Goal: Task Accomplishment & Management: Complete application form

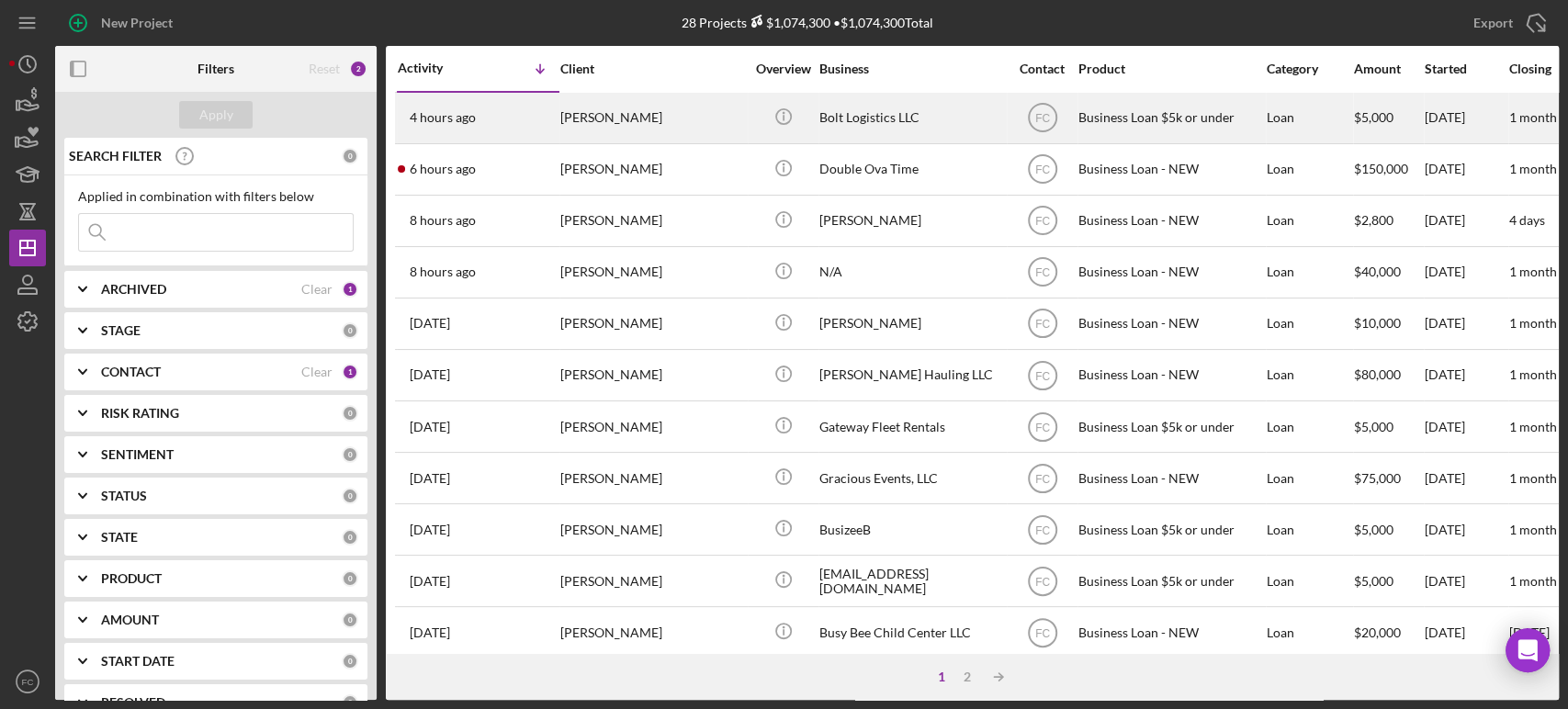
click at [501, 119] on div "4 hours ago [PERSON_NAME]" at bounding box center [478, 118] width 161 height 48
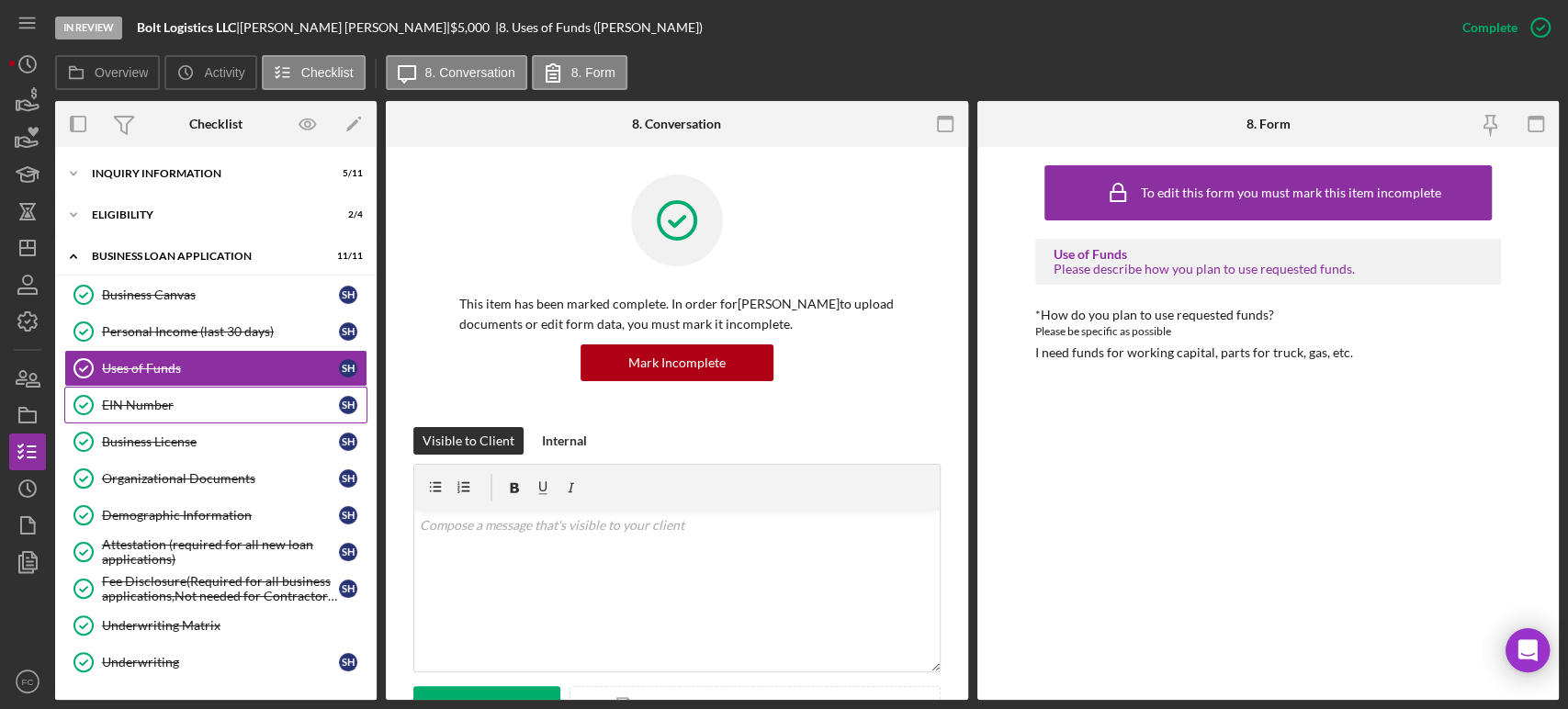
scroll to position [119, 0]
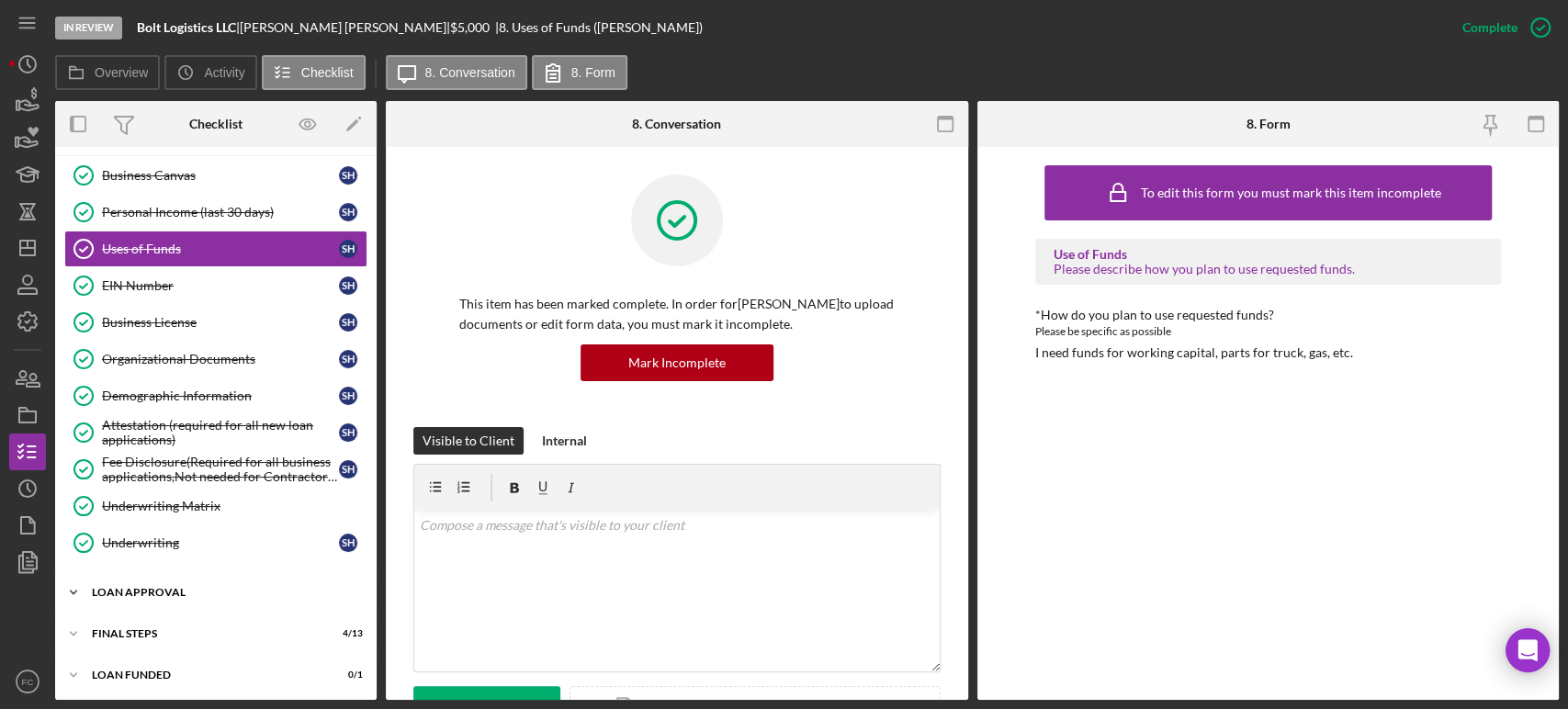
click at [167, 590] on div "Loan Approval" at bounding box center [223, 592] width 262 height 11
click at [164, 636] on link "Loan Approval Loan Approval" at bounding box center [216, 631] width 303 height 37
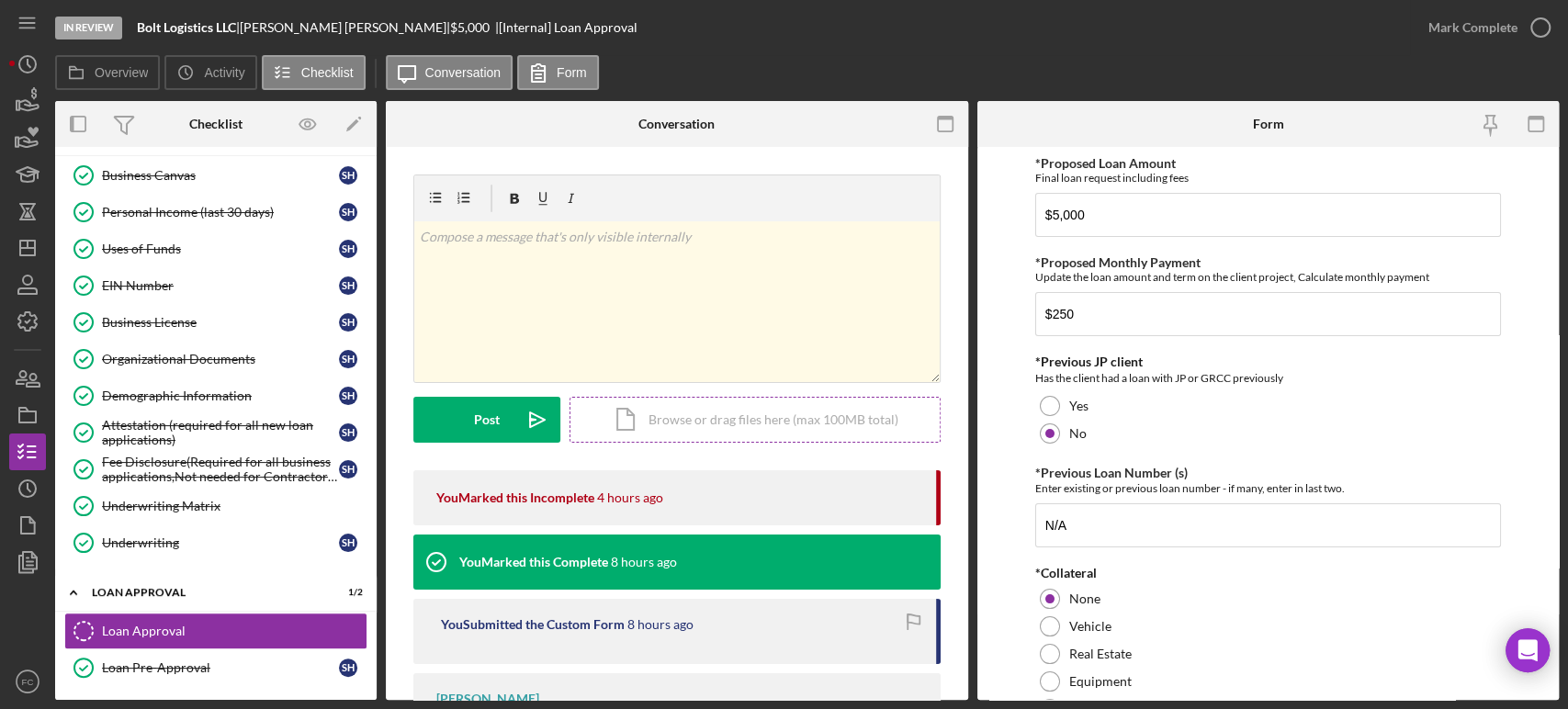
click at [698, 417] on div "Icon/Document Browse or drag files here (max 100MB total) Tap to choose files o…" at bounding box center [755, 419] width 371 height 46
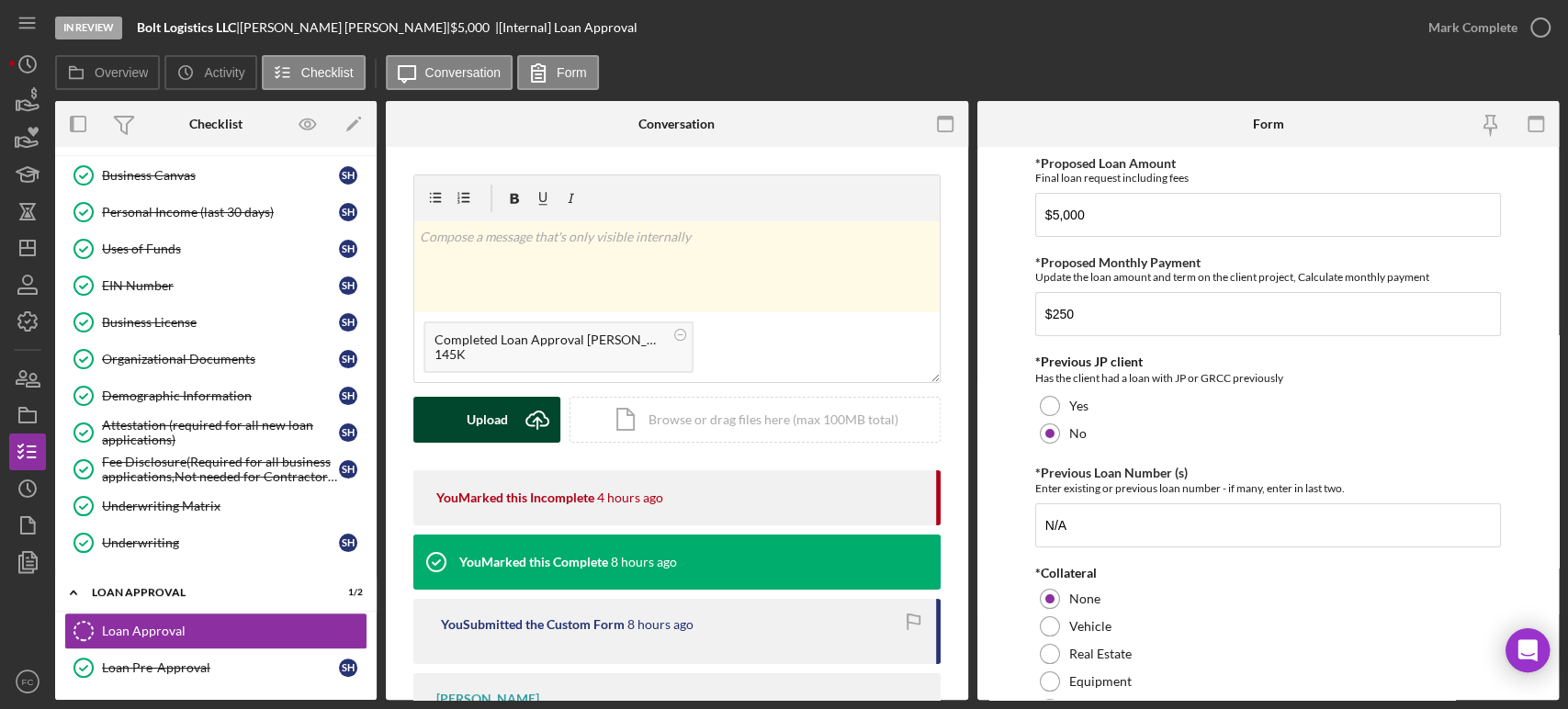
click at [507, 414] on button "Upload Icon/Upload" at bounding box center [487, 419] width 147 height 46
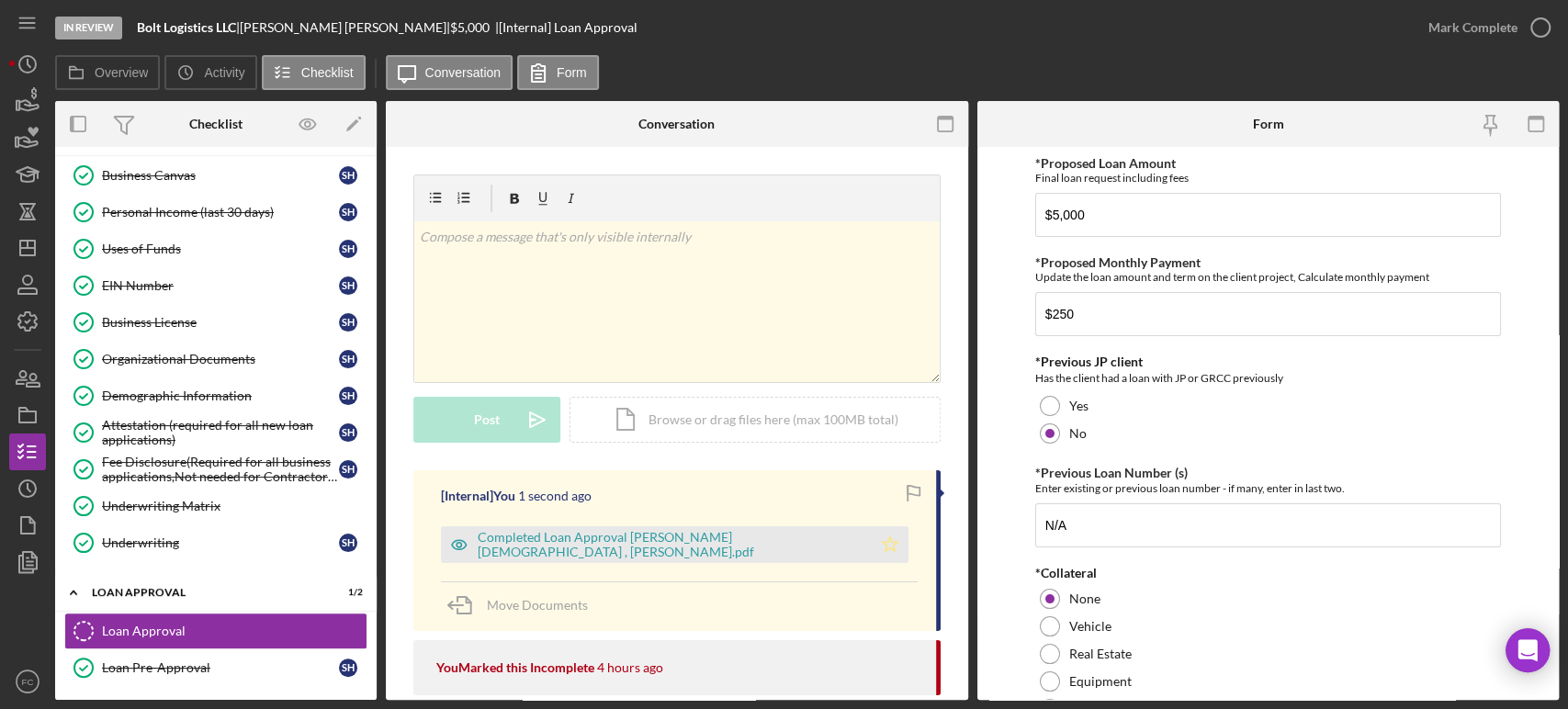
click at [881, 546] on polygon "button" at bounding box center [889, 544] width 16 height 15
click at [1544, 35] on icon "button" at bounding box center [1539, 27] width 46 height 46
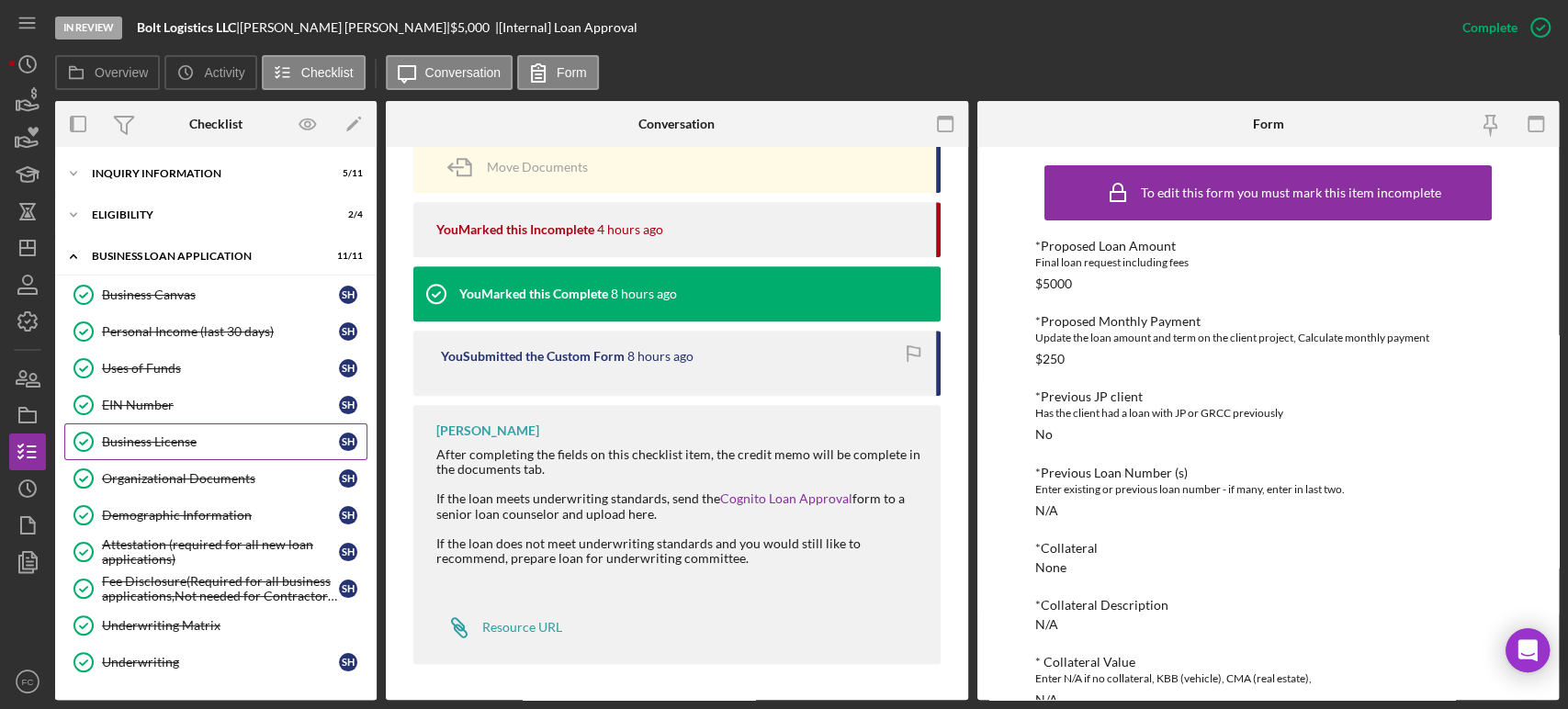
scroll to position [203, 0]
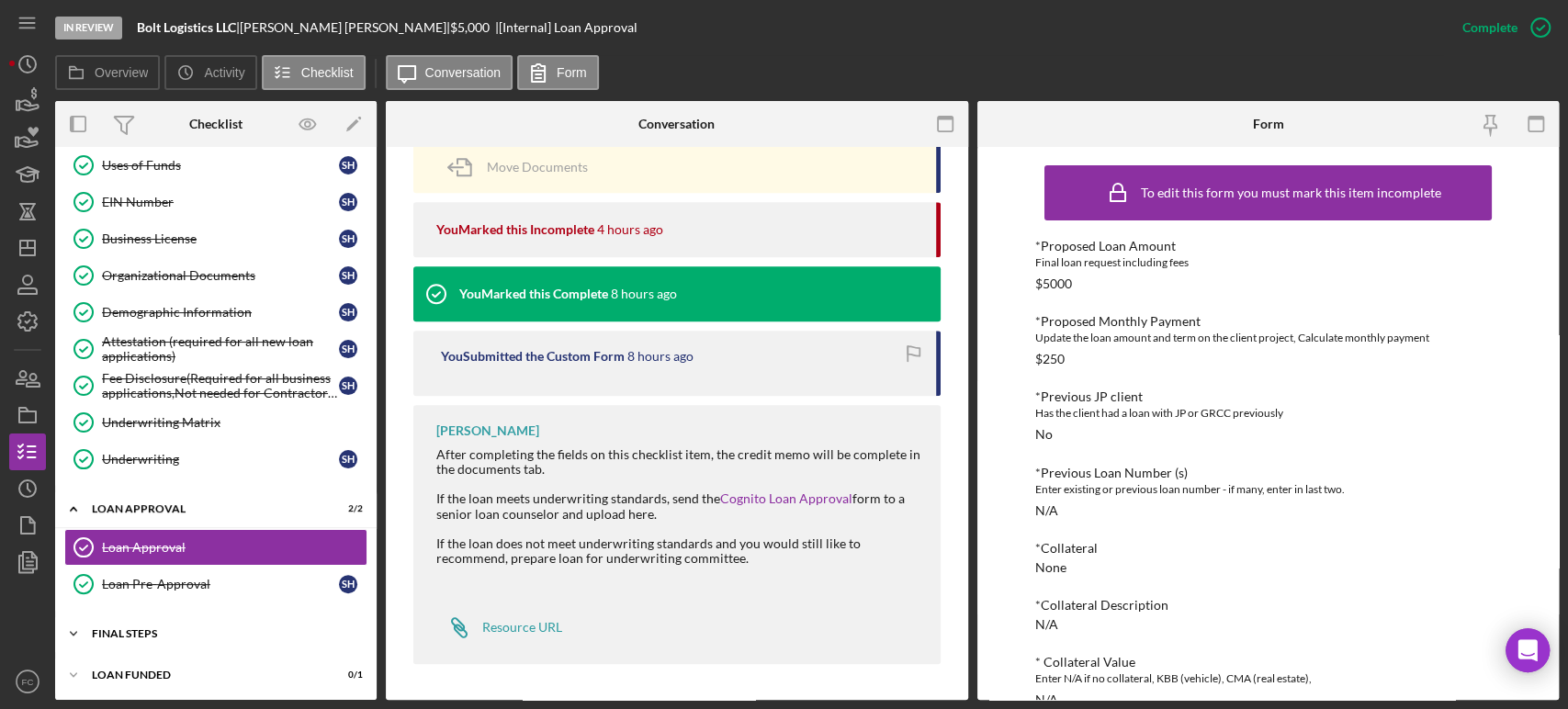
click at [138, 624] on div "Icon/Expander Final Steps 4 / 13" at bounding box center [216, 634] width 322 height 37
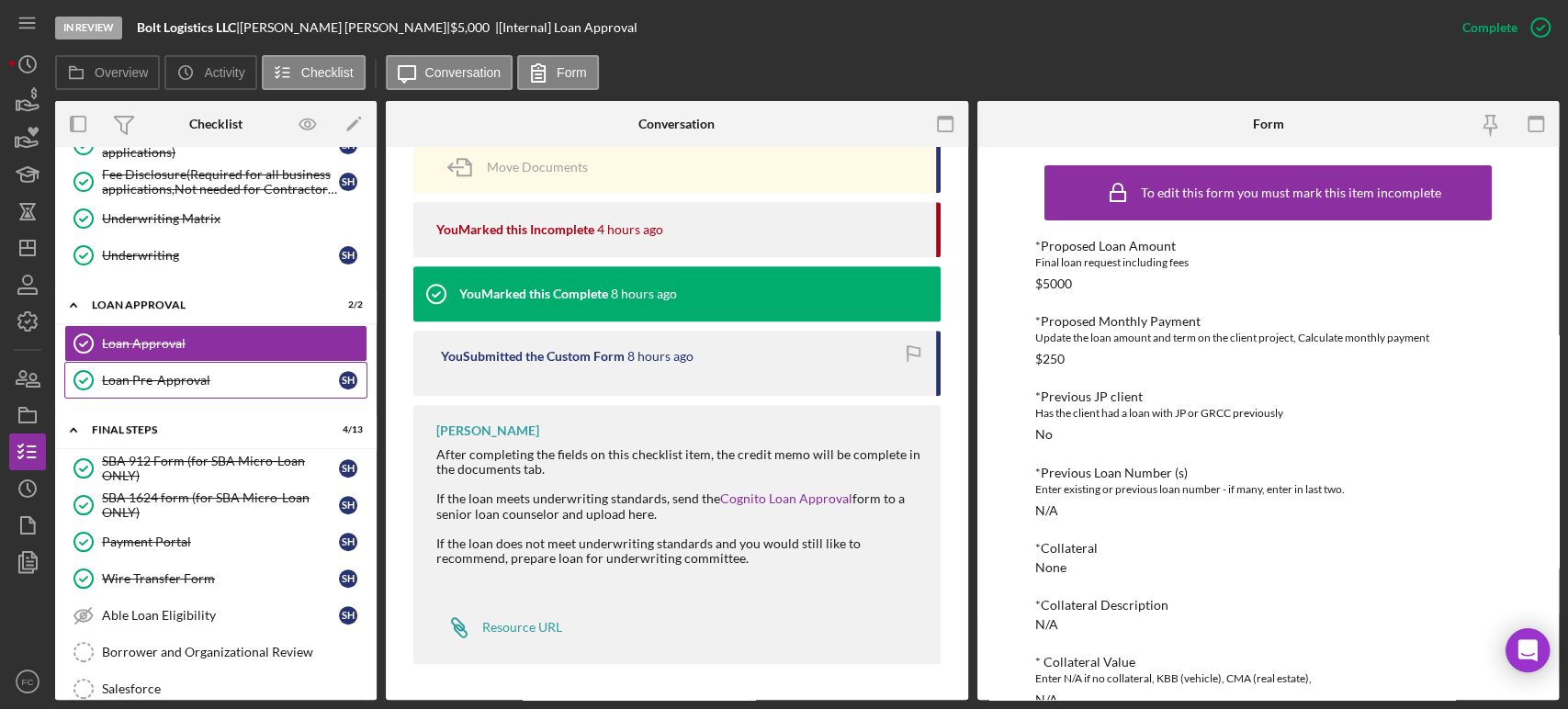
scroll to position [508, 0]
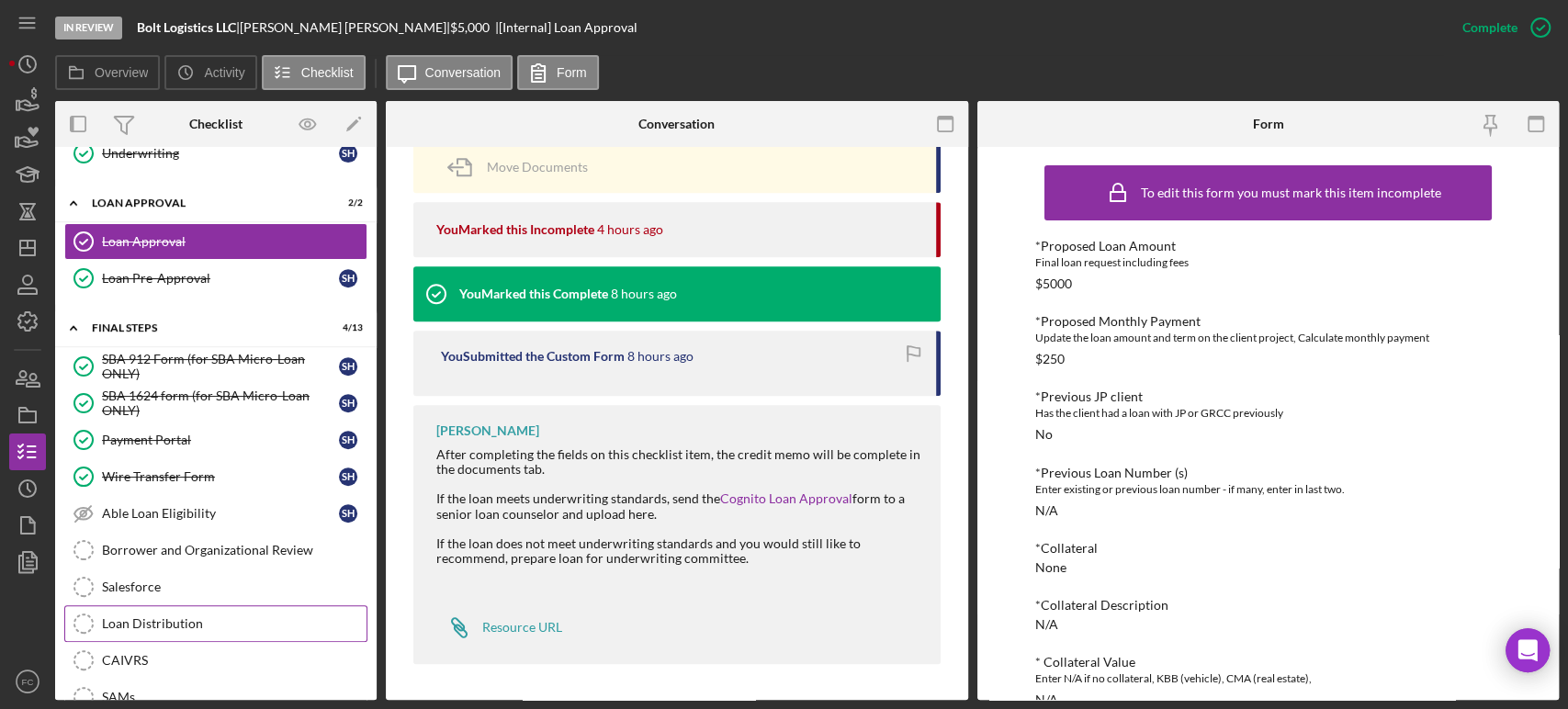
click at [155, 617] on div "Loan Distribution" at bounding box center [234, 624] width 265 height 15
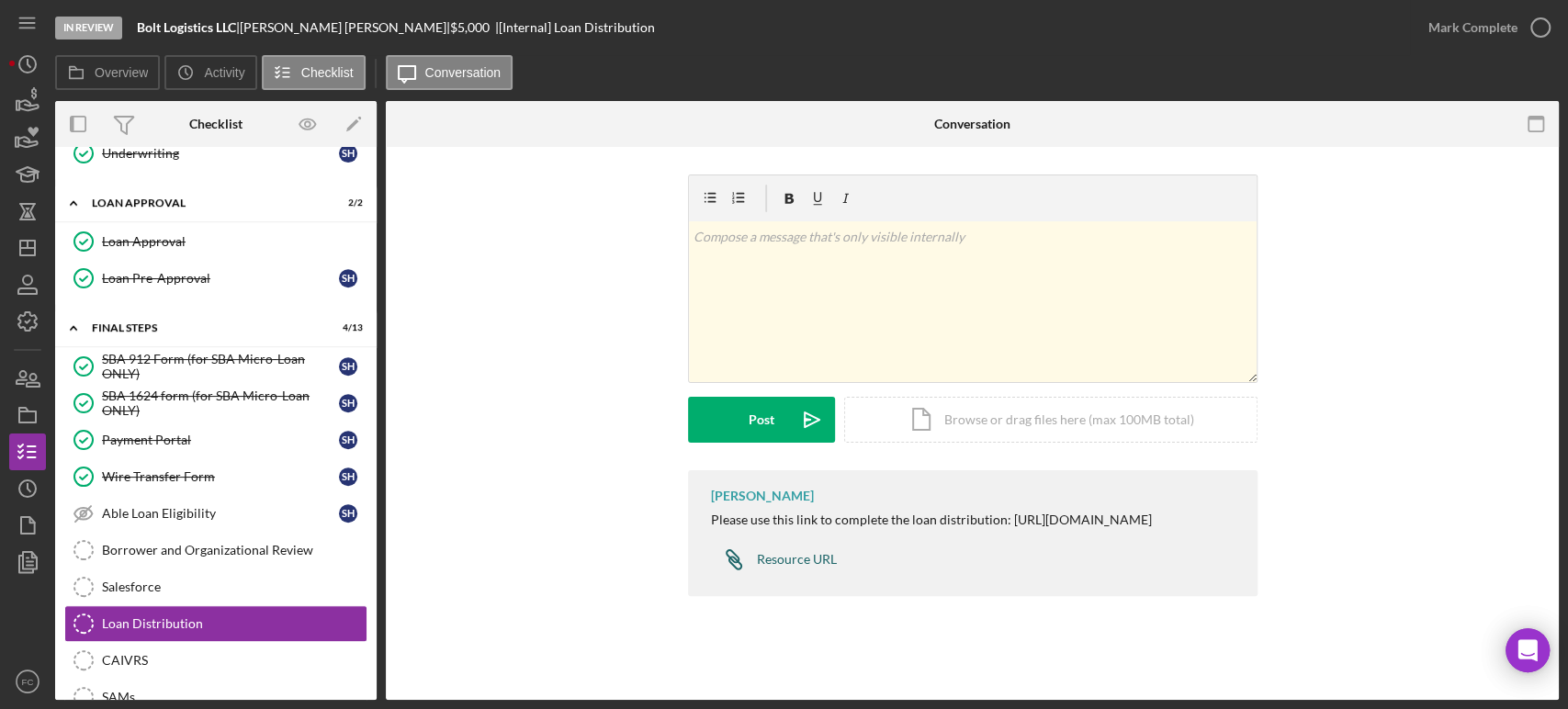
click at [767, 567] on div "Resource URL" at bounding box center [797, 559] width 80 height 15
drag, startPoint x: 139, startPoint y: 26, endPoint x: 239, endPoint y: 28, distance: 100.0
click at [239, 28] on div "Bolt Logistics LLC |" at bounding box center [188, 28] width 103 height 15
copy b "Bolt Logistics LLC"
drag, startPoint x: 253, startPoint y: 24, endPoint x: 345, endPoint y: 33, distance: 92.4
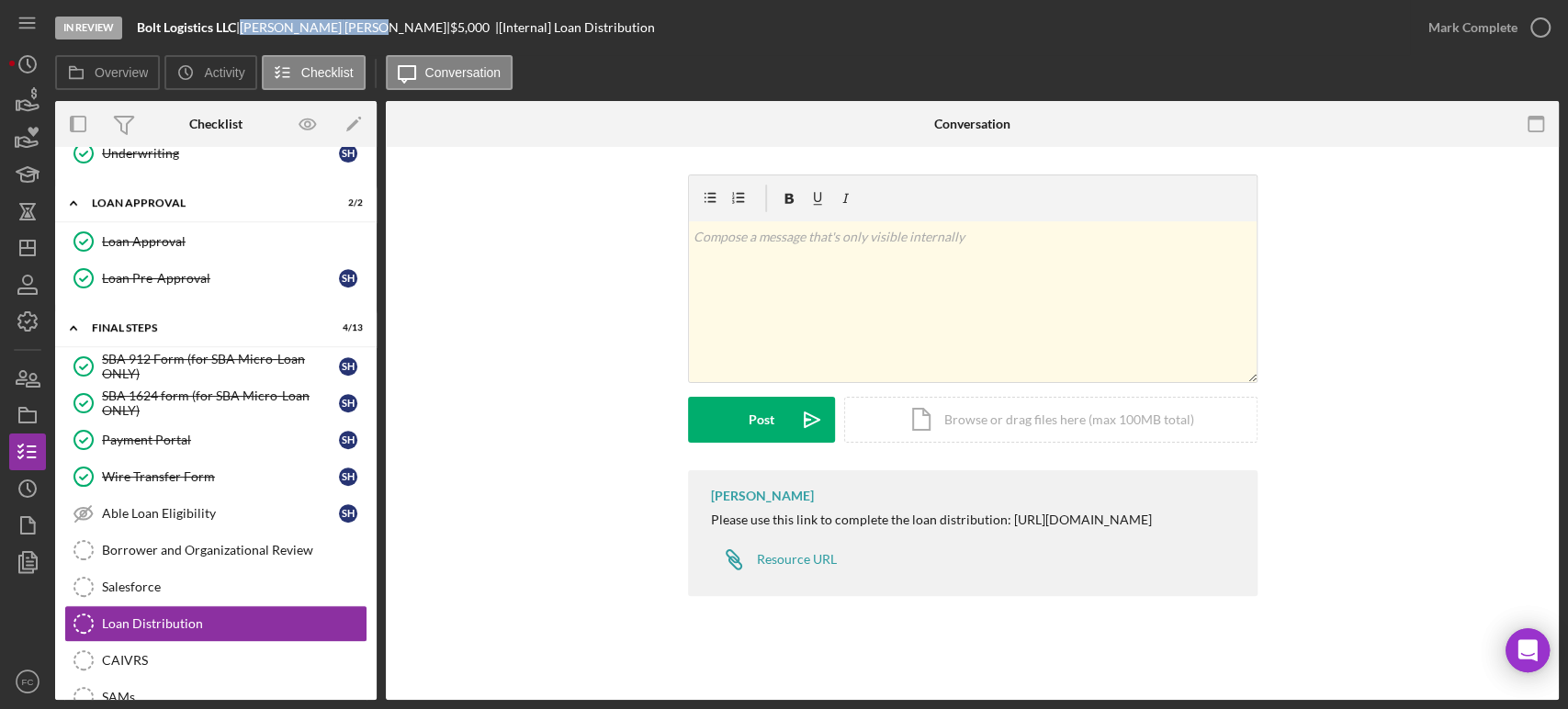
click at [345, 33] on div "[PERSON_NAME] |" at bounding box center [345, 28] width 210 height 15
copy div "[PERSON_NAME]"
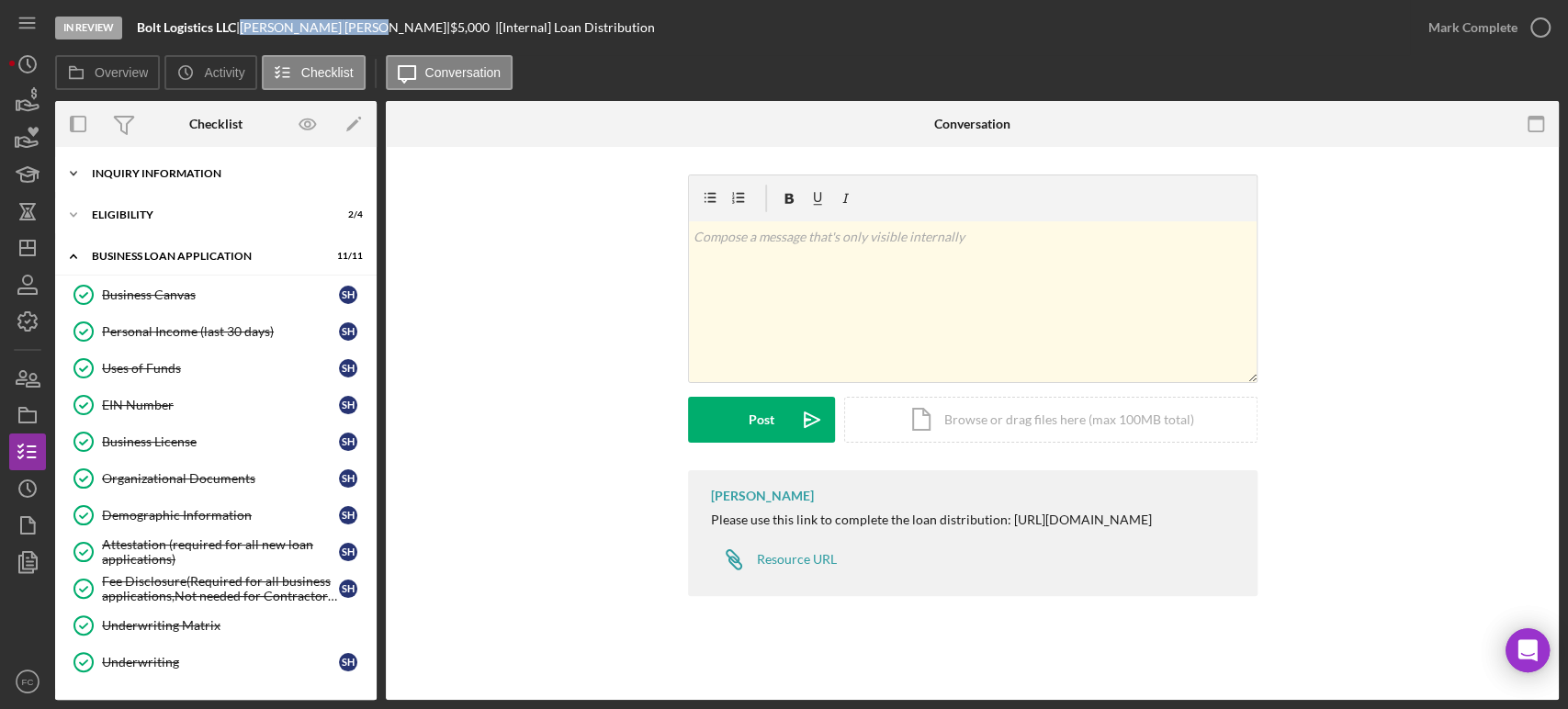
click at [172, 185] on div "Icon/Expander INQUIRY INFORMATION 5 / 11" at bounding box center [216, 174] width 322 height 37
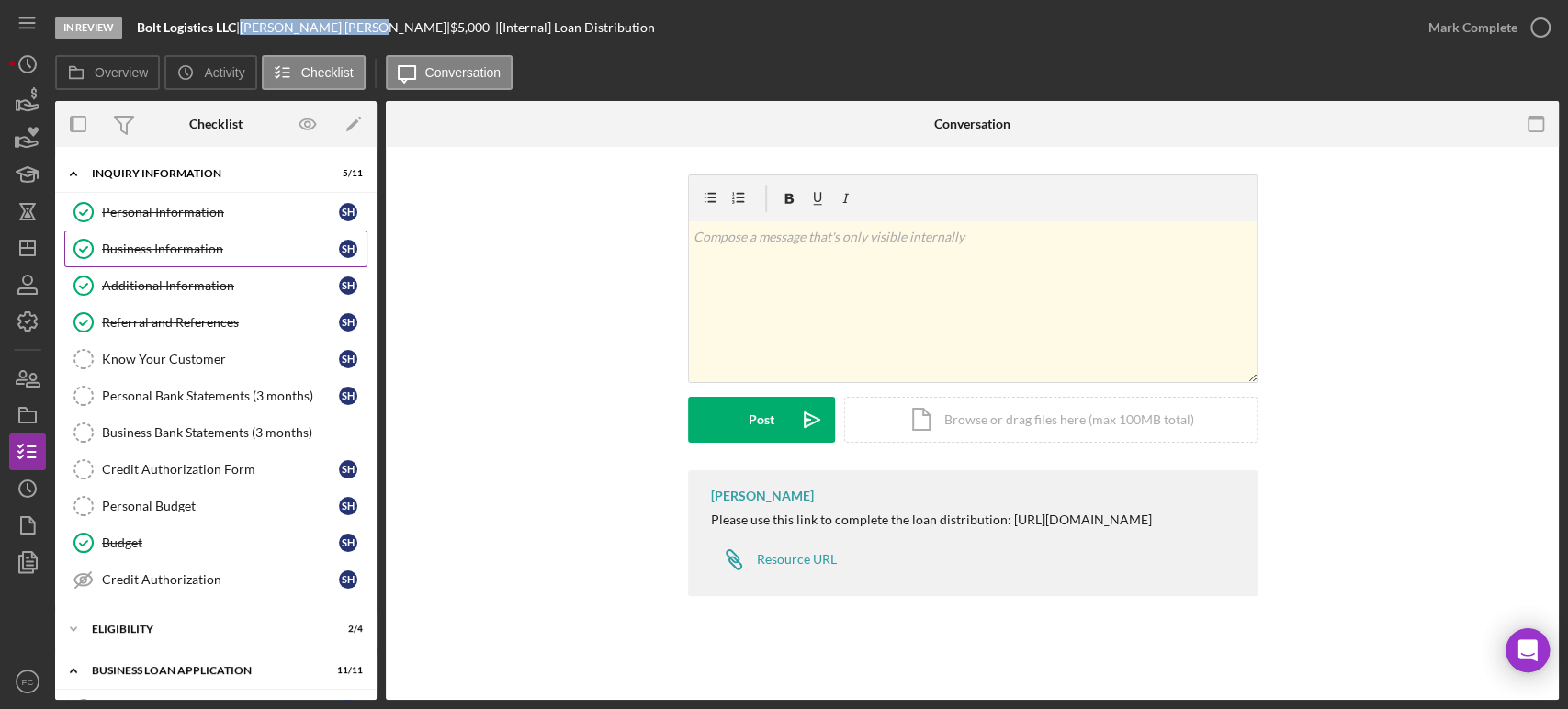
click at [153, 243] on div "Business Information" at bounding box center [220, 249] width 237 height 15
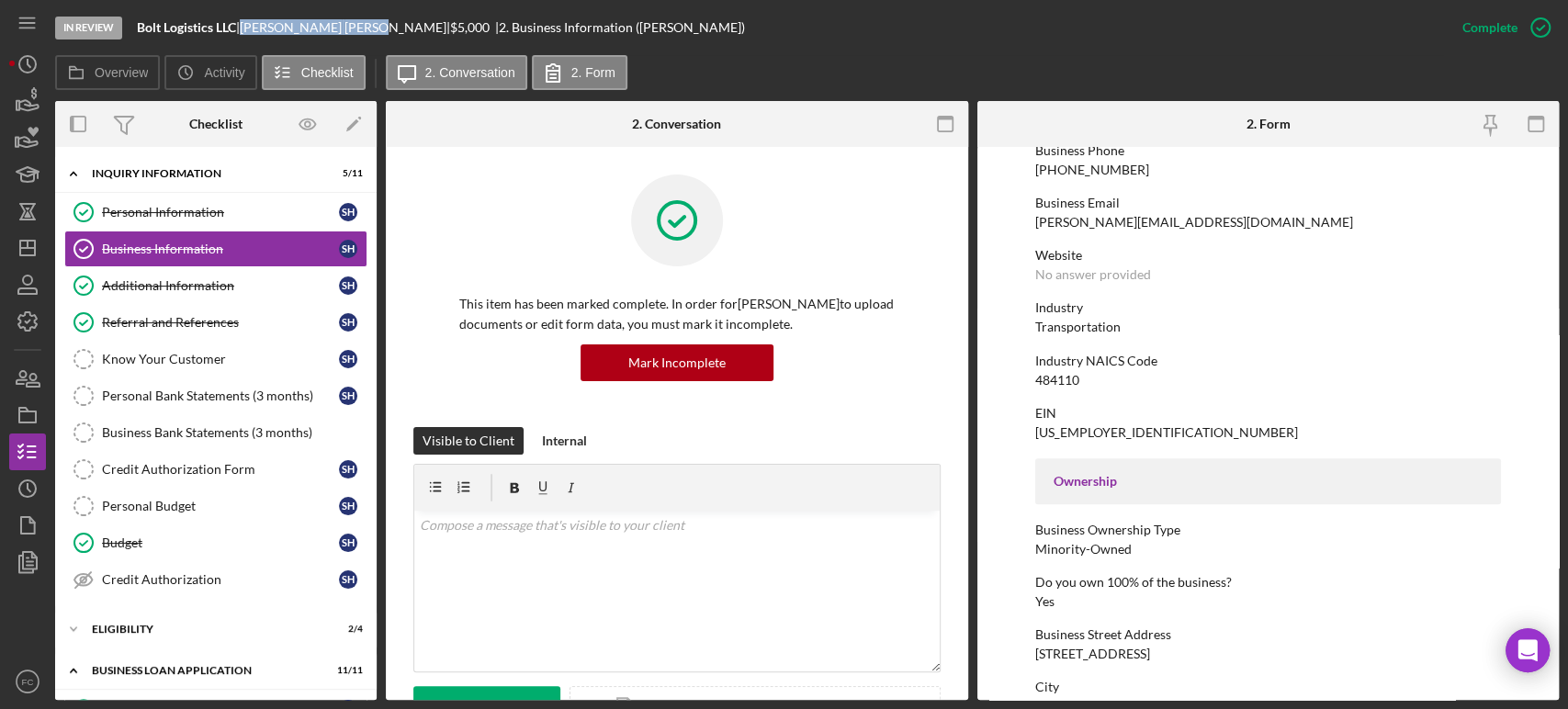
scroll to position [408, 0]
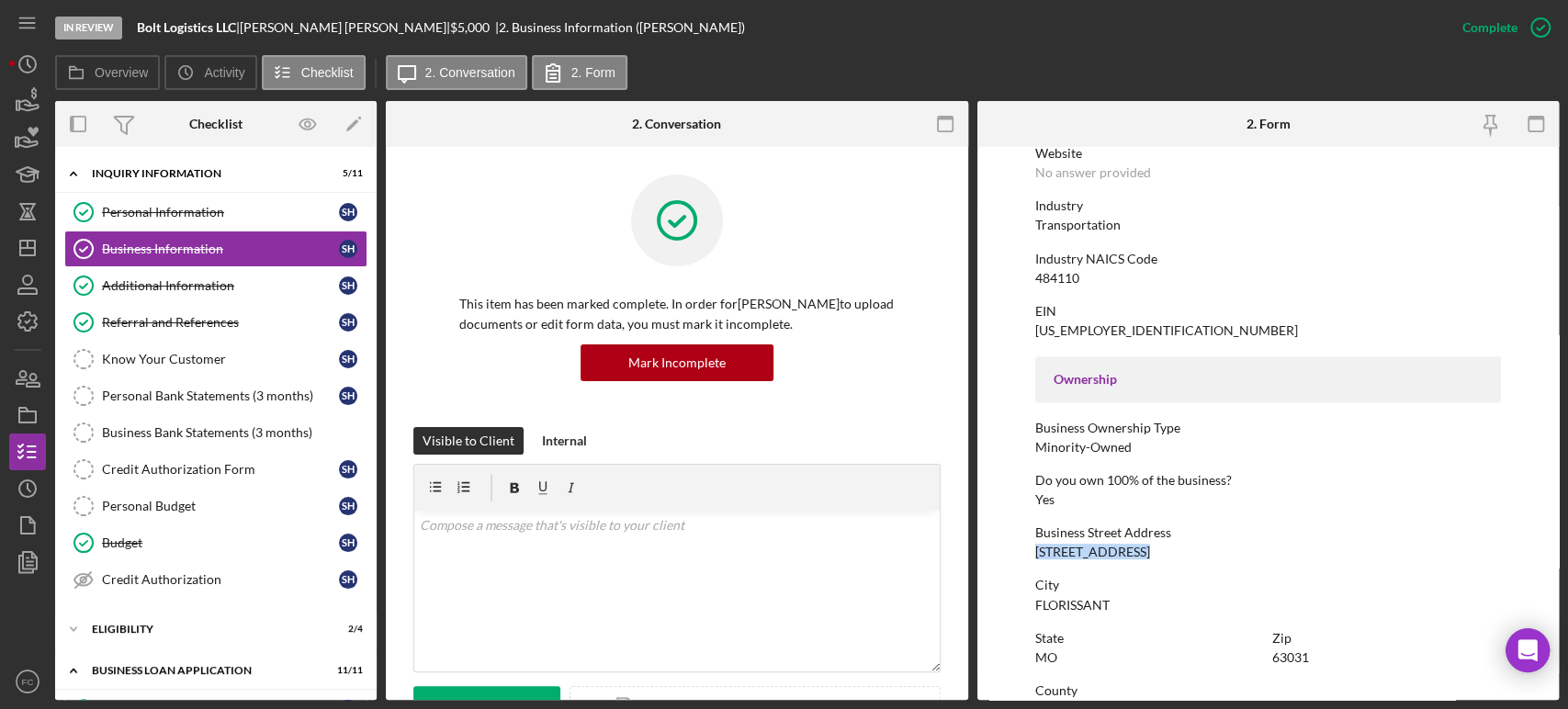
drag, startPoint x: 1035, startPoint y: 549, endPoint x: 1137, endPoint y: 545, distance: 102.1
click at [1137, 545] on div "[STREET_ADDRESS]" at bounding box center [1091, 552] width 114 height 15
copy div "[STREET_ADDRESS]"
drag, startPoint x: 1271, startPoint y: 659, endPoint x: 1305, endPoint y: 656, distance: 34.1
click at [1305, 656] on div "63031" at bounding box center [1290, 657] width 37 height 15
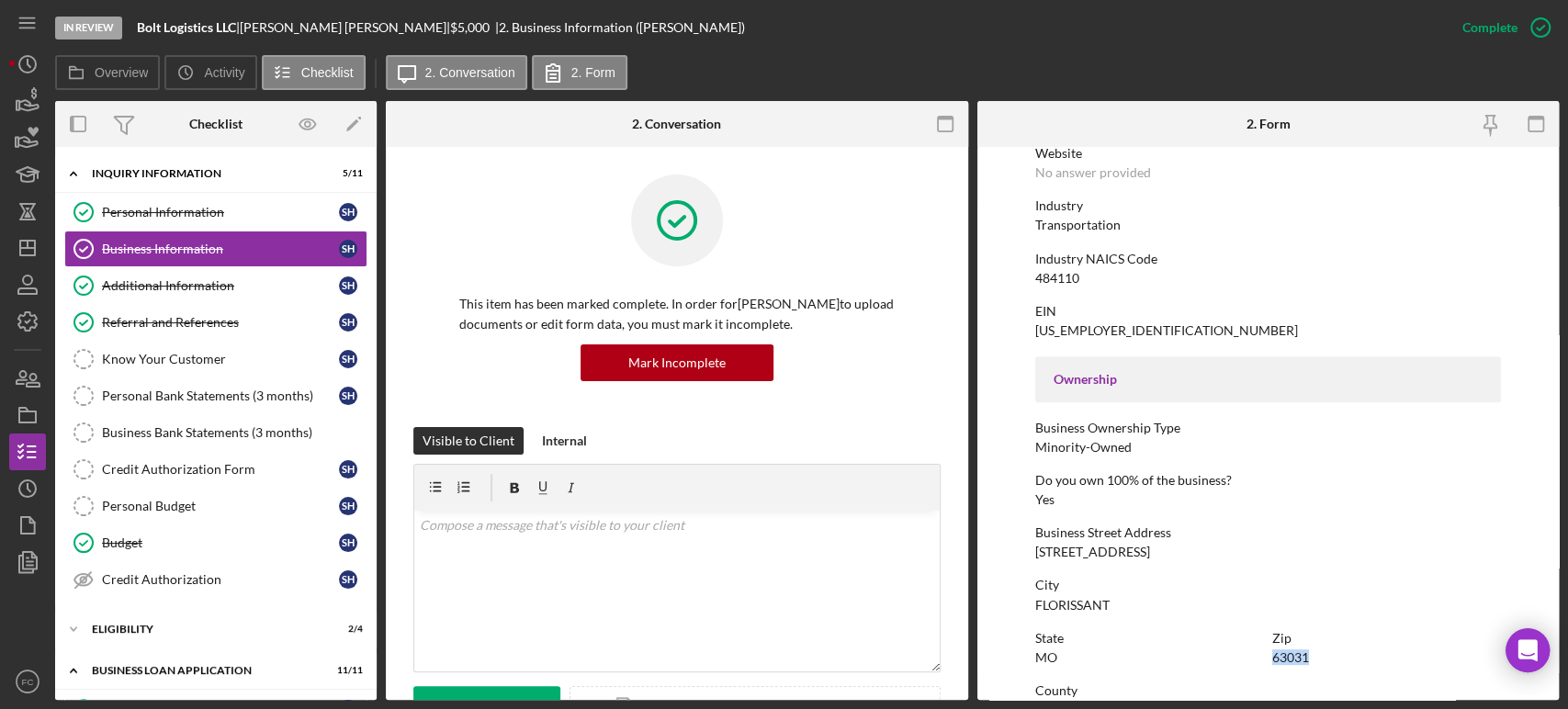
copy div "63031"
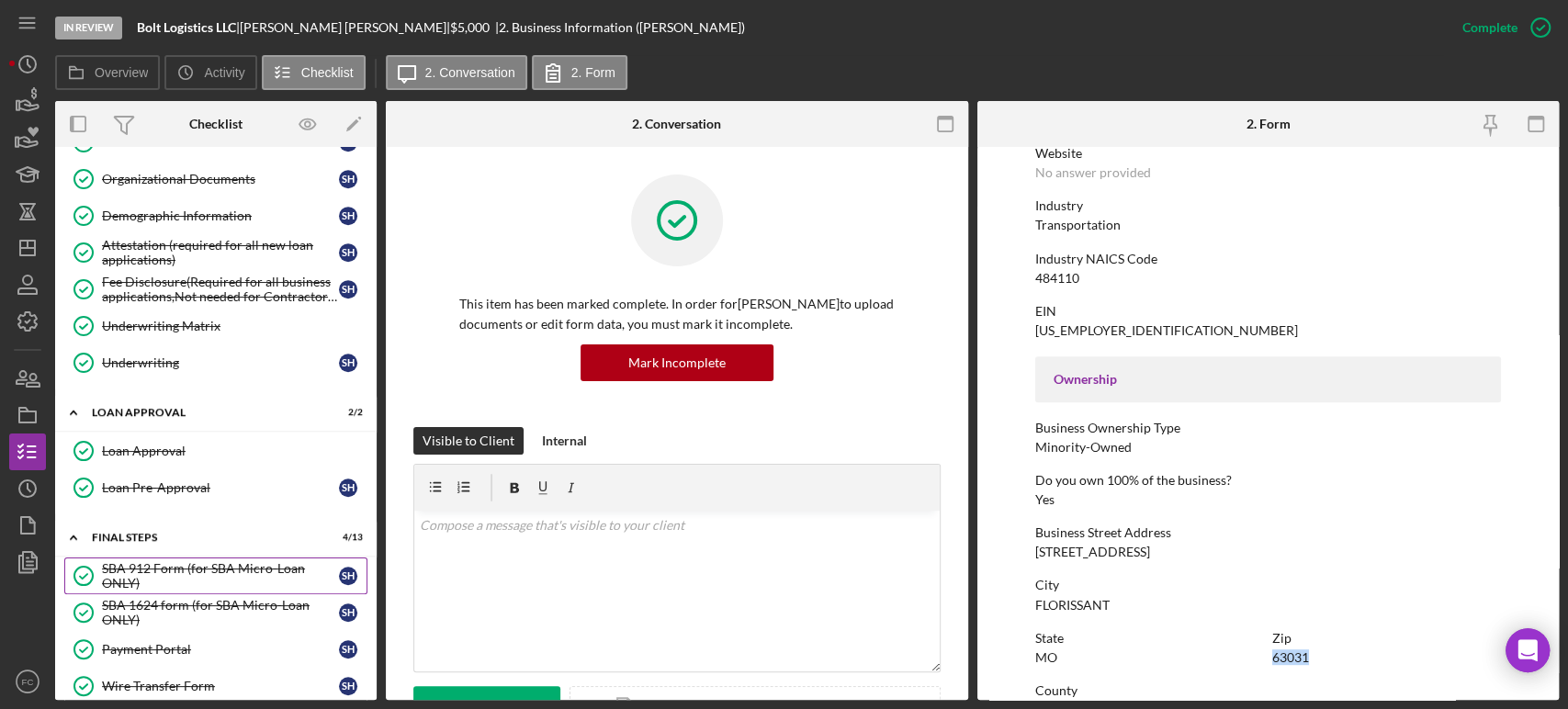
scroll to position [815, 0]
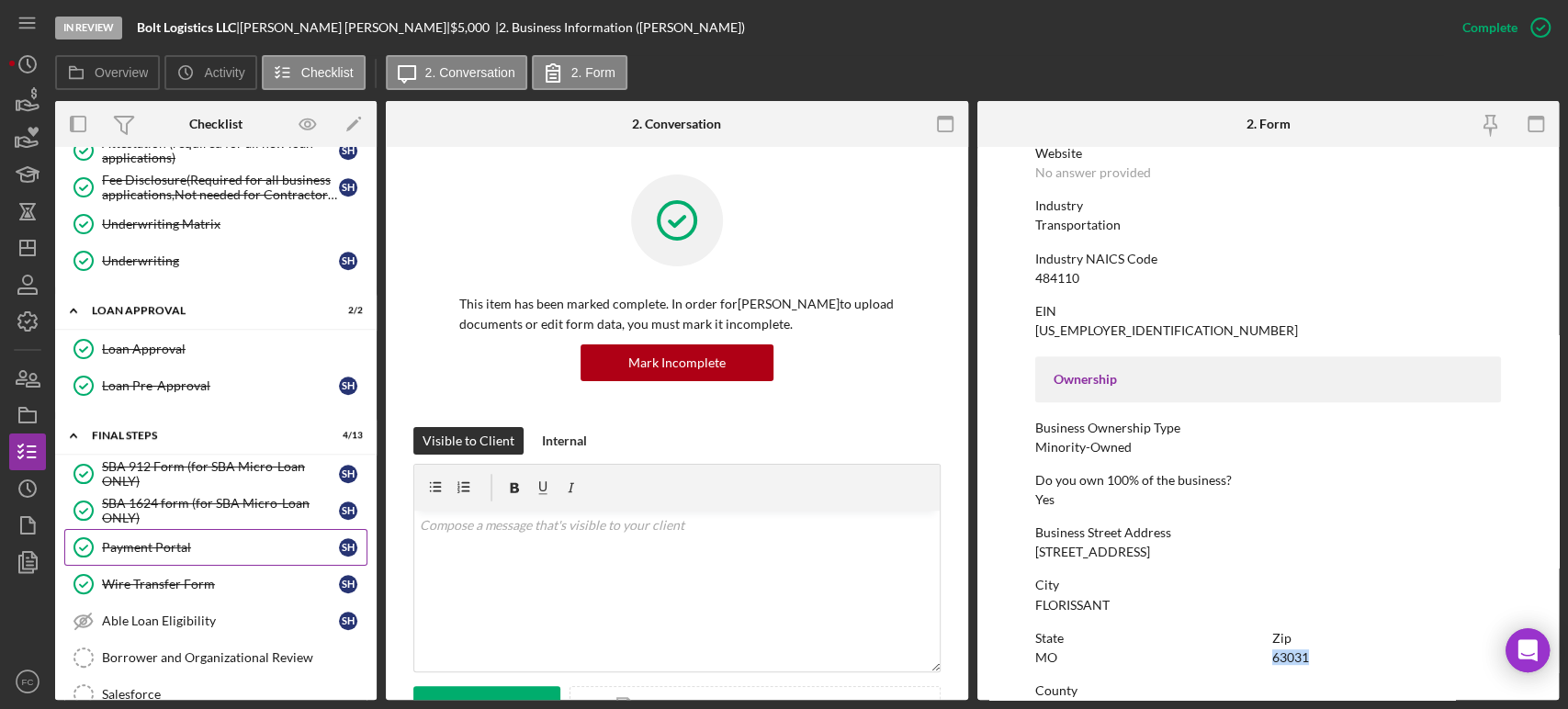
drag, startPoint x: 192, startPoint y: 571, endPoint x: 246, endPoint y: 551, distance: 57.6
click at [192, 576] on div "Wire Transfer Form" at bounding box center [220, 584] width 237 height 15
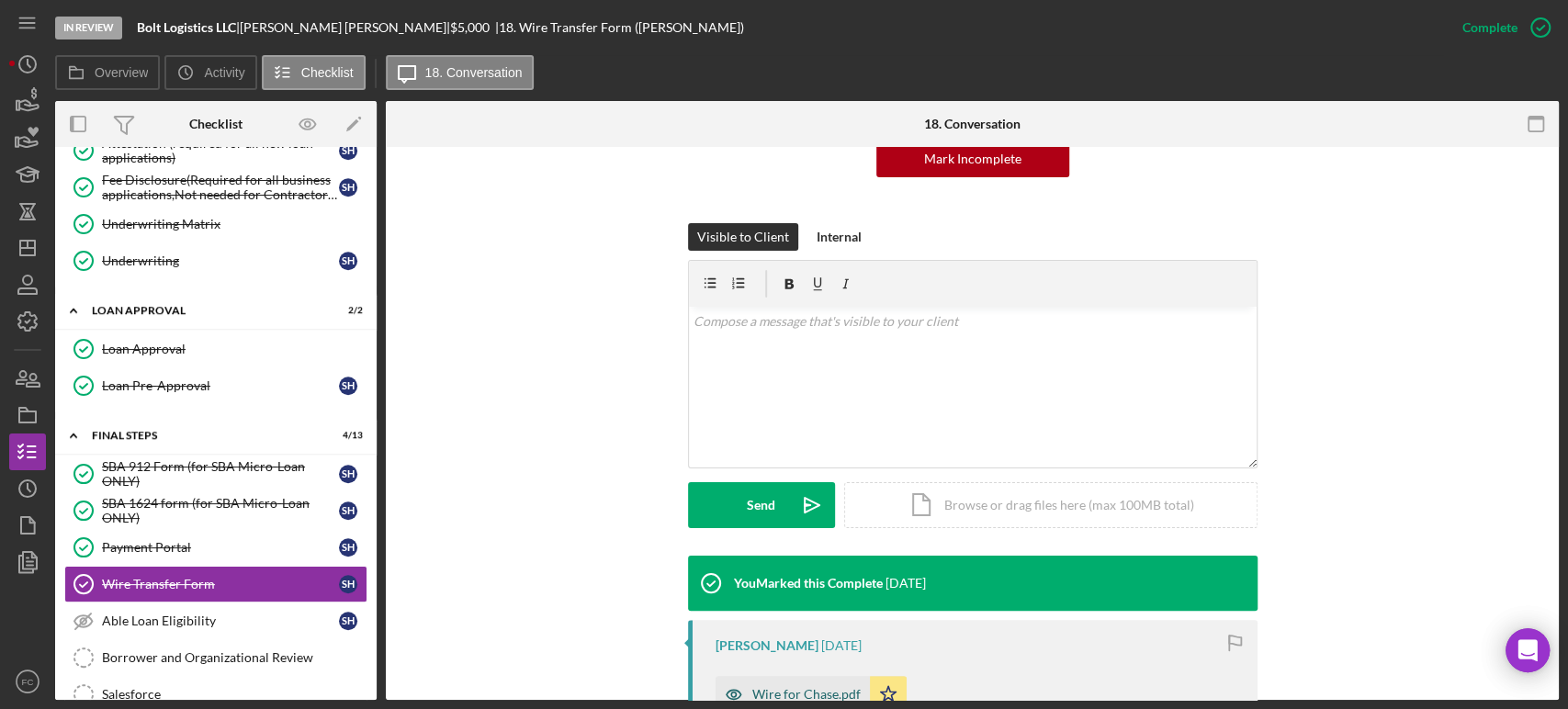
scroll to position [306, 0]
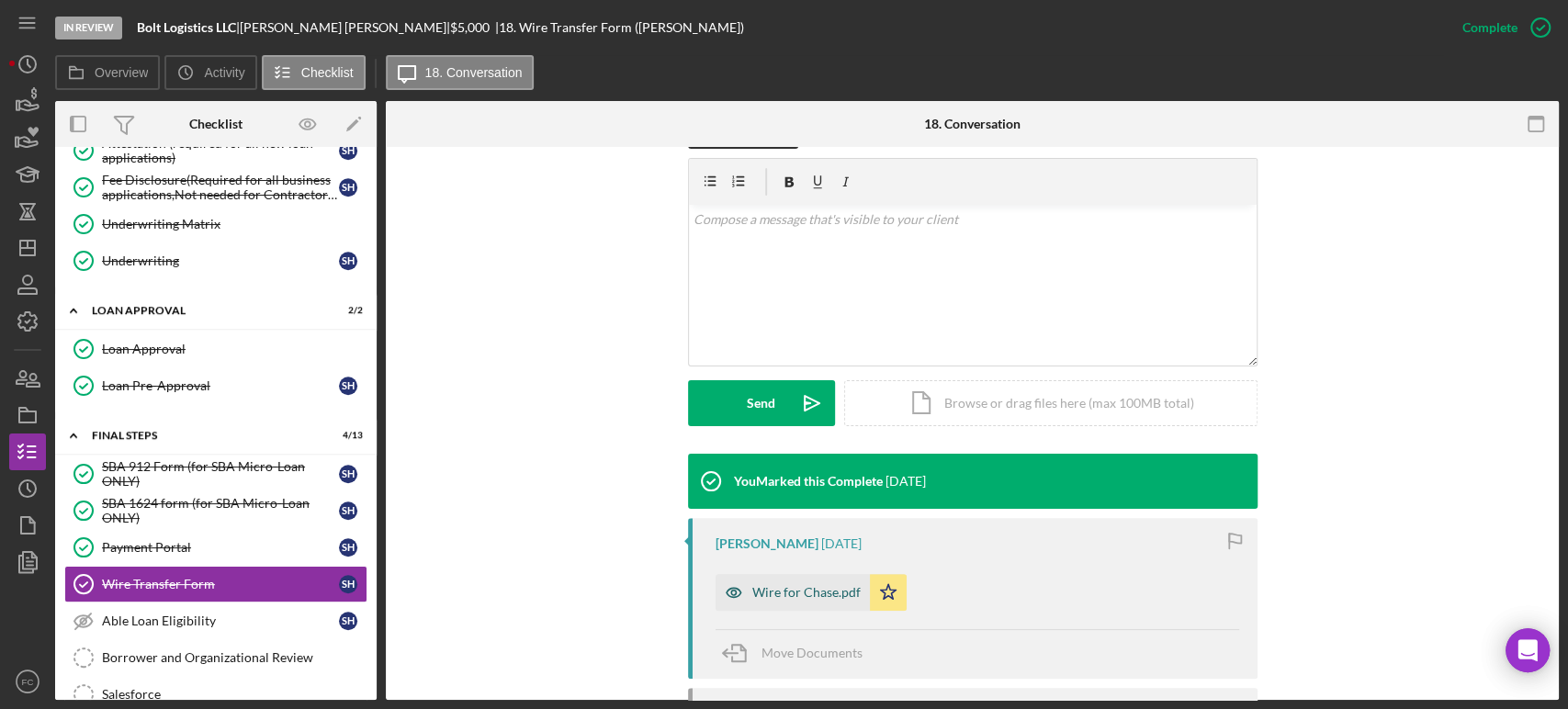
click at [801, 589] on div "Wire for Chase.pdf" at bounding box center [806, 592] width 109 height 15
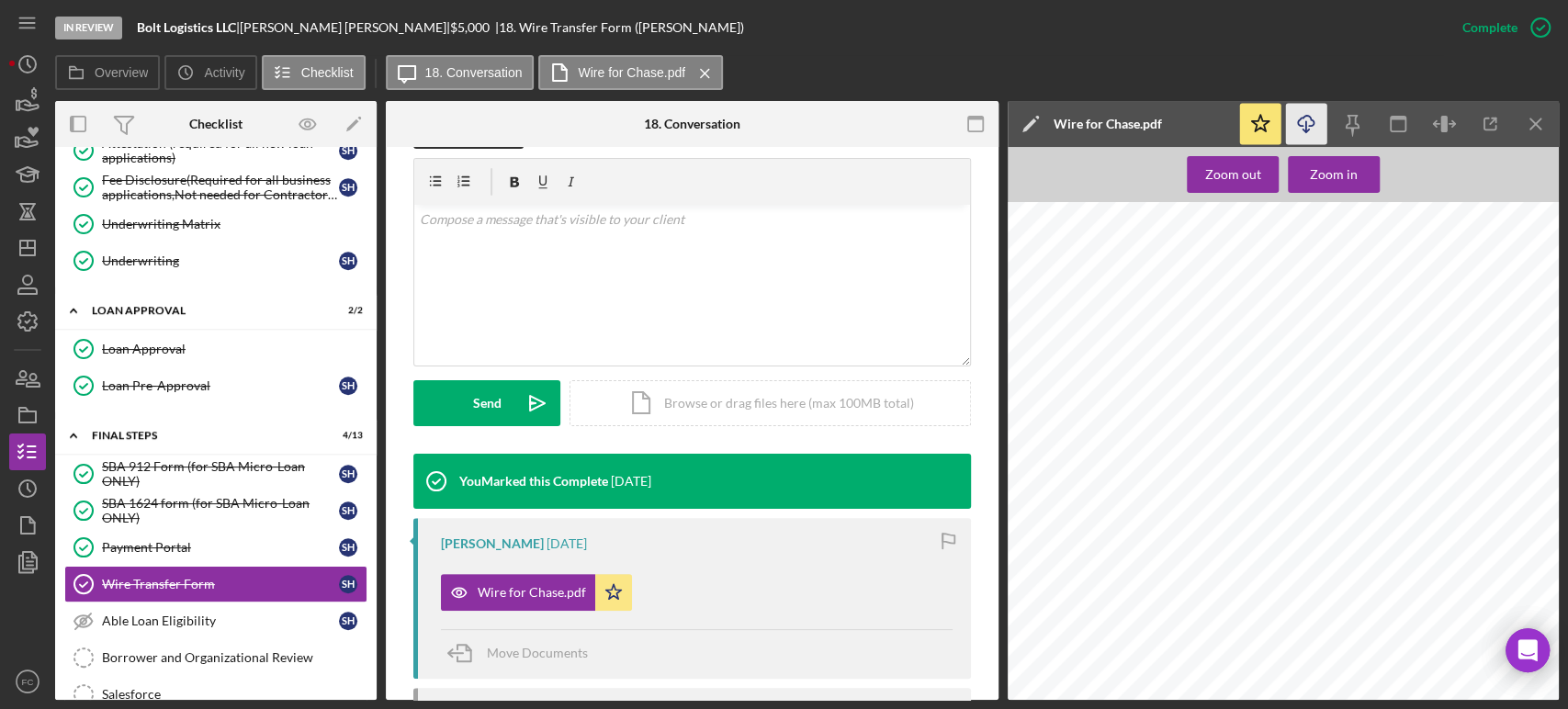
click at [1308, 128] on icon "Icon/Download" at bounding box center [1306, 125] width 41 height 41
click at [1457, 268] on div at bounding box center [1288, 565] width 562 height 727
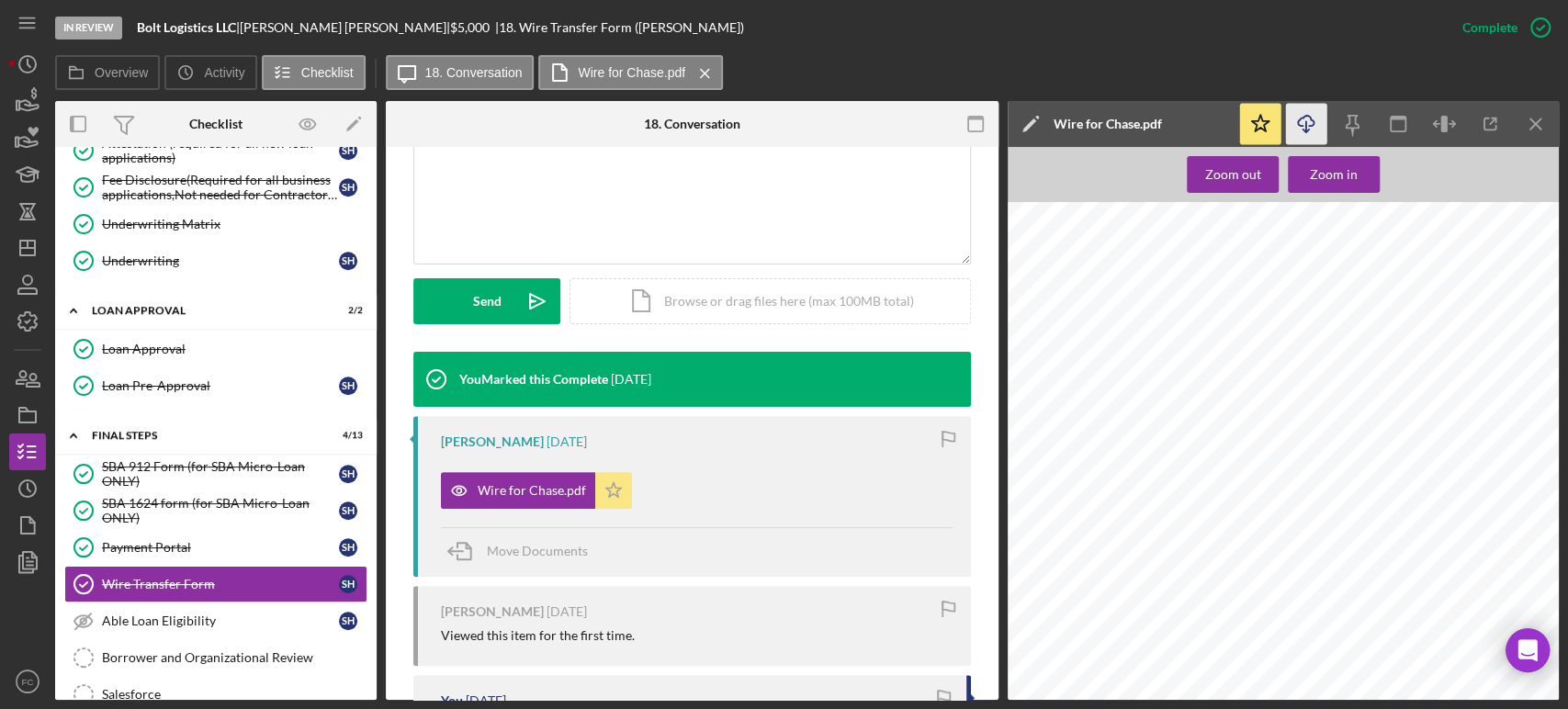
click at [612, 480] on icon "Icon/Star" at bounding box center [613, 491] width 37 height 37
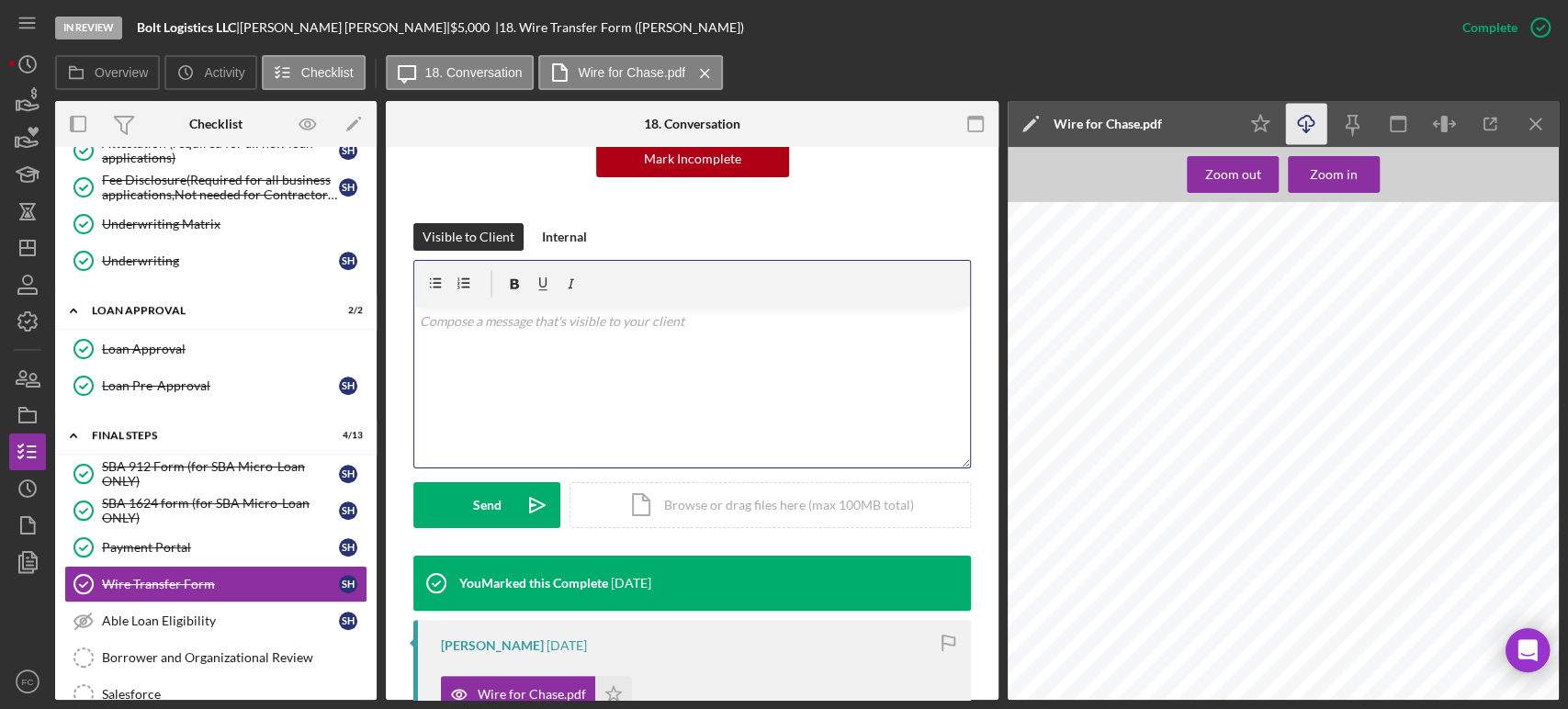
click at [579, 337] on div "v Color teal Color pink Remove color Add row above Add row below Add column bef…" at bounding box center [692, 387] width 556 height 161
click at [474, 497] on div "Send" at bounding box center [487, 505] width 29 height 46
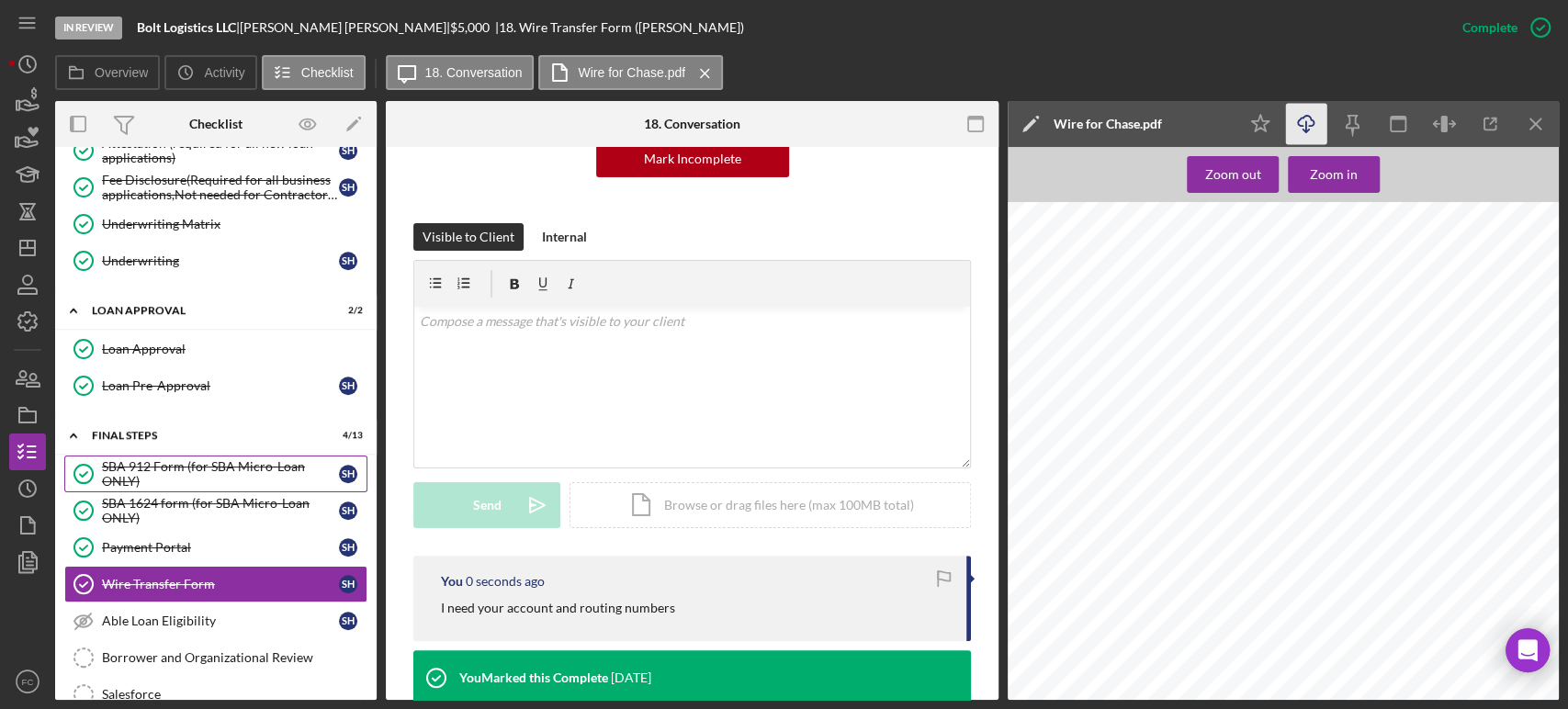
scroll to position [1020, 0]
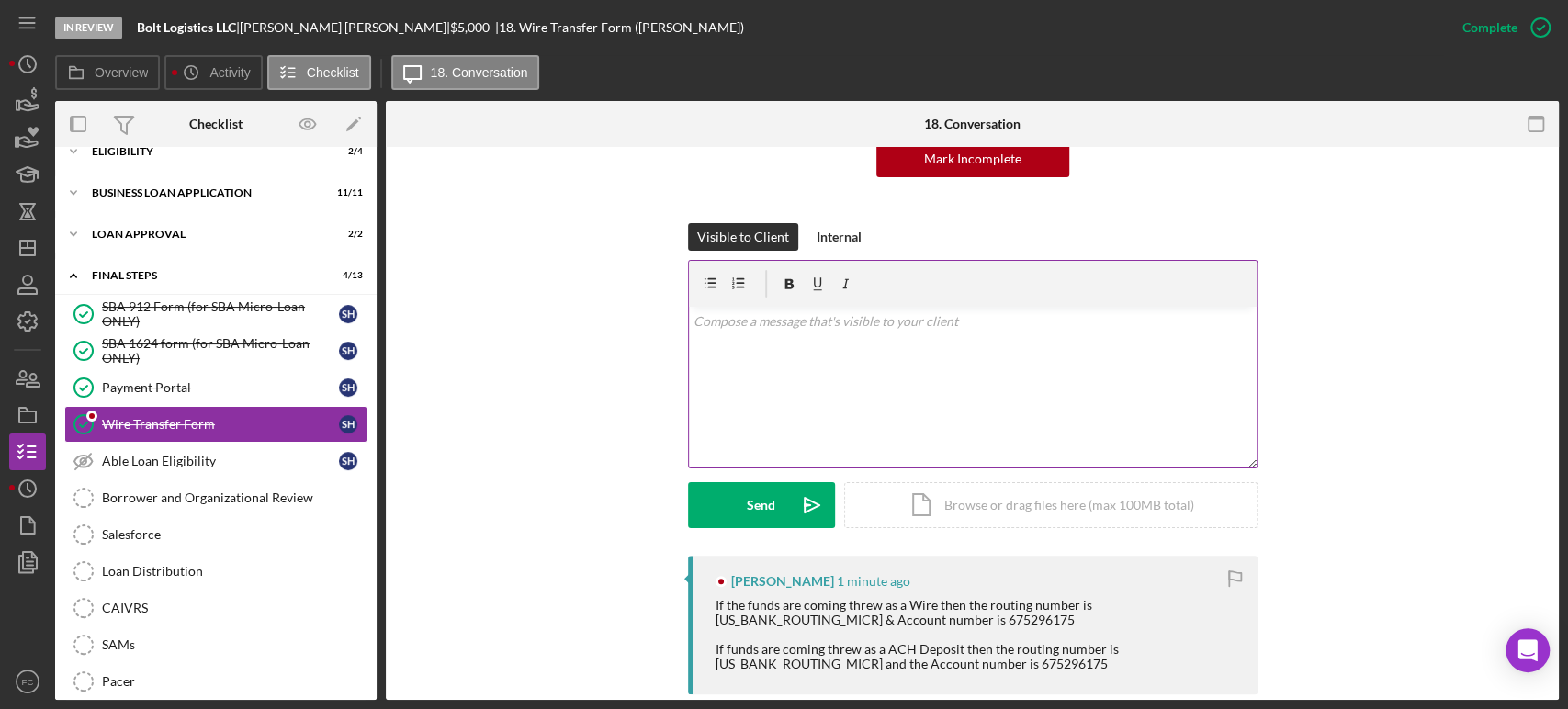
scroll to position [306, 0]
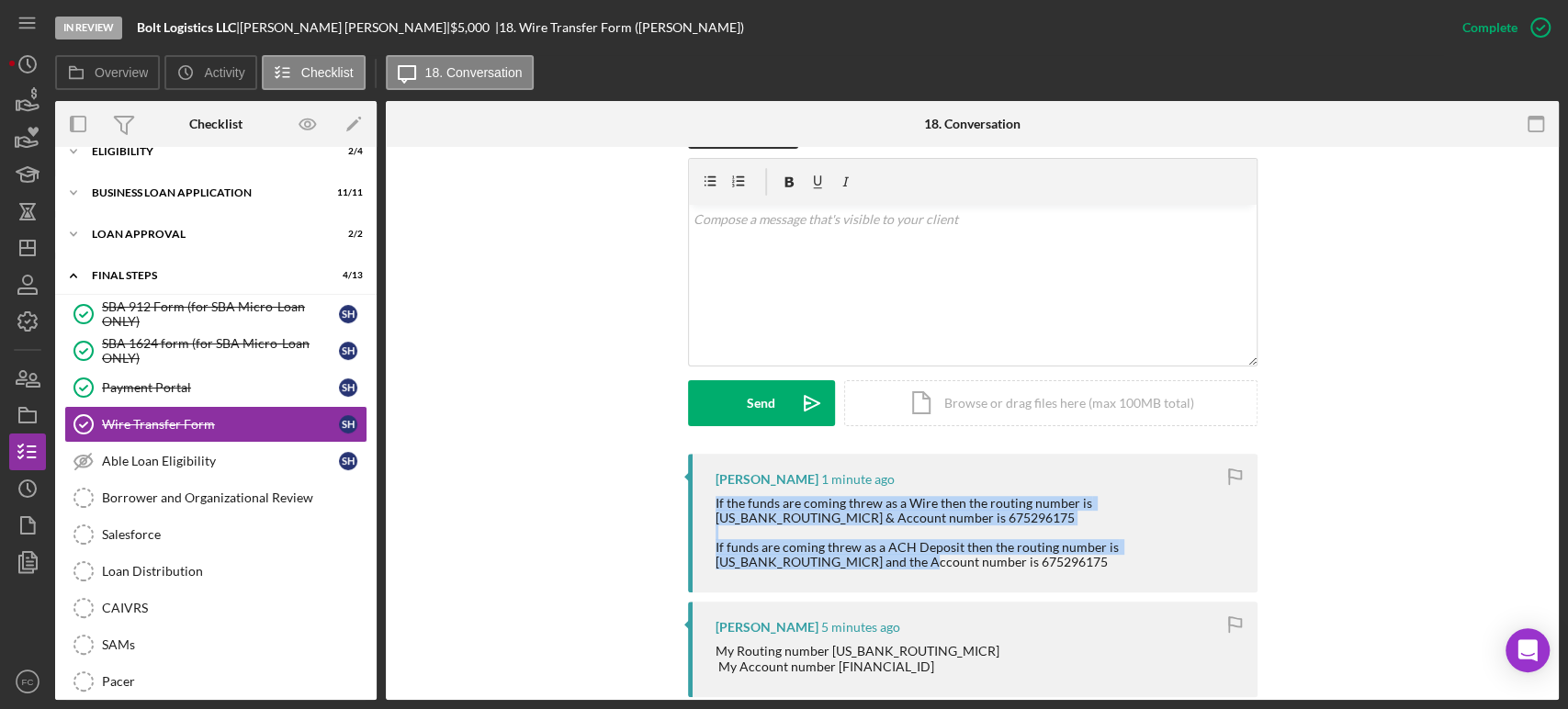
drag, startPoint x: 703, startPoint y: 496, endPoint x: 1001, endPoint y: 545, distance: 302.0
click at [1073, 571] on div "Steven HAYDEN 1 minute ago If the funds are coming threw as a Wire then the rou…" at bounding box center [972, 523] width 570 height 139
copy div "If the funds are coming threw as a Wire then the routing number is 021000021 & …"
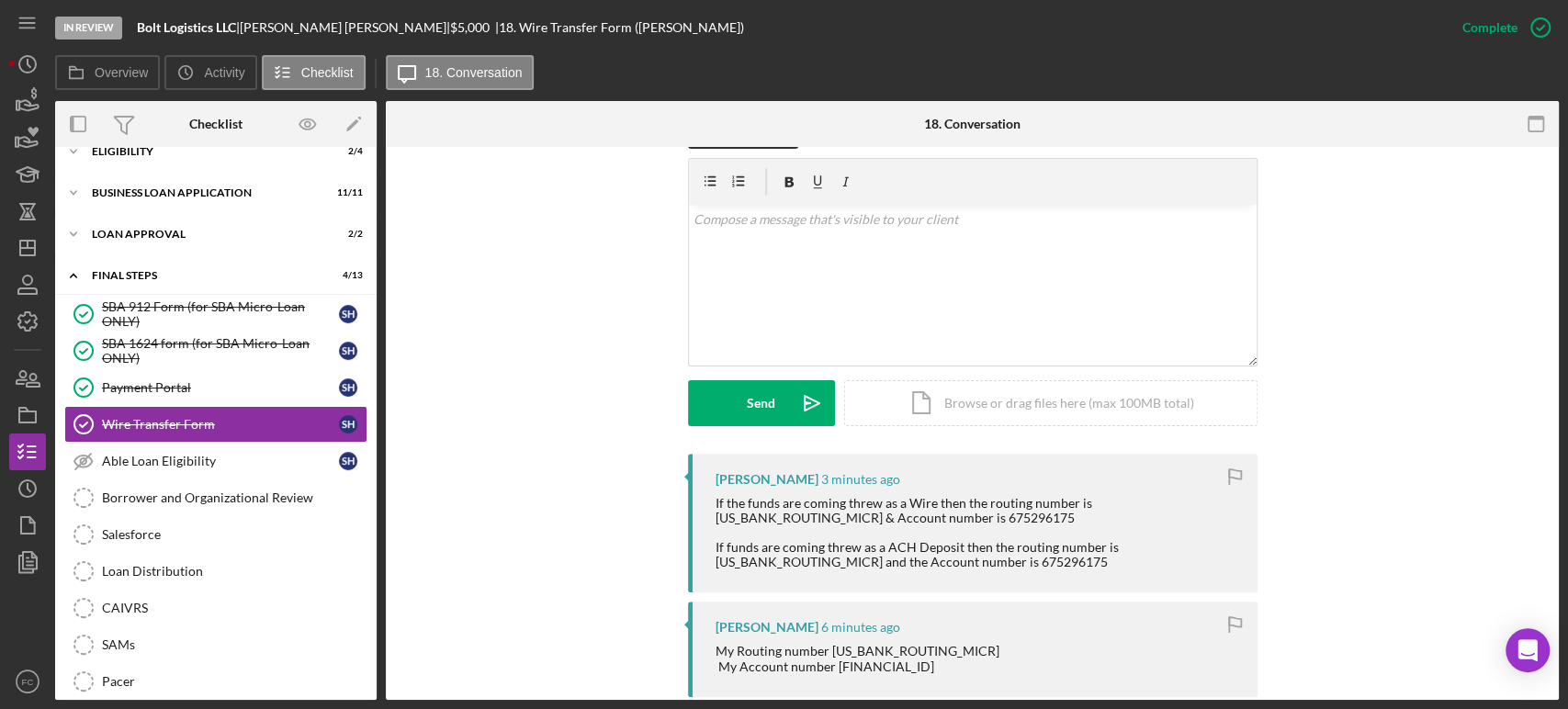
click at [1420, 421] on div "Visible to Client Internal v Color teal Color pink Remove color Add row above A…" at bounding box center [972, 287] width 1117 height 333
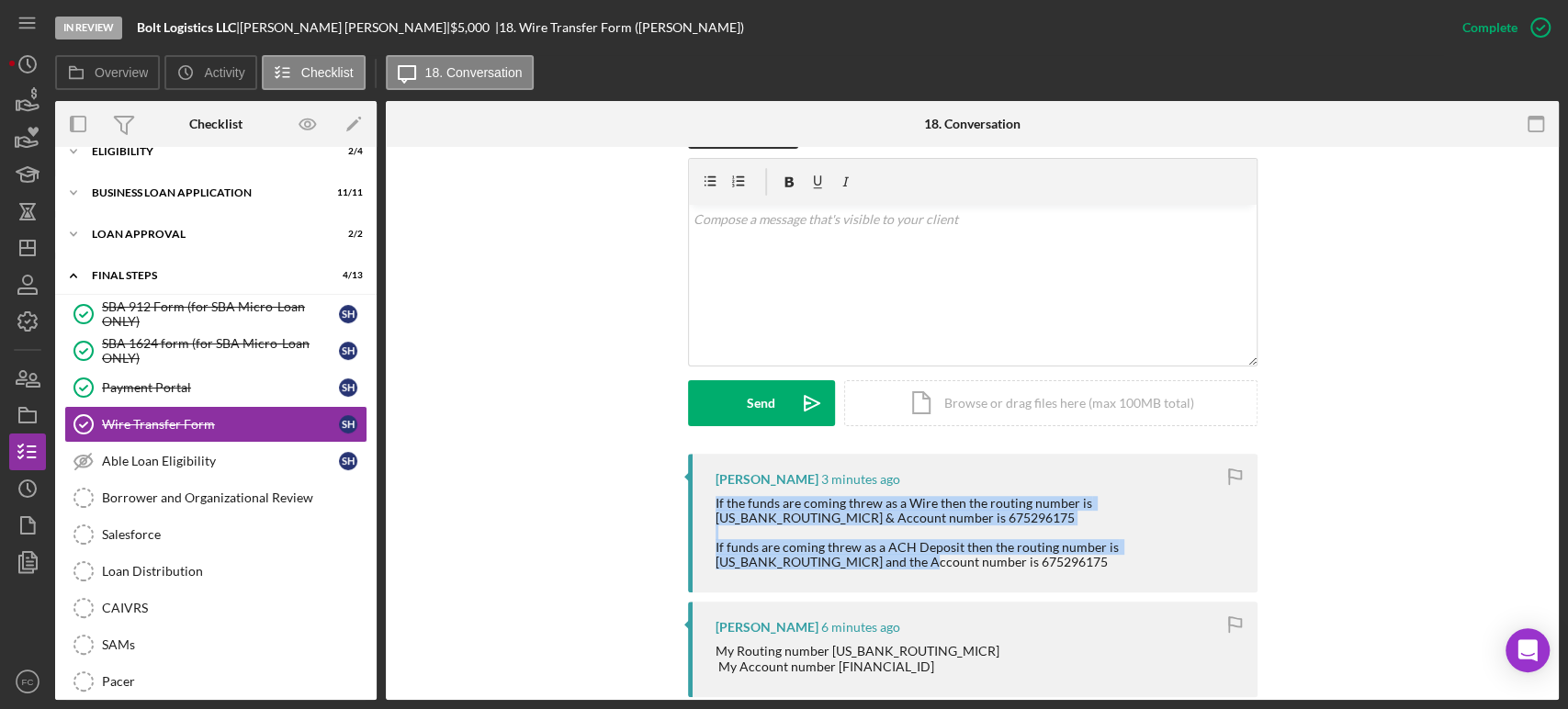
drag, startPoint x: 724, startPoint y: 495, endPoint x: 860, endPoint y: 529, distance: 140.2
click at [928, 580] on div "Steven HAYDEN 3 minutes ago If the funds are coming threw as a Wire then the ro…" at bounding box center [972, 523] width 570 height 139
copy div "If the funds are coming threw as a Wire then the routing number is 021000021 & …"
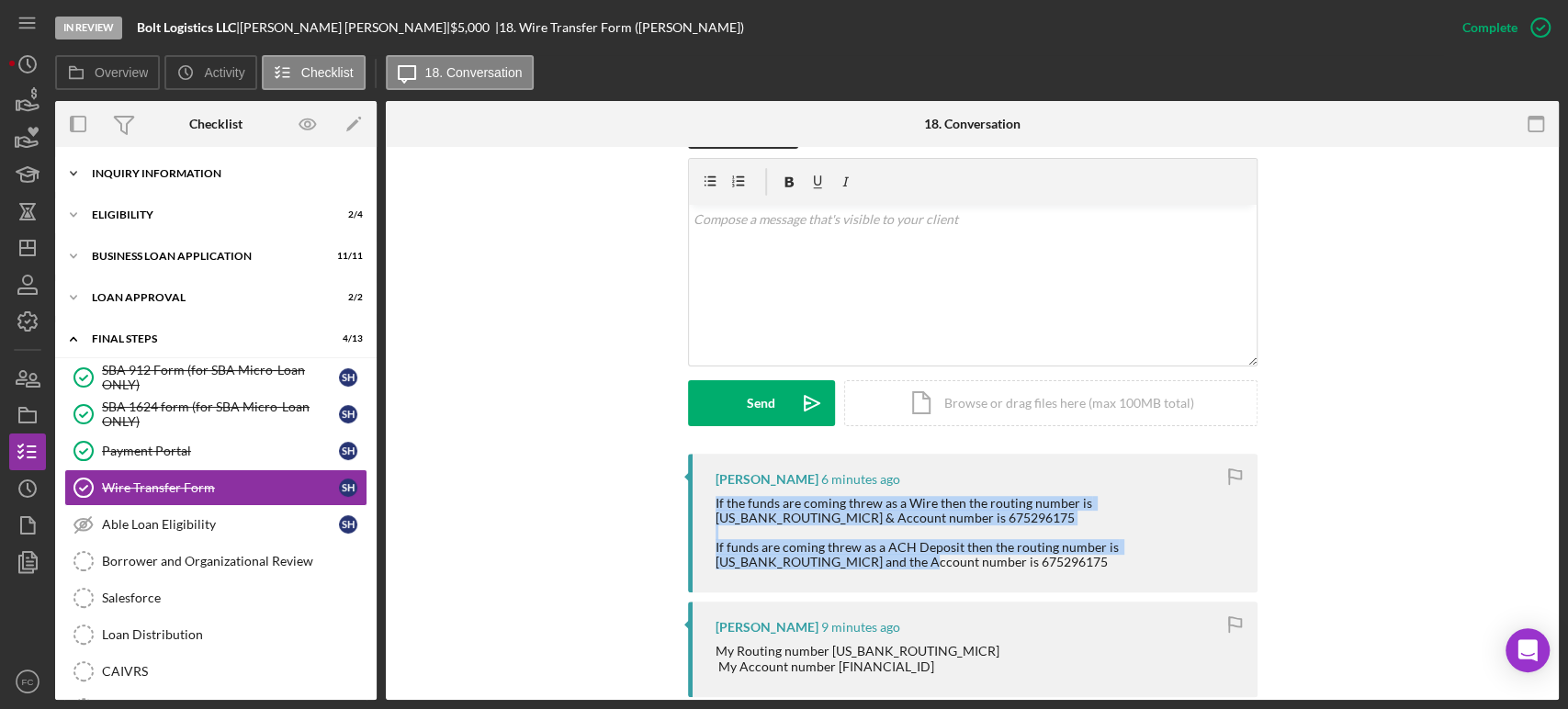
click at [161, 188] on div "Icon/Expander INQUIRY INFORMATION 5 / 11" at bounding box center [216, 174] width 322 height 37
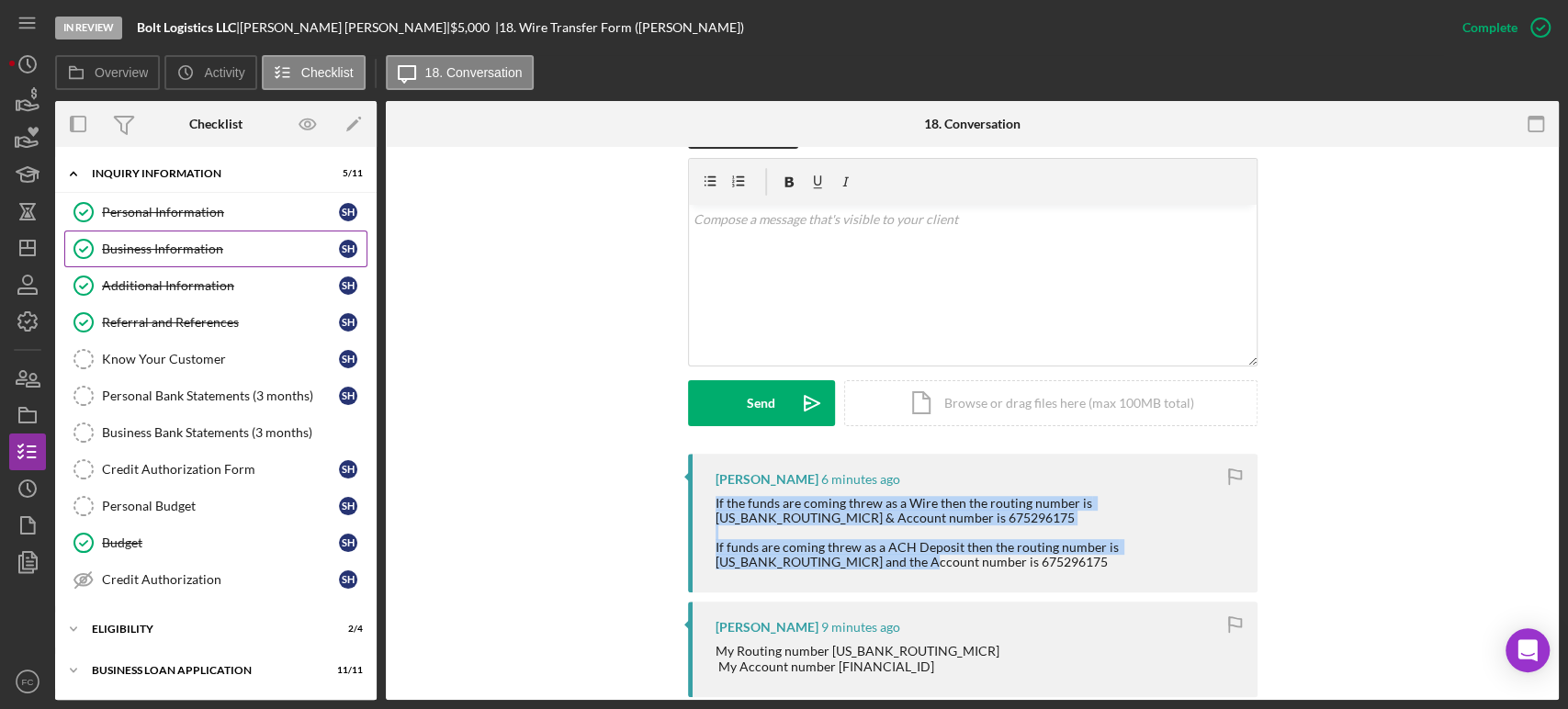
click at [158, 233] on link "Business Information Business Information S H" at bounding box center [216, 249] width 303 height 37
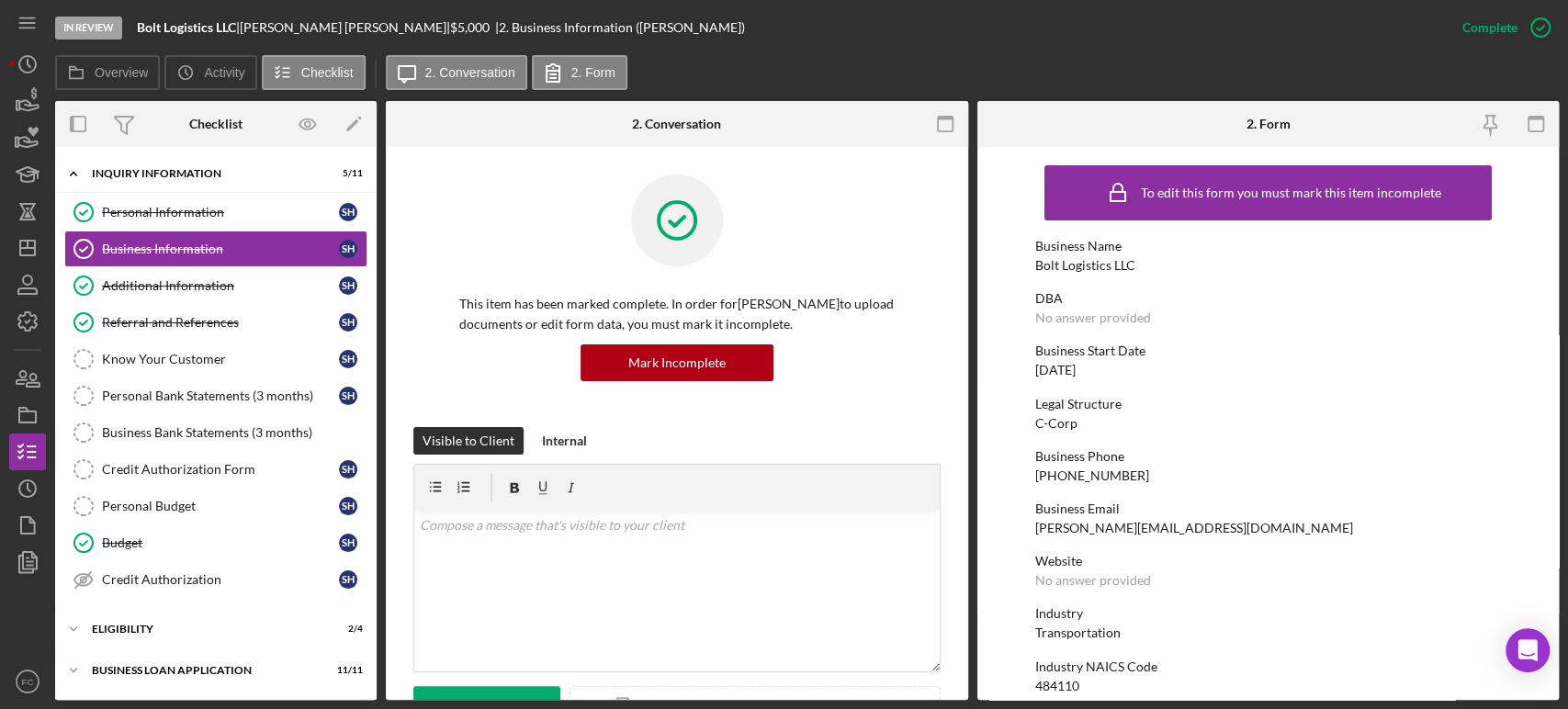
scroll to position [102, 0]
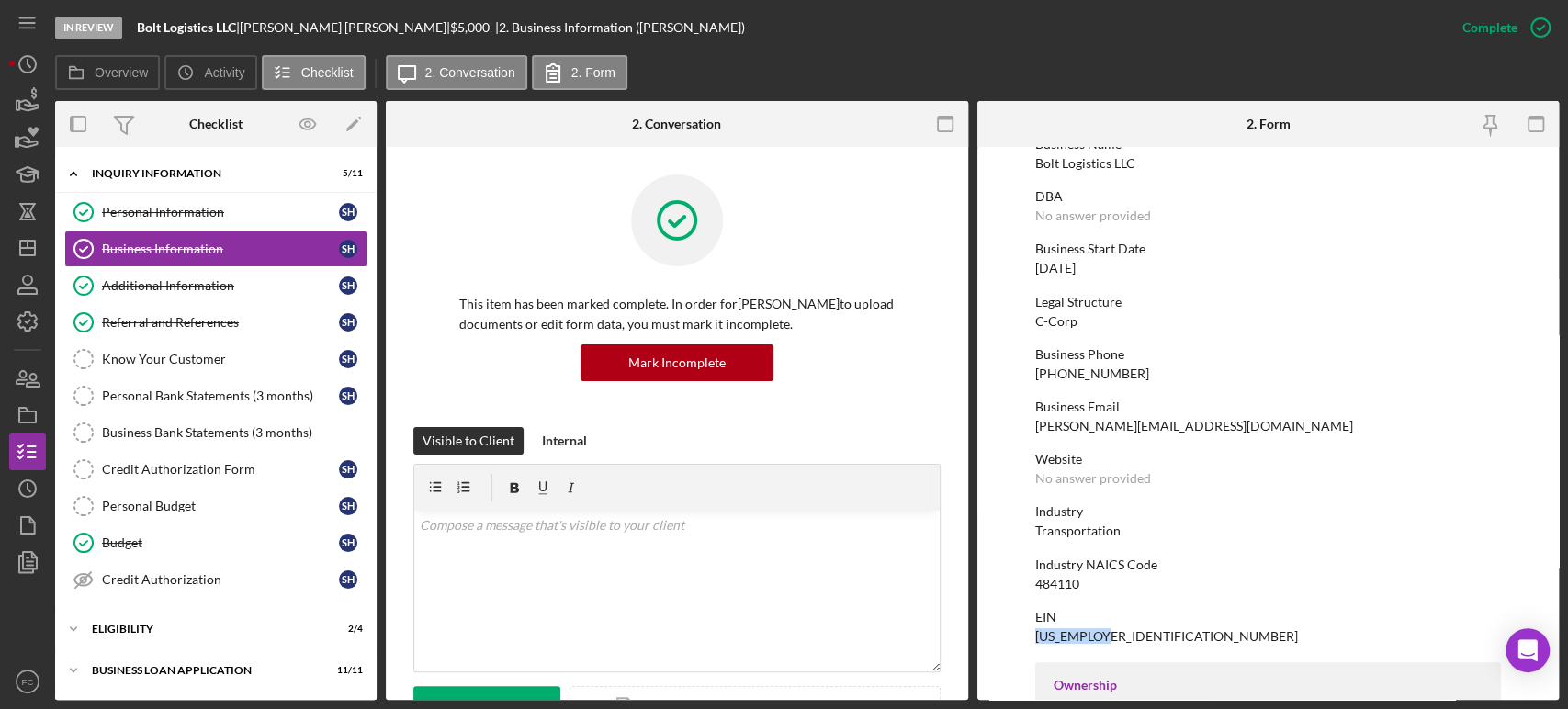
drag, startPoint x: 1031, startPoint y: 637, endPoint x: 1108, endPoint y: 636, distance: 77.0
click at [1108, 636] on form "To edit this form you must mark this item incomplete Business Name Bolt Logisti…" at bounding box center [1268, 423] width 582 height 553
copy div "[US_EMPLOYER_IDENTIFICATION_NUMBER]"
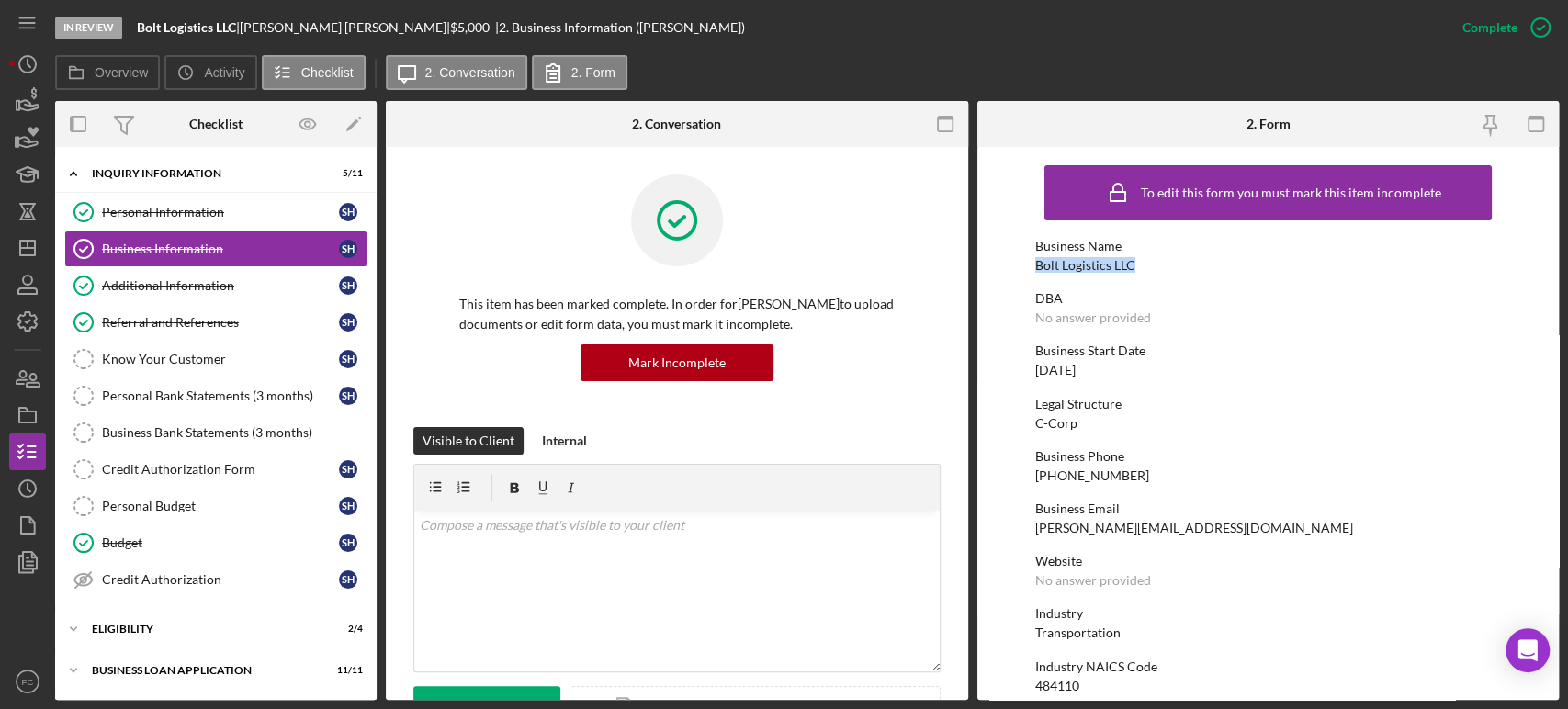
drag, startPoint x: 1031, startPoint y: 261, endPoint x: 1141, endPoint y: 270, distance: 110.4
click at [1141, 270] on form "To edit this form you must mark this item incomplete Business Name Bolt Logisti…" at bounding box center [1268, 423] width 582 height 553
copy div "Bolt Logistics LLC"
click at [214, 210] on div "Personal Information" at bounding box center [220, 212] width 237 height 15
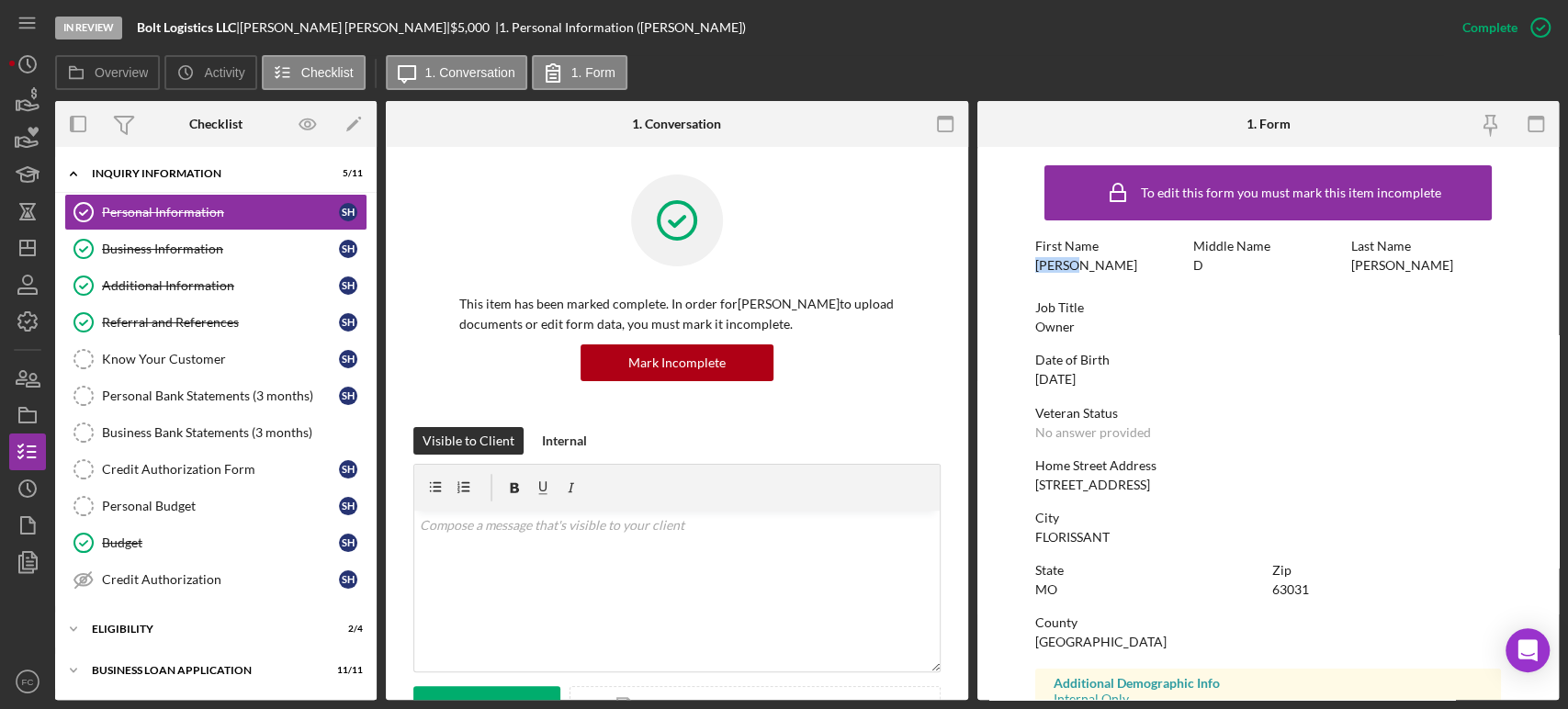
drag, startPoint x: 1034, startPoint y: 265, endPoint x: 1081, endPoint y: 266, distance: 47.0
click at [1081, 266] on div "First Name Steven" at bounding box center [1109, 256] width 149 height 34
copy div "[PERSON_NAME]"
drag, startPoint x: 1344, startPoint y: 259, endPoint x: 1430, endPoint y: 277, distance: 87.9
click at [1430, 277] on div "First Name Steven Middle Name D Last Name HAYDEN" at bounding box center [1267, 265] width 466 height 52
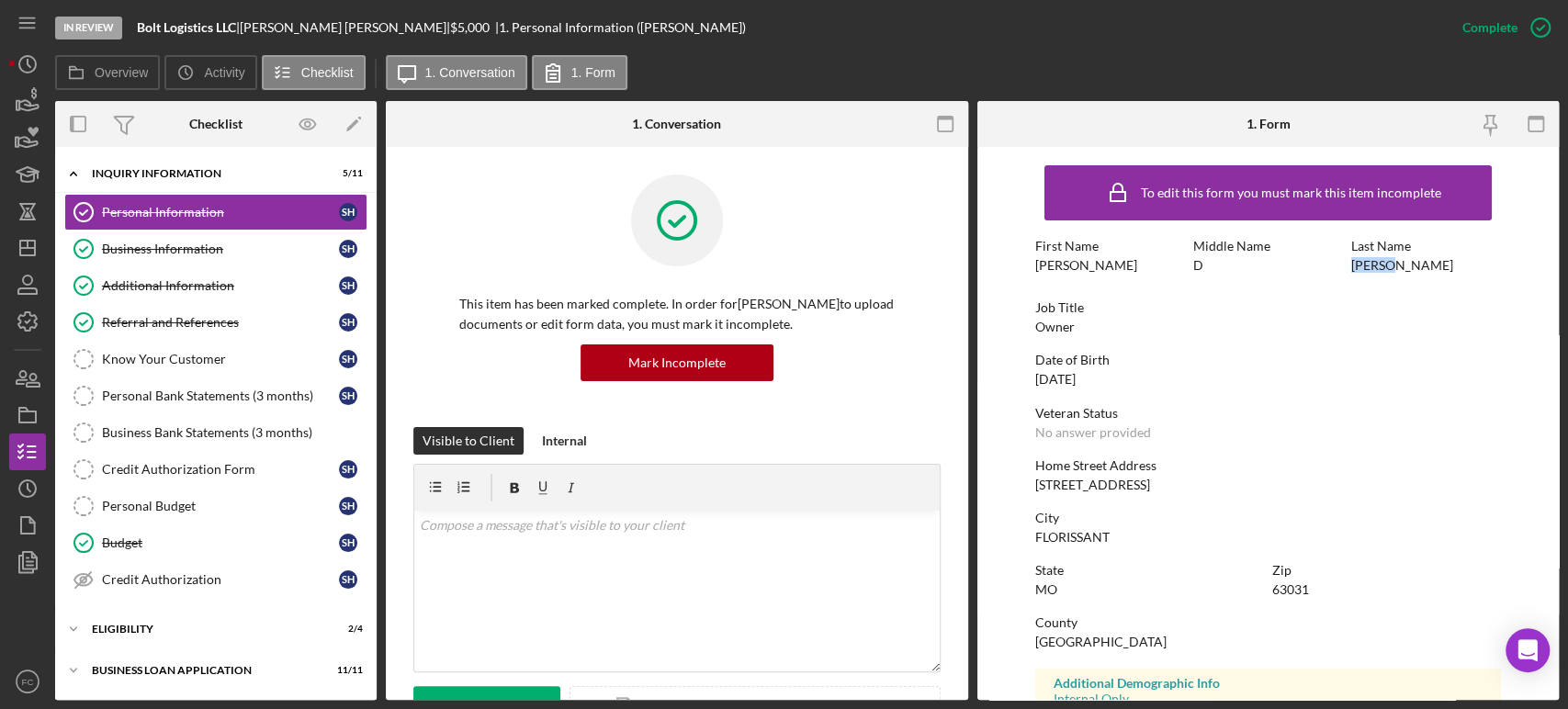
copy div "[PERSON_NAME]"
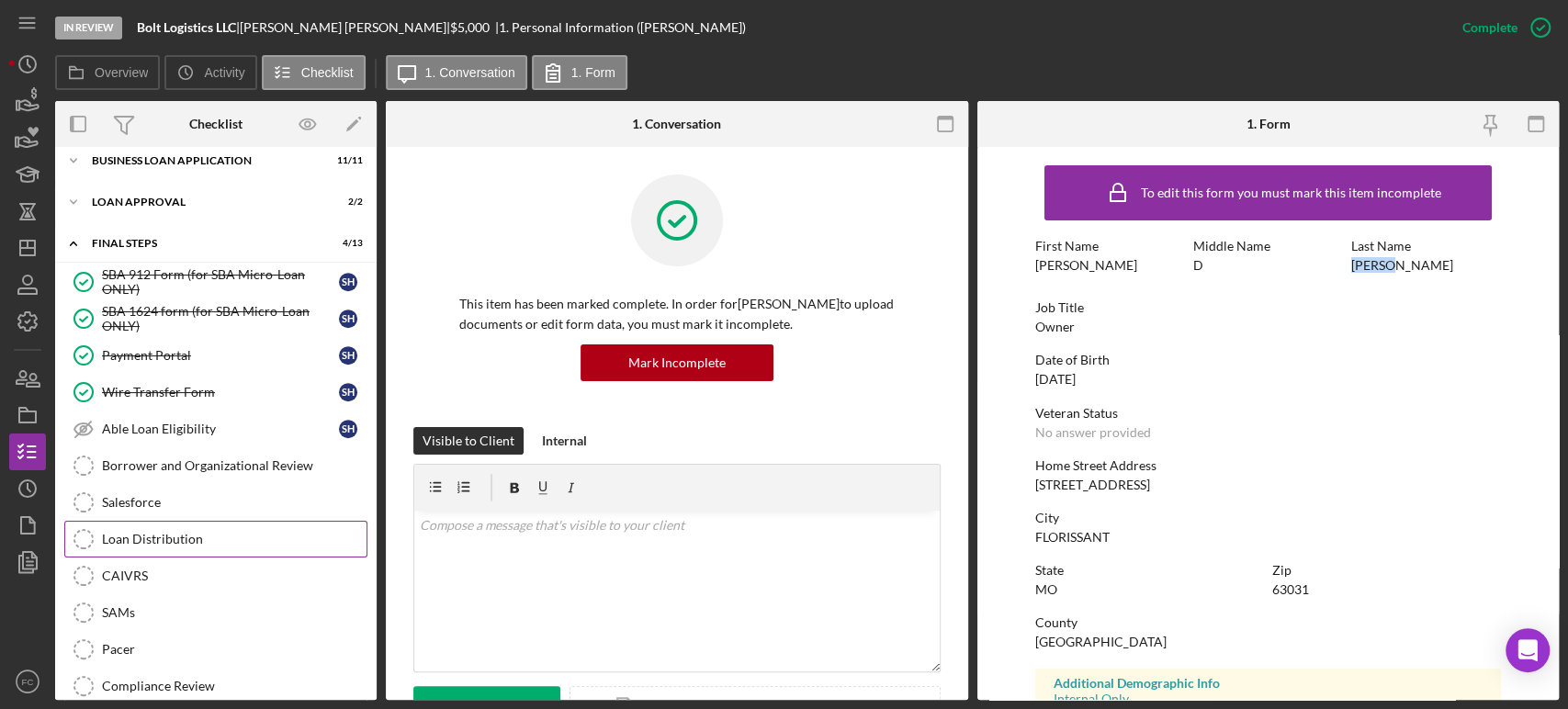
click at [182, 520] on link "Loan Distribution Loan Distribution" at bounding box center [216, 539] width 303 height 37
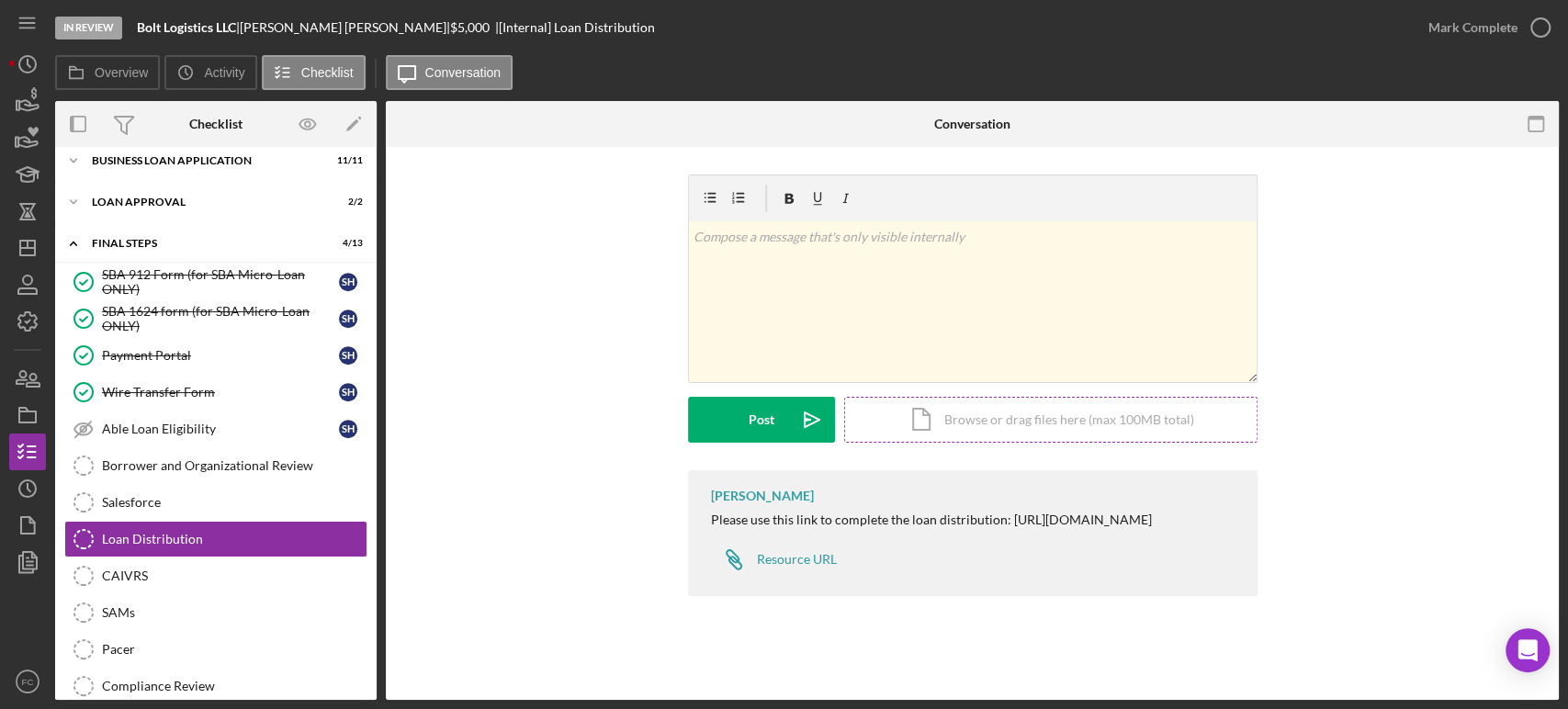
click at [963, 432] on div "Icon/Document Browse or drag files here (max 100MB total) Tap to choose files o…" at bounding box center [1050, 419] width 414 height 46
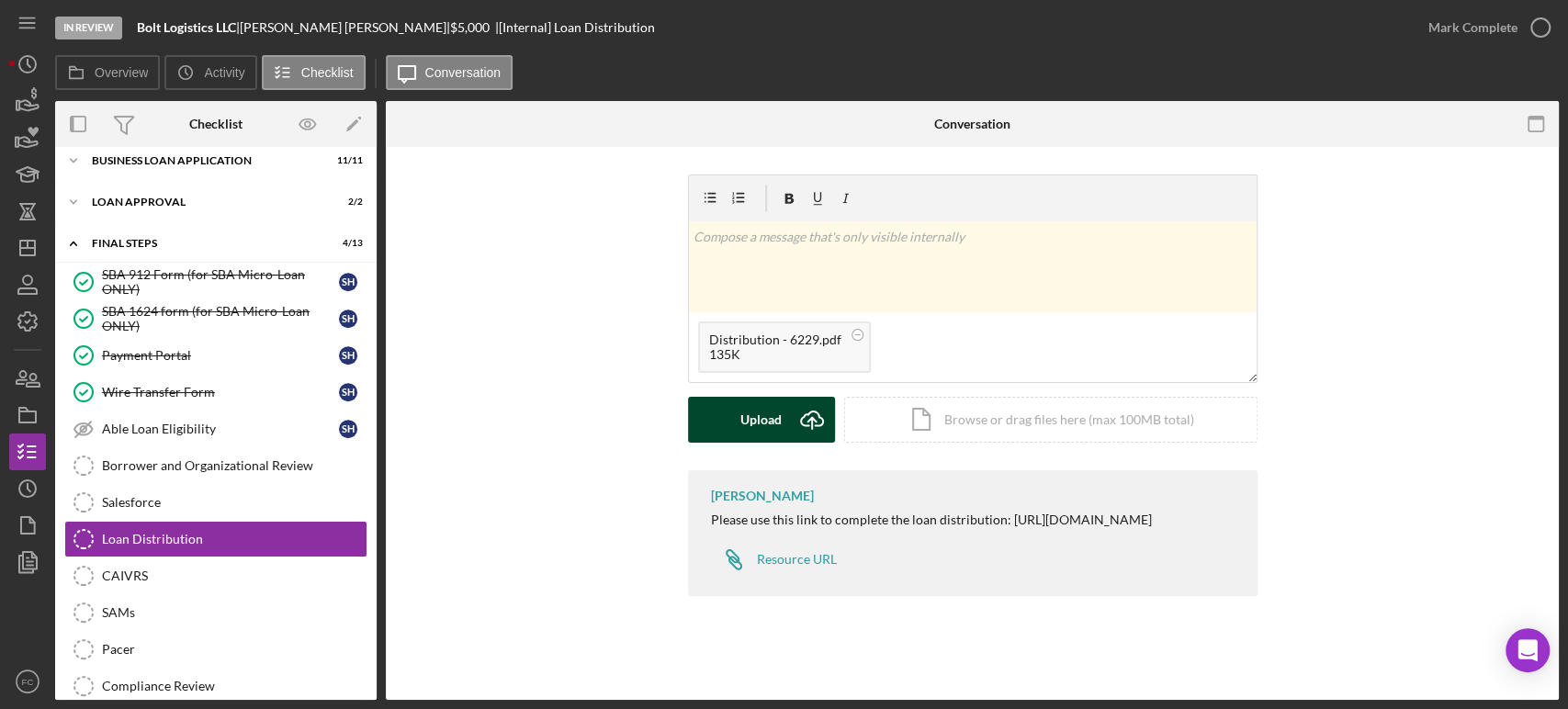
click at [762, 427] on div "Upload" at bounding box center [760, 419] width 41 height 46
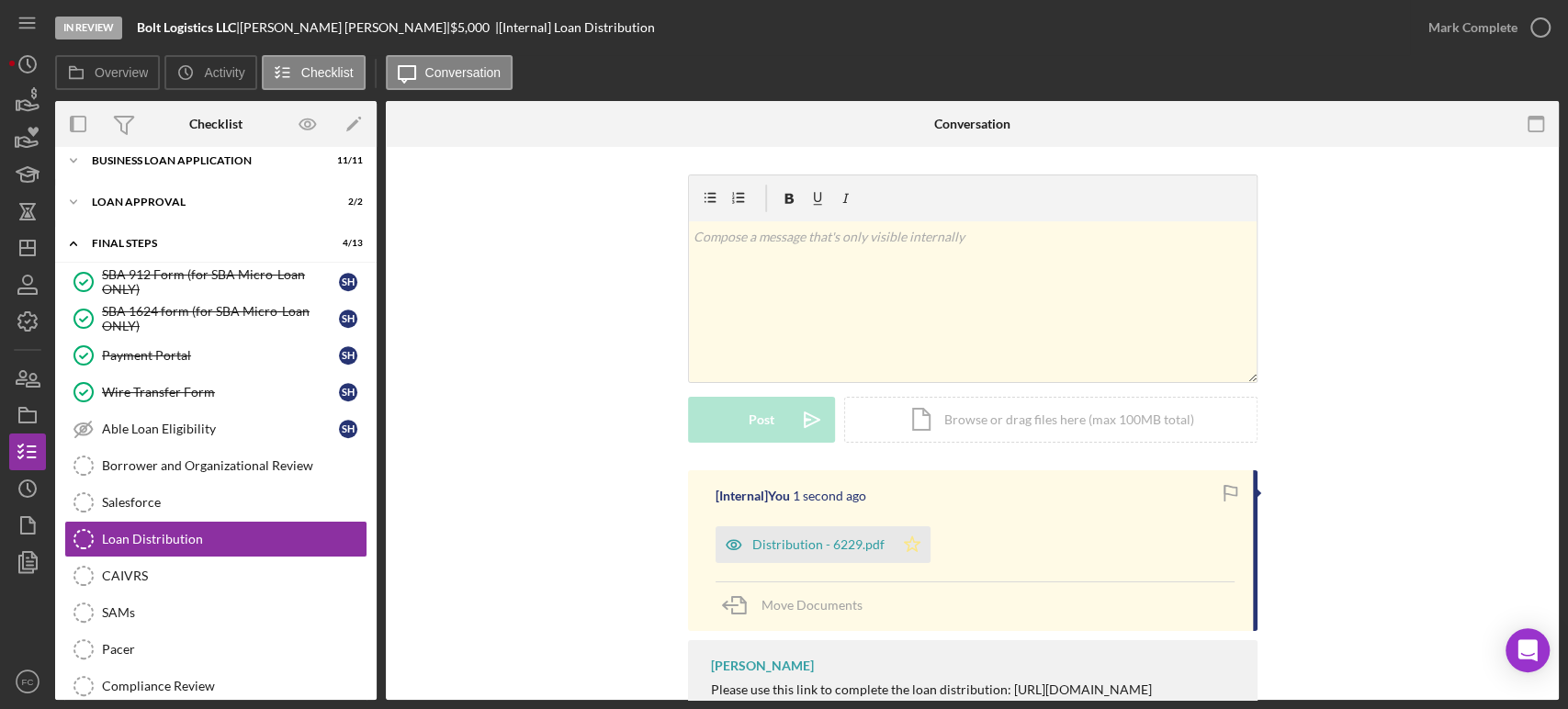
click at [899, 547] on icon "Icon/Star" at bounding box center [912, 545] width 37 height 37
click at [1537, 20] on icon "button" at bounding box center [1539, 27] width 46 height 46
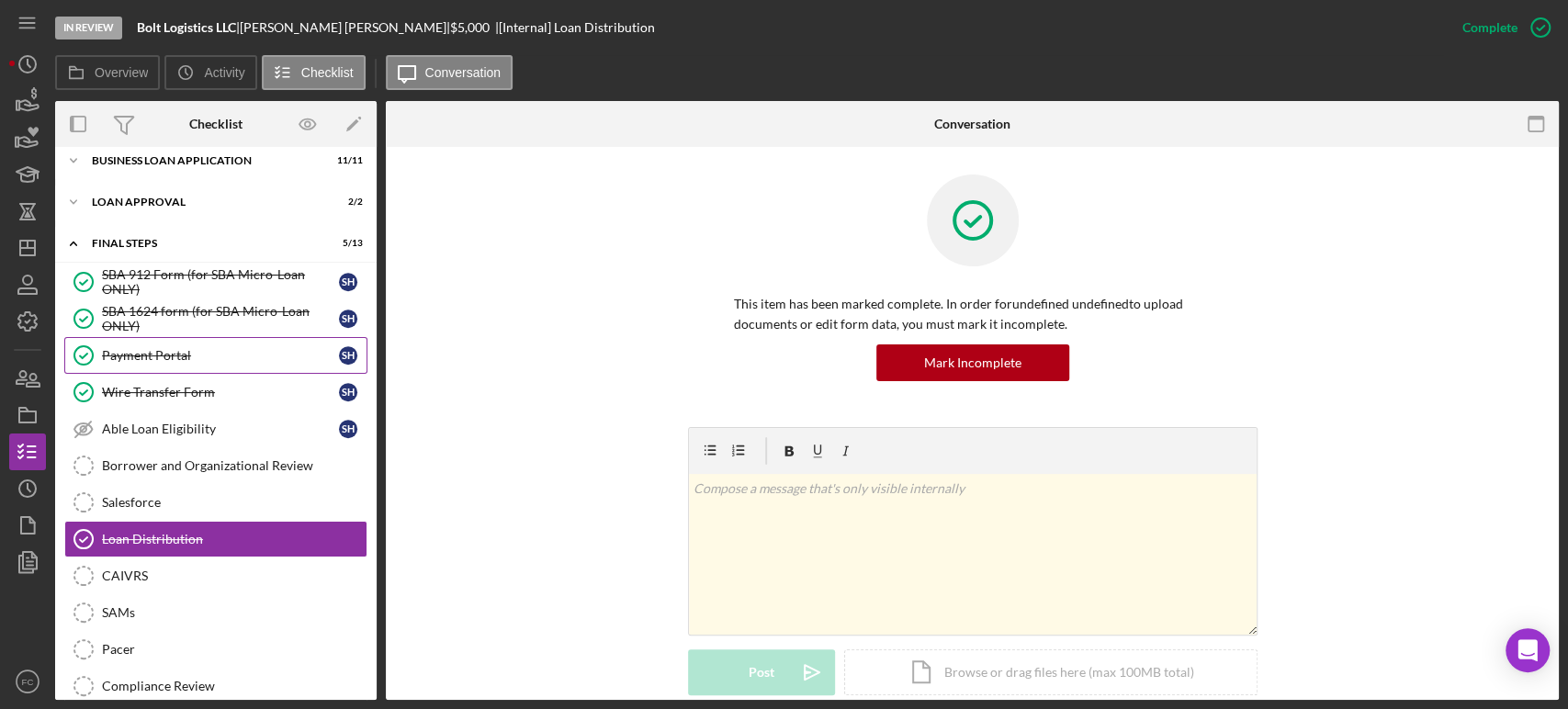
click at [178, 367] on link "Payment Portal Payment Portal S H" at bounding box center [216, 356] width 303 height 37
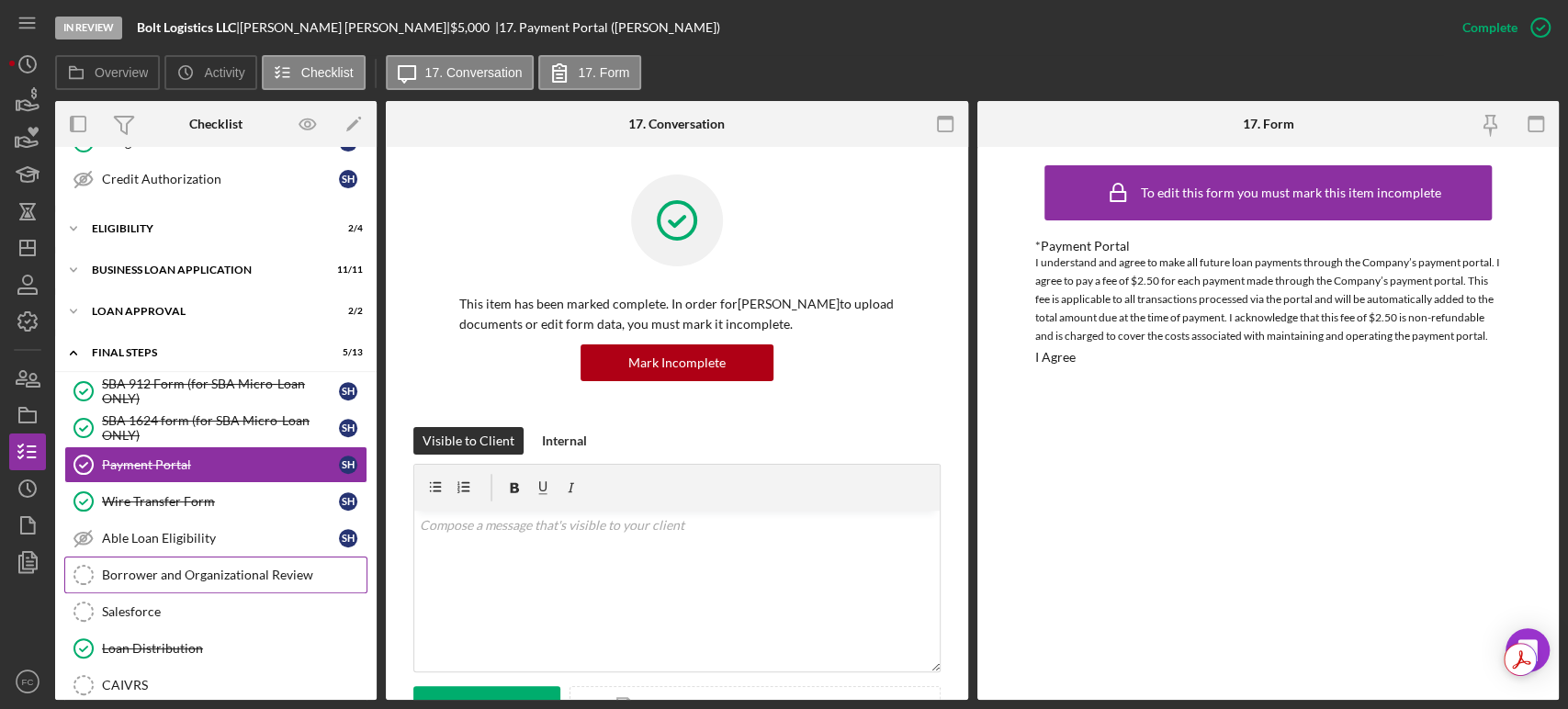
scroll to position [298, 0]
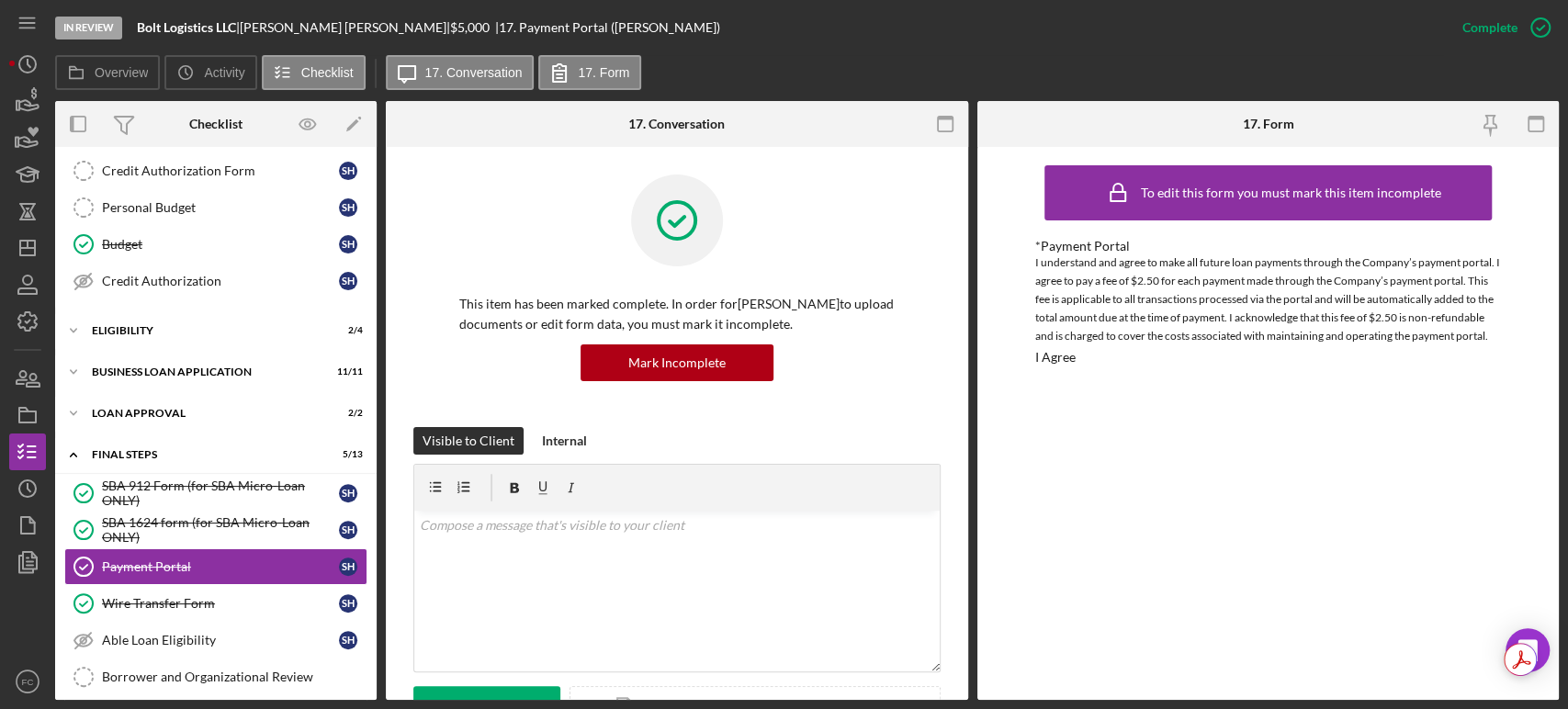
click at [1448, 476] on div "To edit this form you must mark this item incomplete *Payment Portal I understa…" at bounding box center [1267, 423] width 466 height 534
click at [1483, 517] on div "To edit this form you must mark this item incomplete *Payment Portal I understa…" at bounding box center [1267, 423] width 466 height 534
click at [156, 597] on div "Wire Transfer Form" at bounding box center [220, 603] width 237 height 15
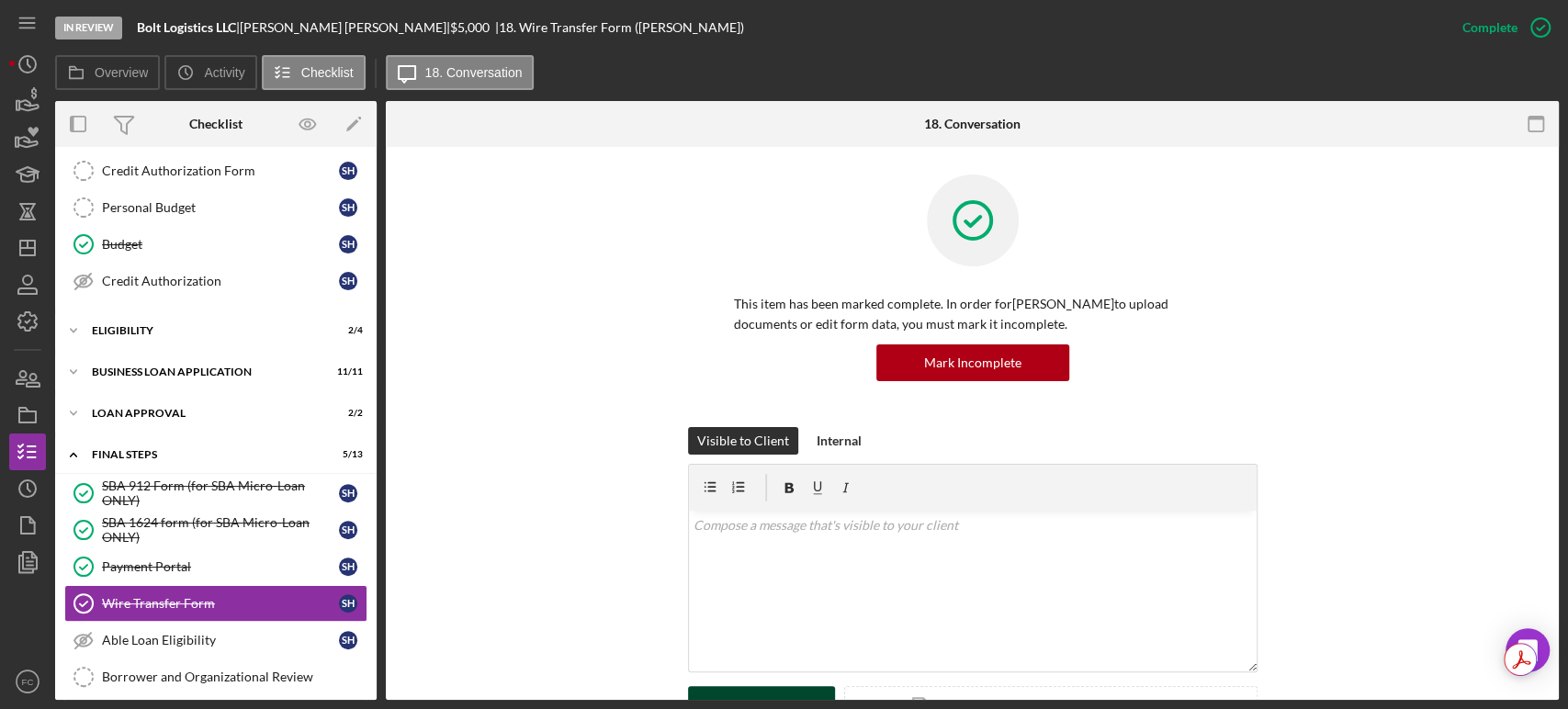
scroll to position [306, 0]
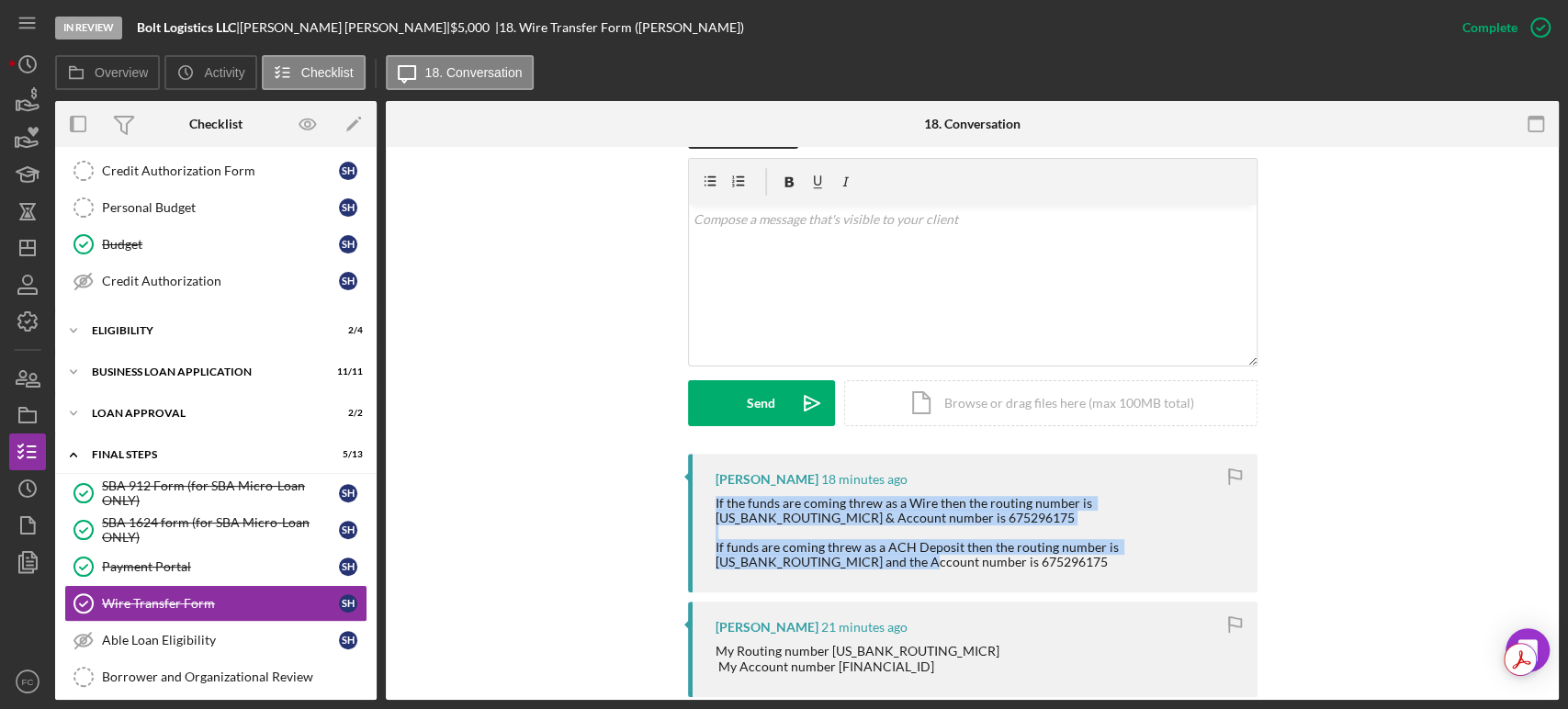
drag, startPoint x: 705, startPoint y: 498, endPoint x: 920, endPoint y: 558, distance: 223.2
click at [922, 561] on div "Steven HAYDEN 18 minutes ago If the funds are coming threw as a Wire then the r…" at bounding box center [972, 523] width 570 height 139
copy div "If the funds are coming threw as a Wire then the routing number is 021000021 & …"
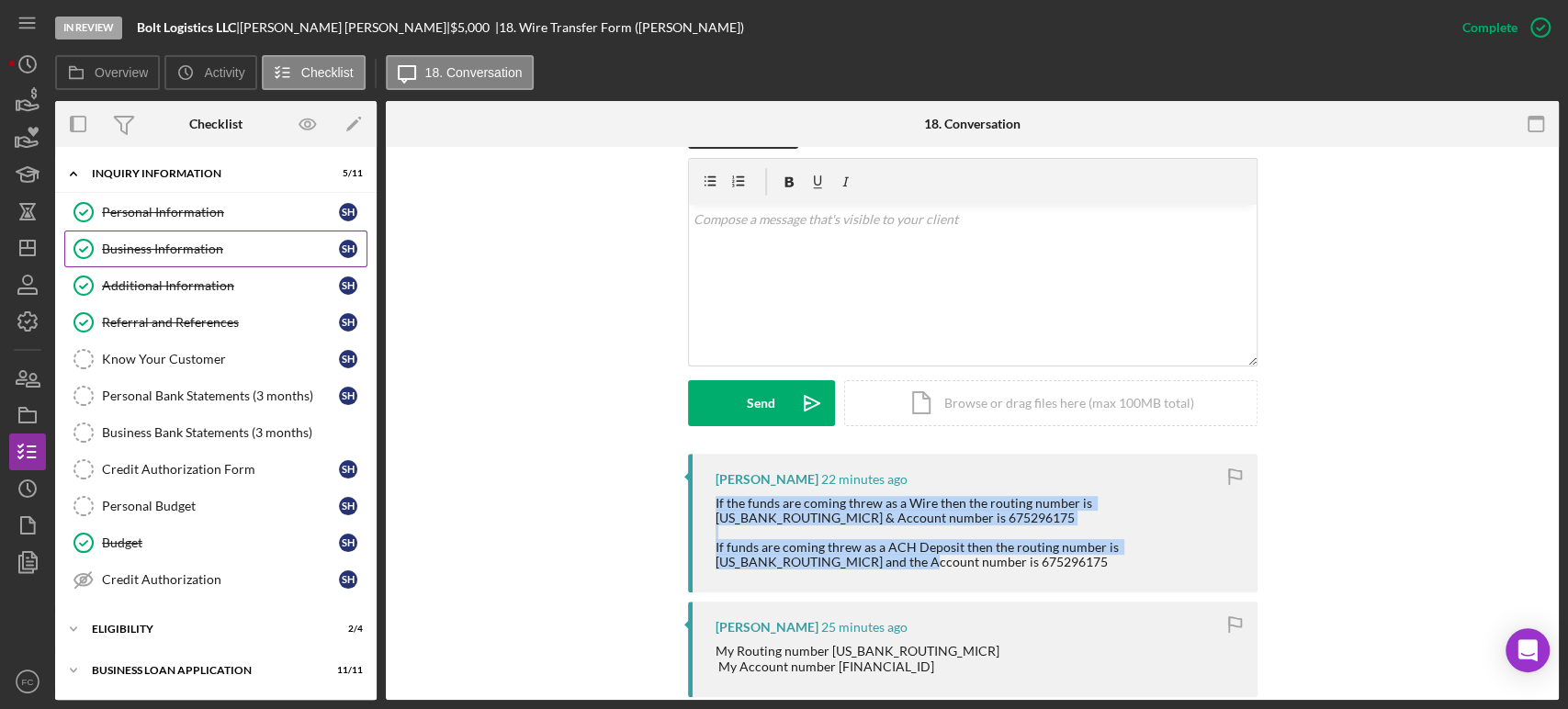
click at [167, 249] on div "Business Information" at bounding box center [220, 249] width 237 height 15
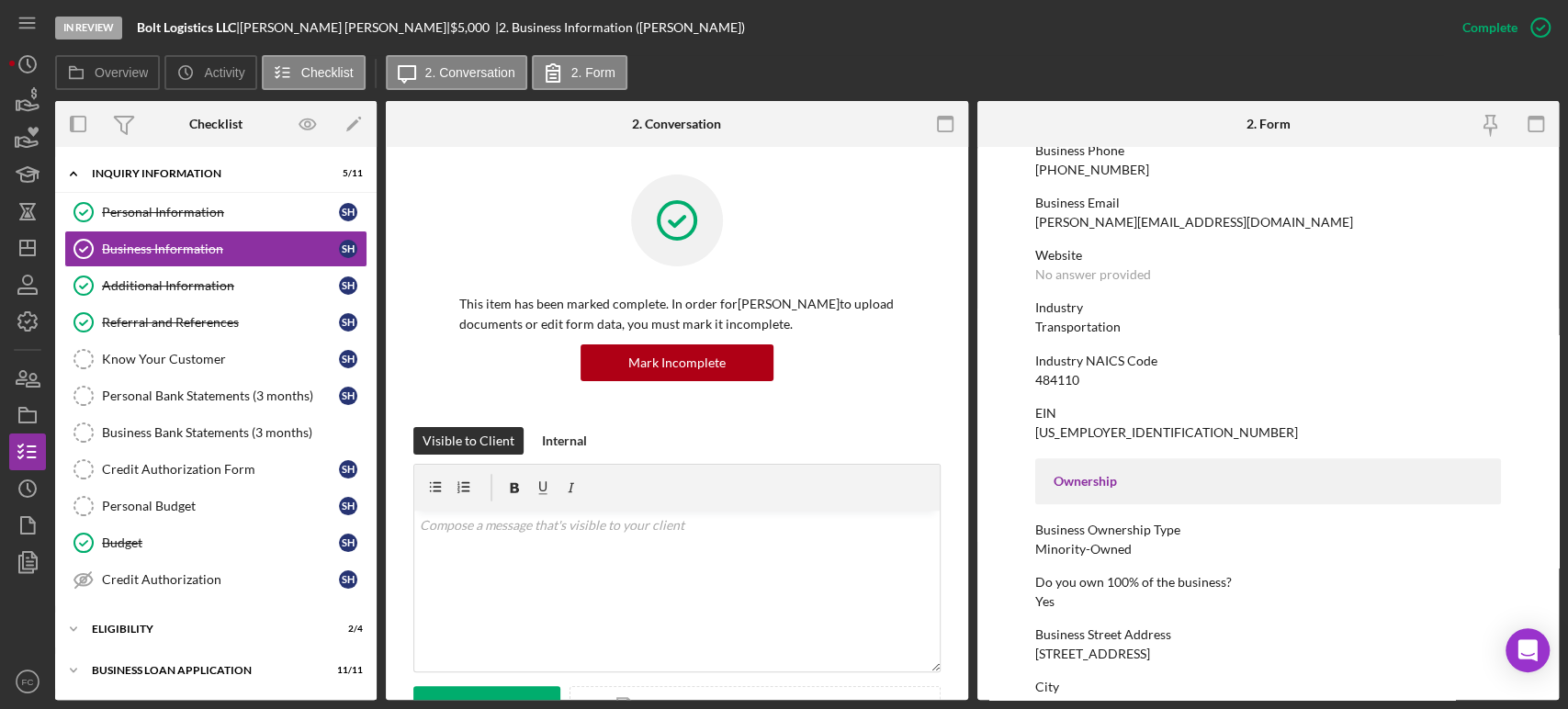
scroll to position [509, 0]
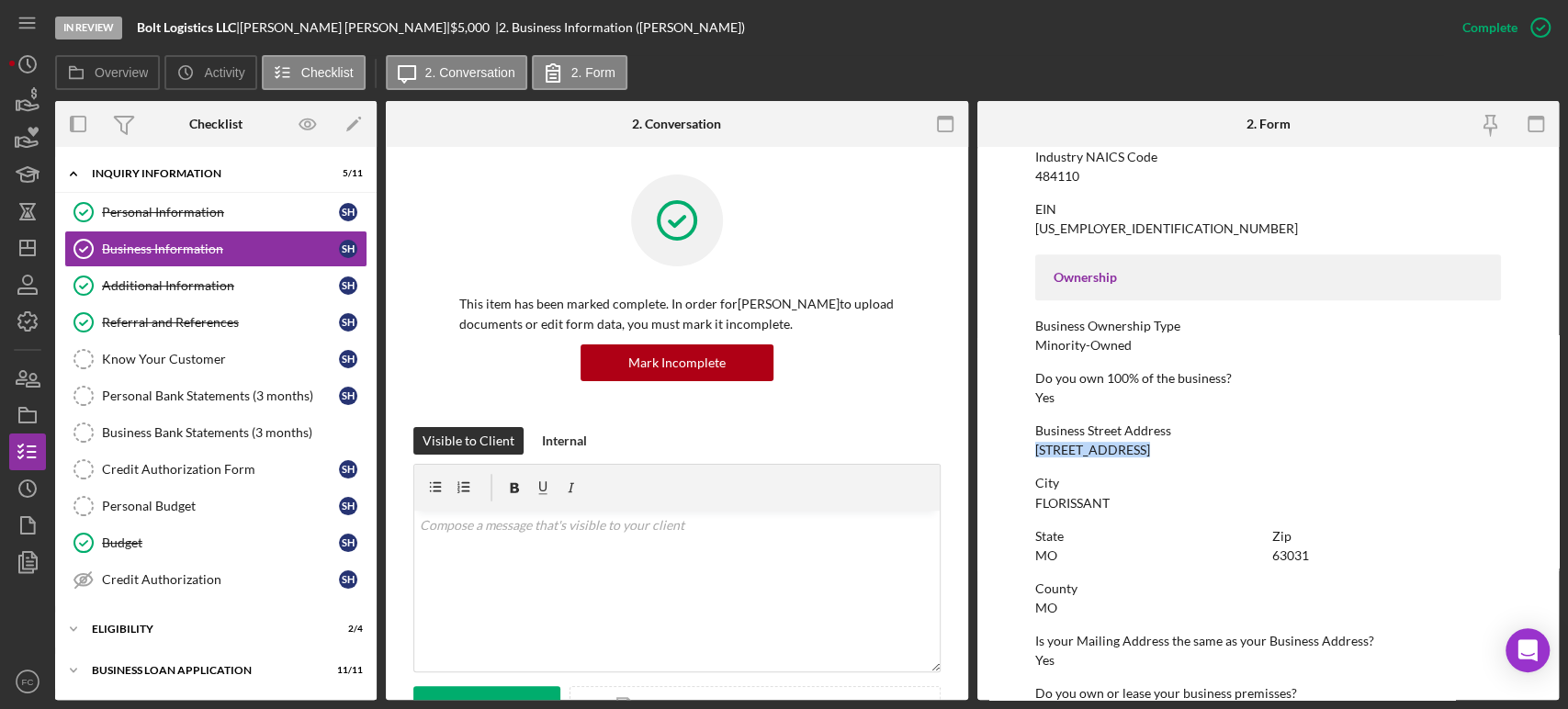
drag, startPoint x: 1029, startPoint y: 451, endPoint x: 1146, endPoint y: 454, distance: 117.0
click at [1146, 454] on form "To edit this form you must mark this item incomplete Business Name Bolt Logisti…" at bounding box center [1268, 423] width 582 height 553
copy div "[STREET_ADDRESS]"
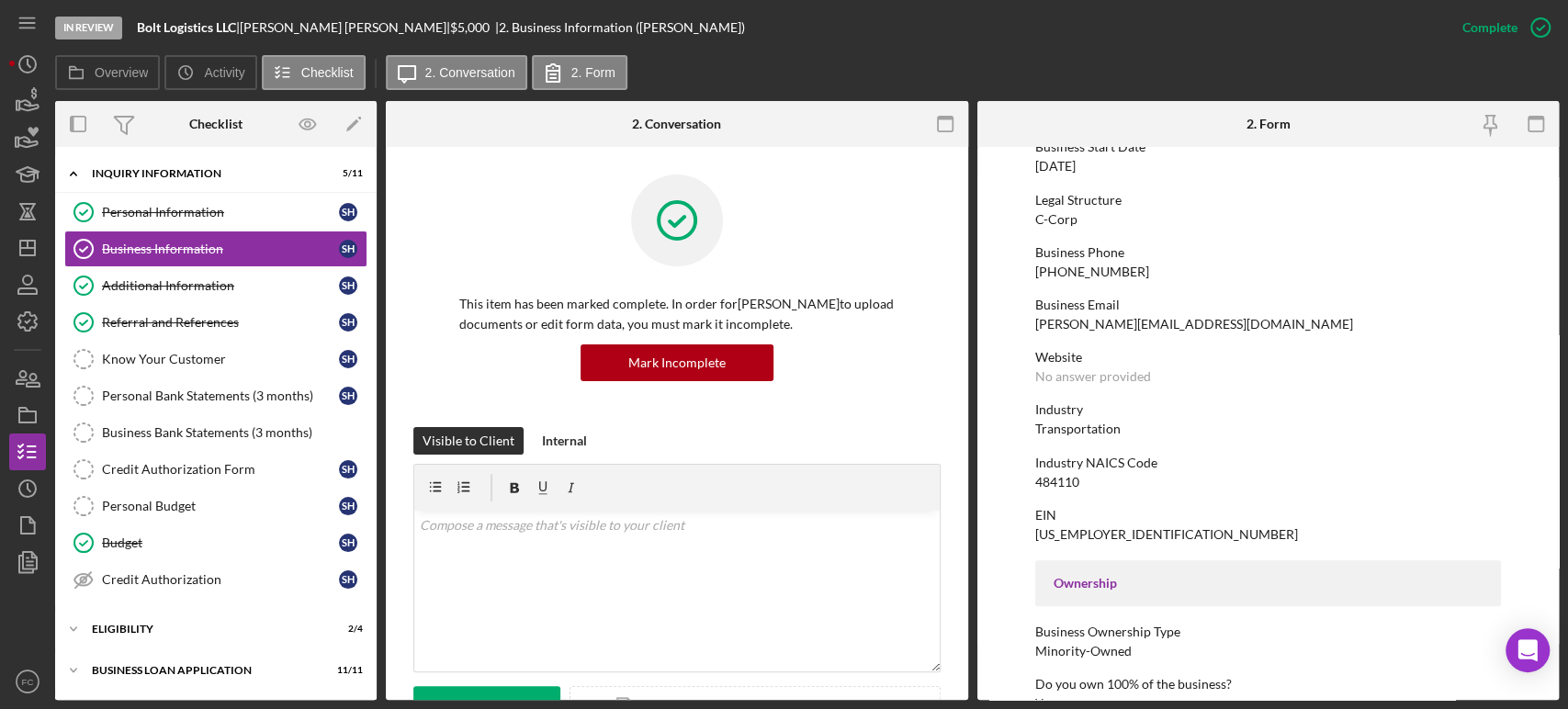
scroll to position [102, 0]
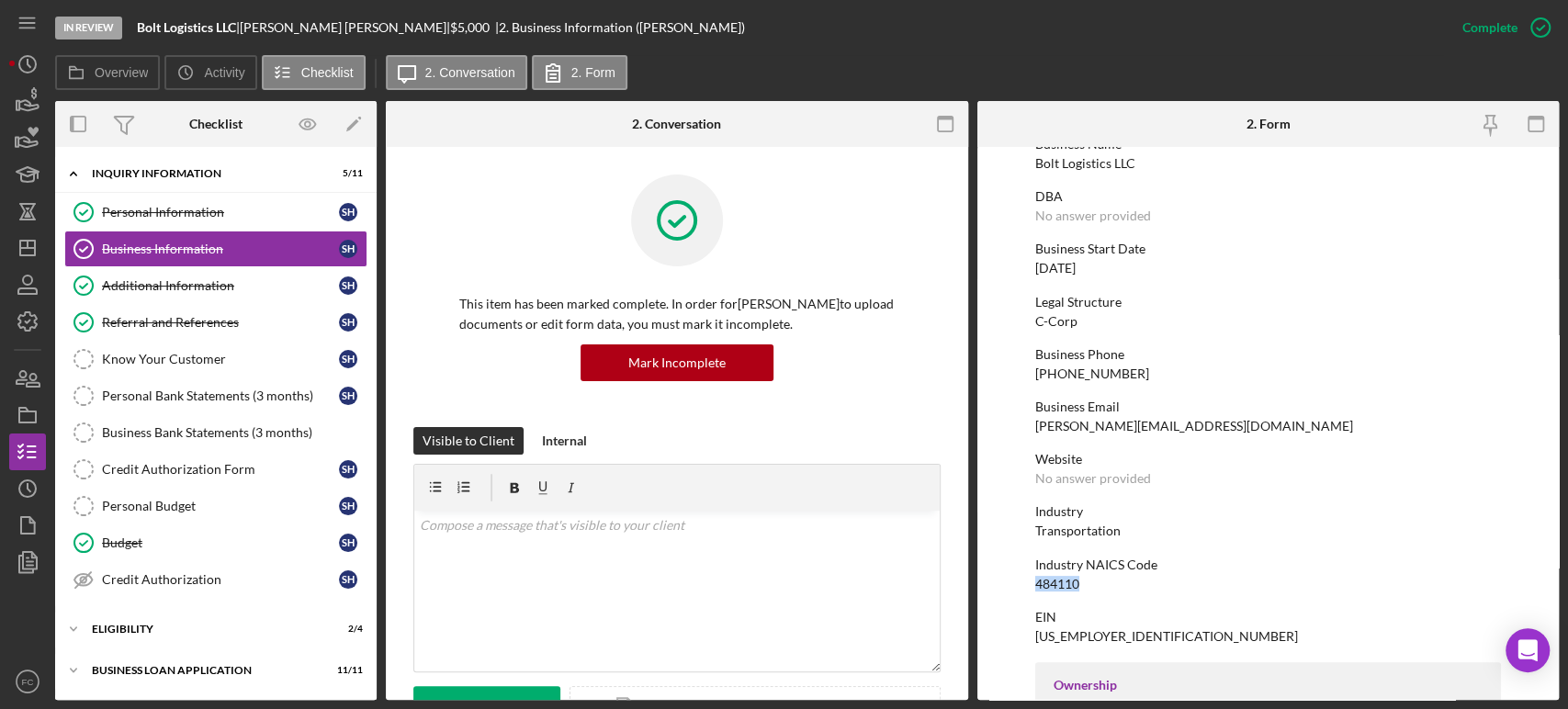
drag, startPoint x: 1032, startPoint y: 584, endPoint x: 1085, endPoint y: 583, distance: 53.0
click at [1085, 583] on form "To edit this form you must mark this item incomplete Business Name Bolt Logisti…" at bounding box center [1268, 423] width 582 height 553
copy div "484110"
drag, startPoint x: 1035, startPoint y: 265, endPoint x: 1105, endPoint y: 257, distance: 70.5
click at [1105, 257] on div "Business Start Date 02/14/2022" at bounding box center [1267, 258] width 466 height 34
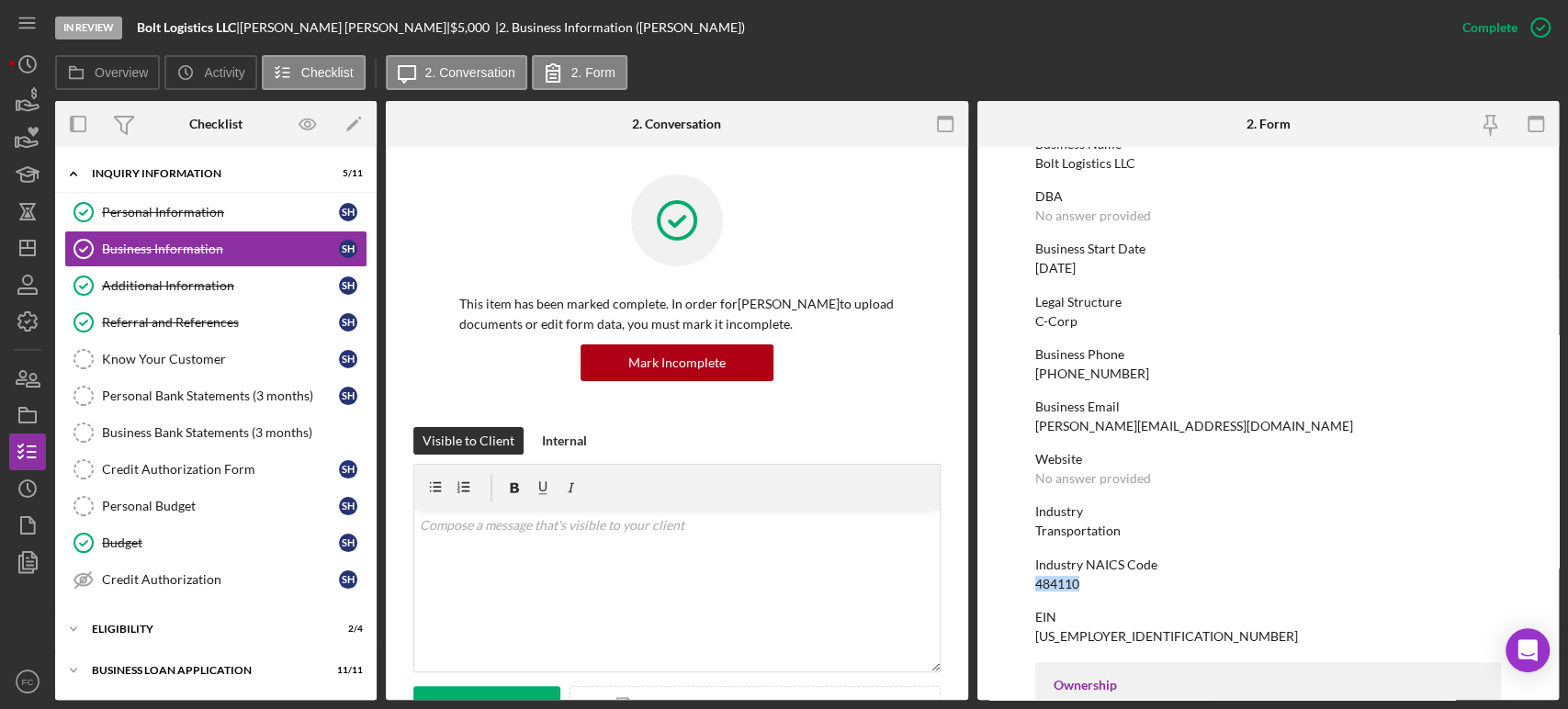
copy div "[DATE]"
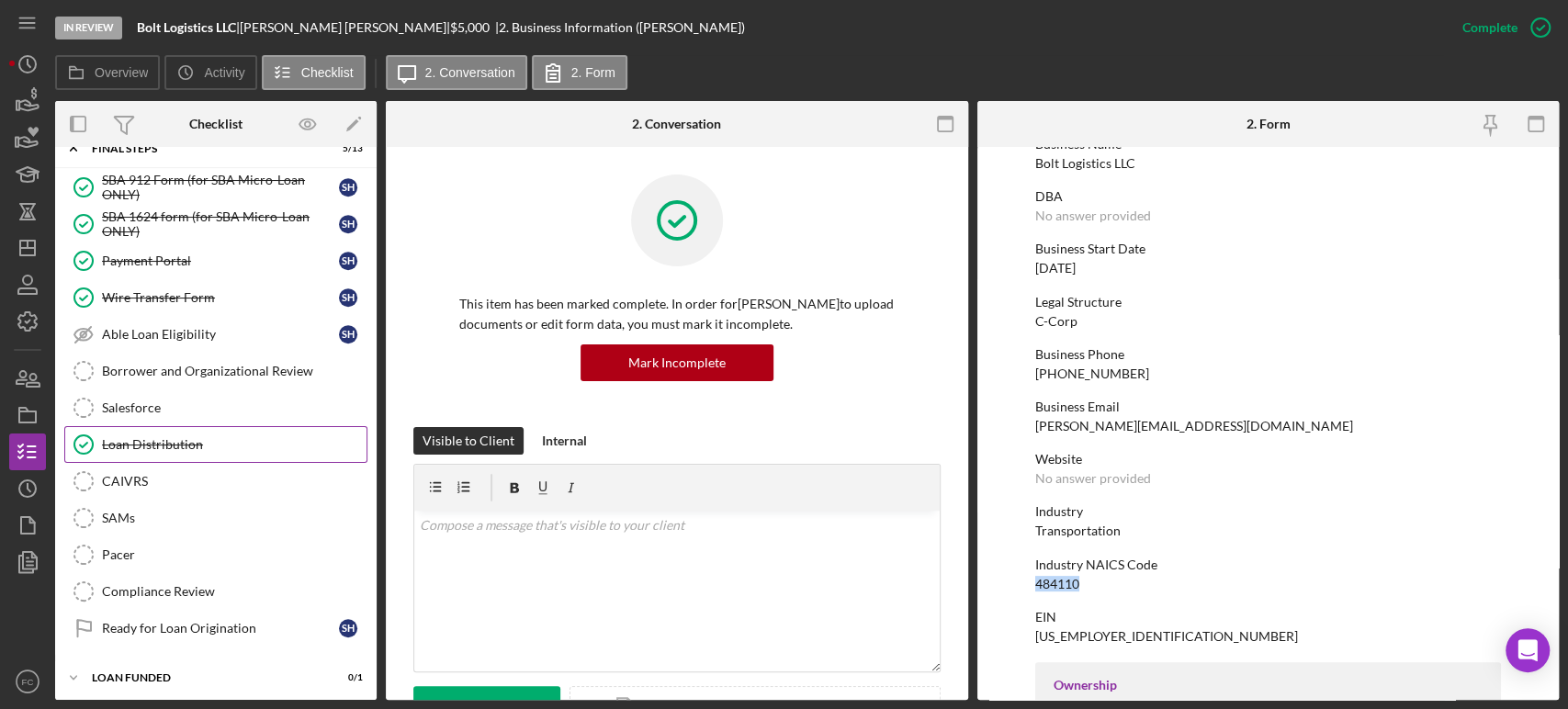
scroll to position [400, 0]
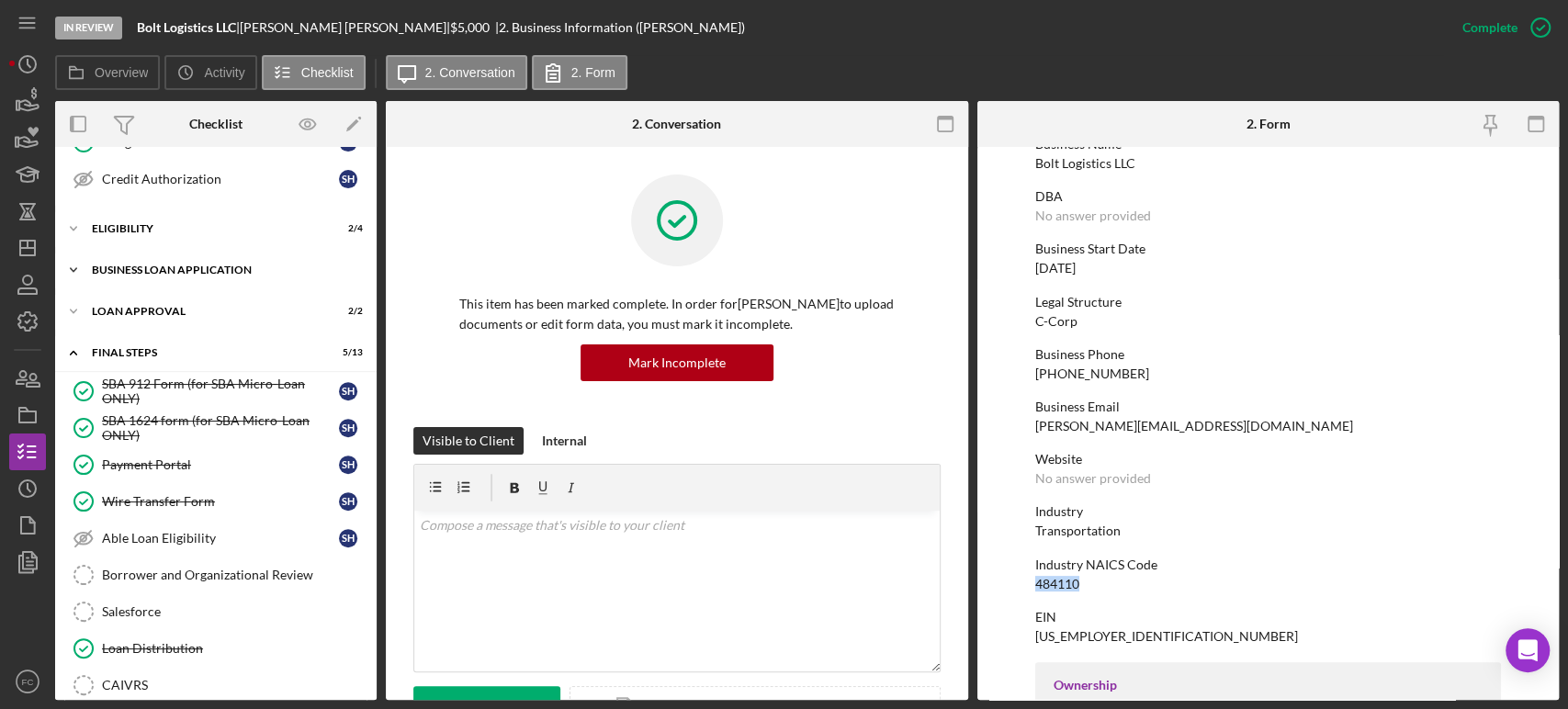
click at [170, 273] on div "Icon/Expander BUSINESS LOAN APPLICATION 11 / 11" at bounding box center [216, 270] width 322 height 37
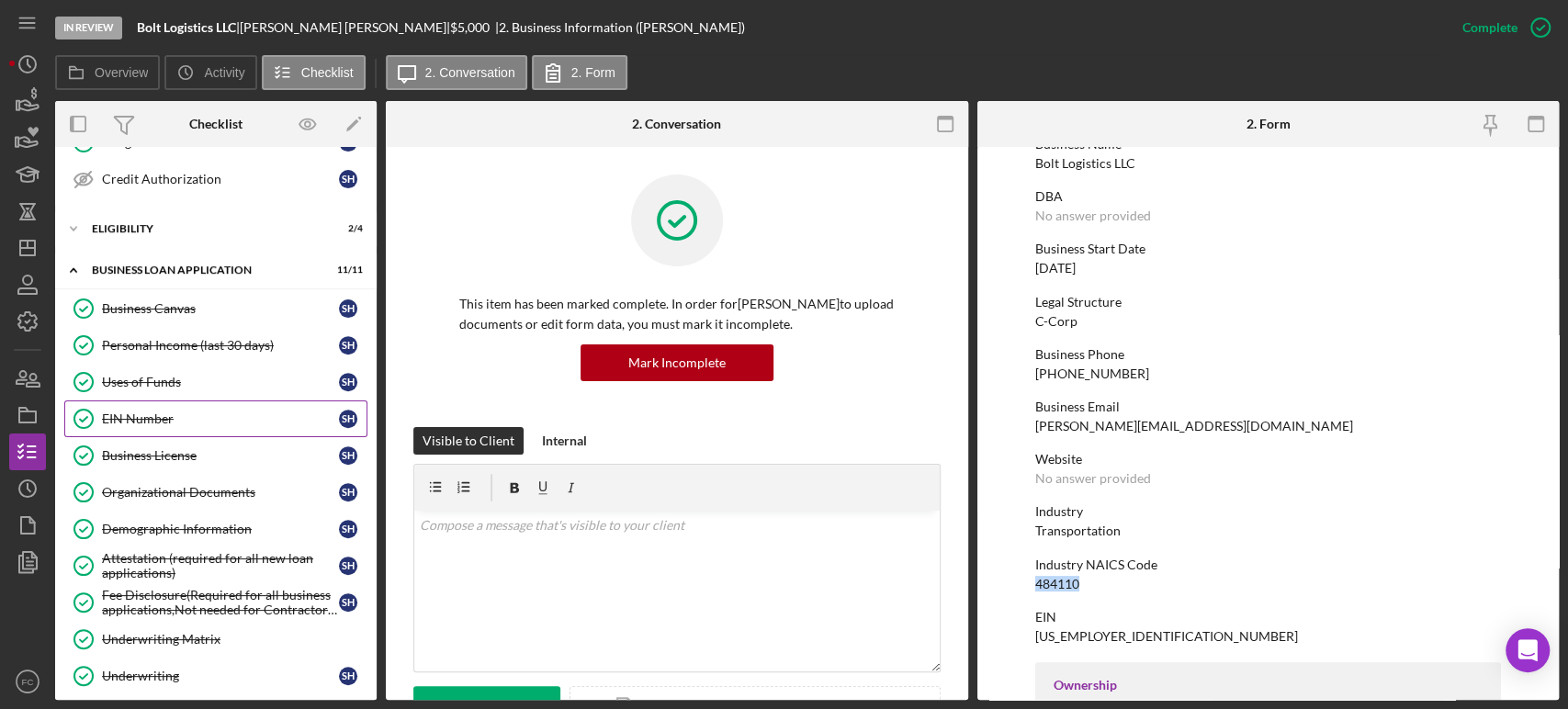
scroll to position [604, 0]
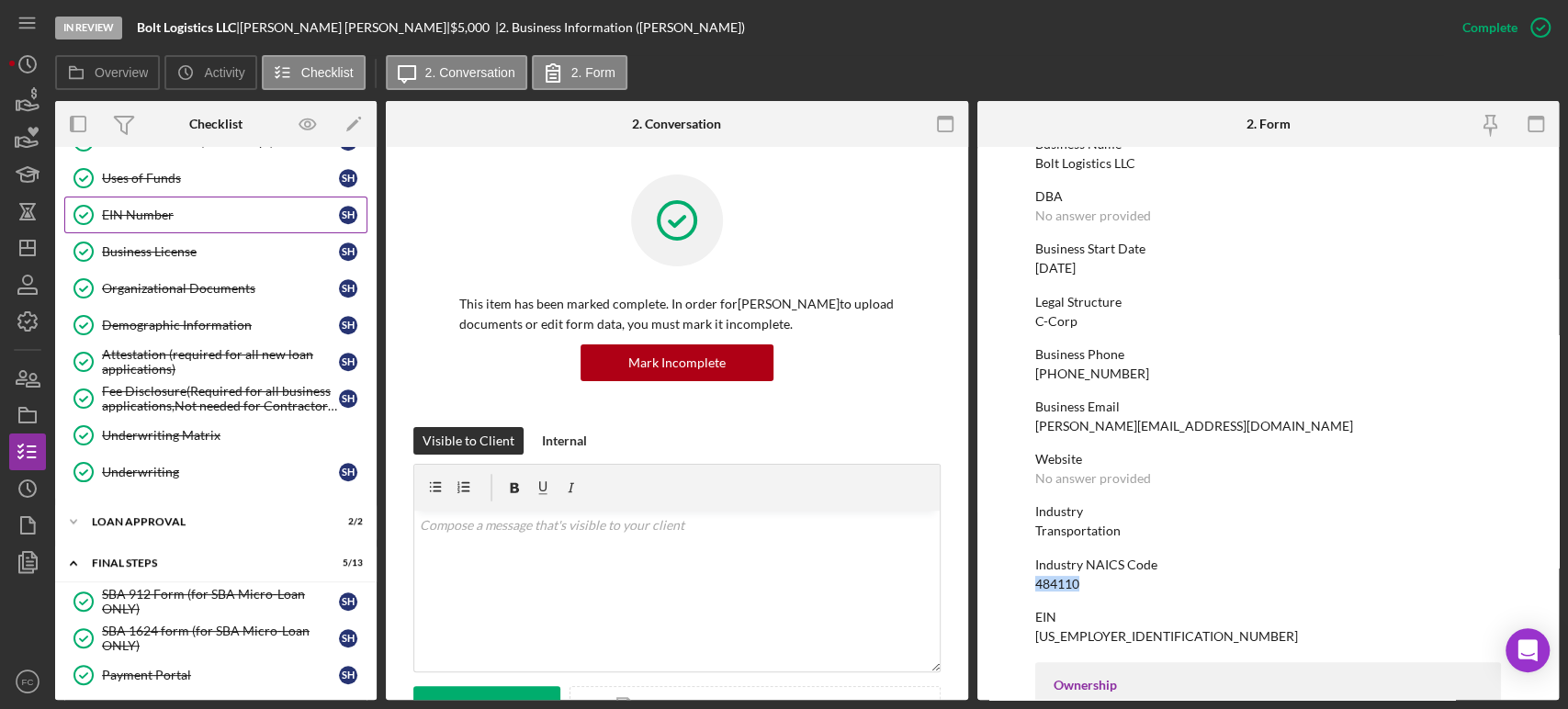
click at [174, 330] on link "Demographic Information Demographic Information S H" at bounding box center [216, 325] width 303 height 37
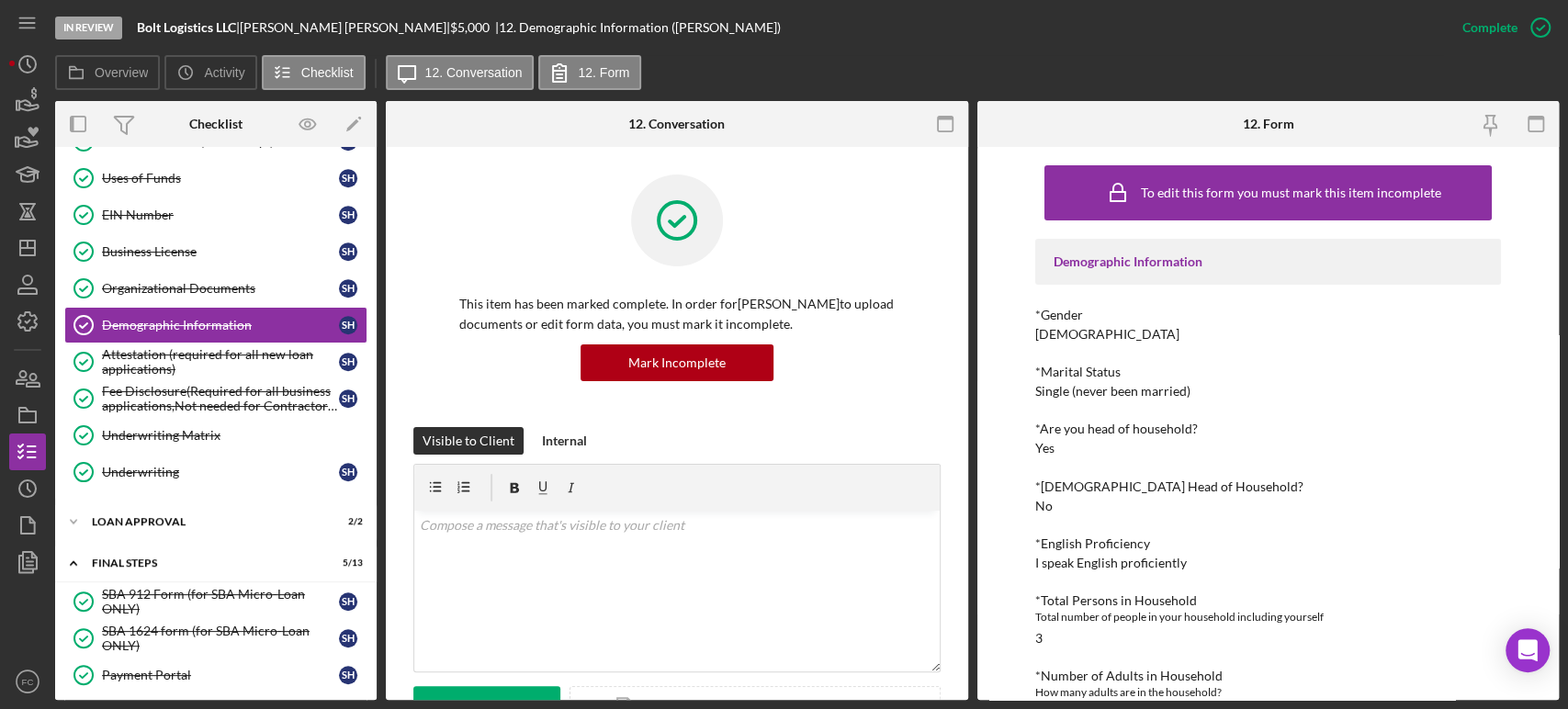
scroll to position [102, 0]
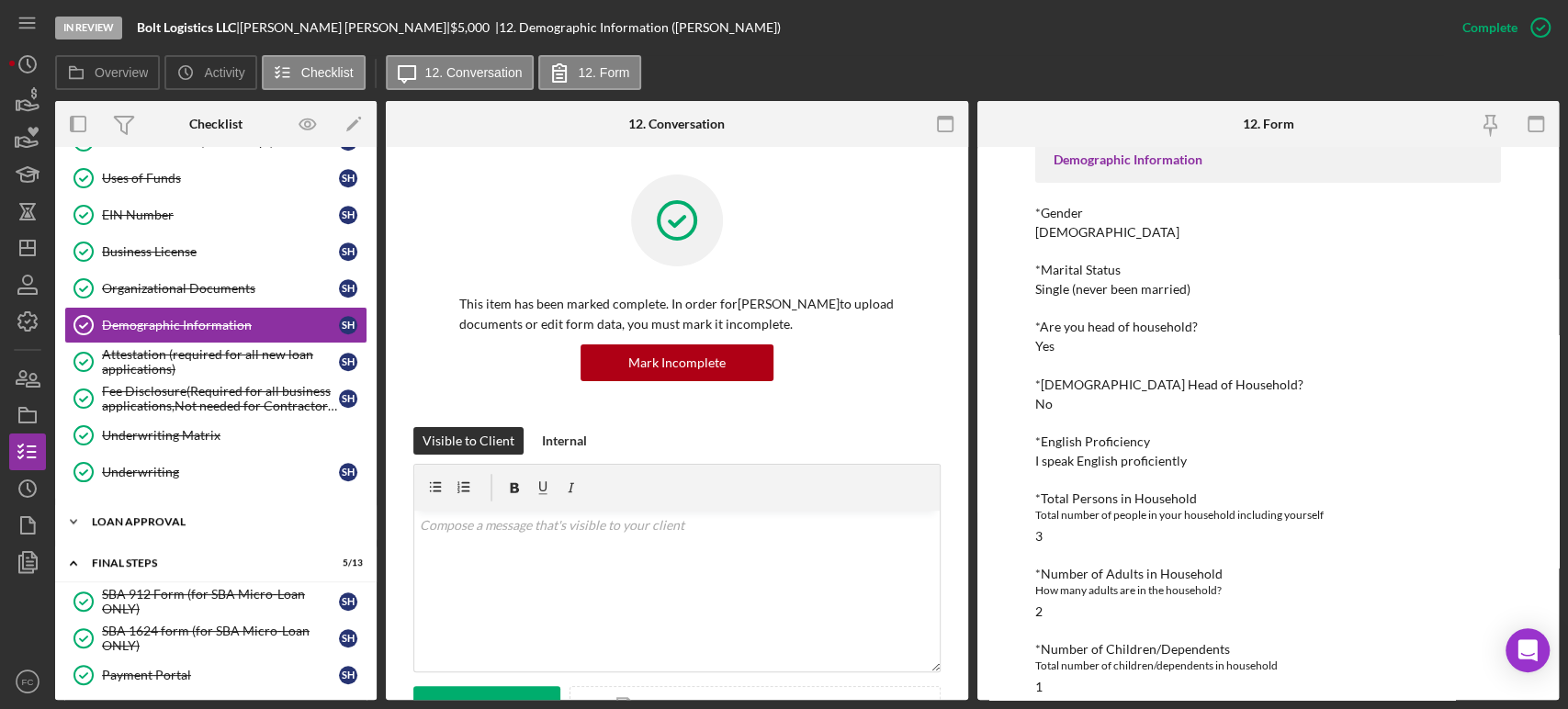
click at [153, 519] on div "Loan Approval" at bounding box center [223, 521] width 262 height 11
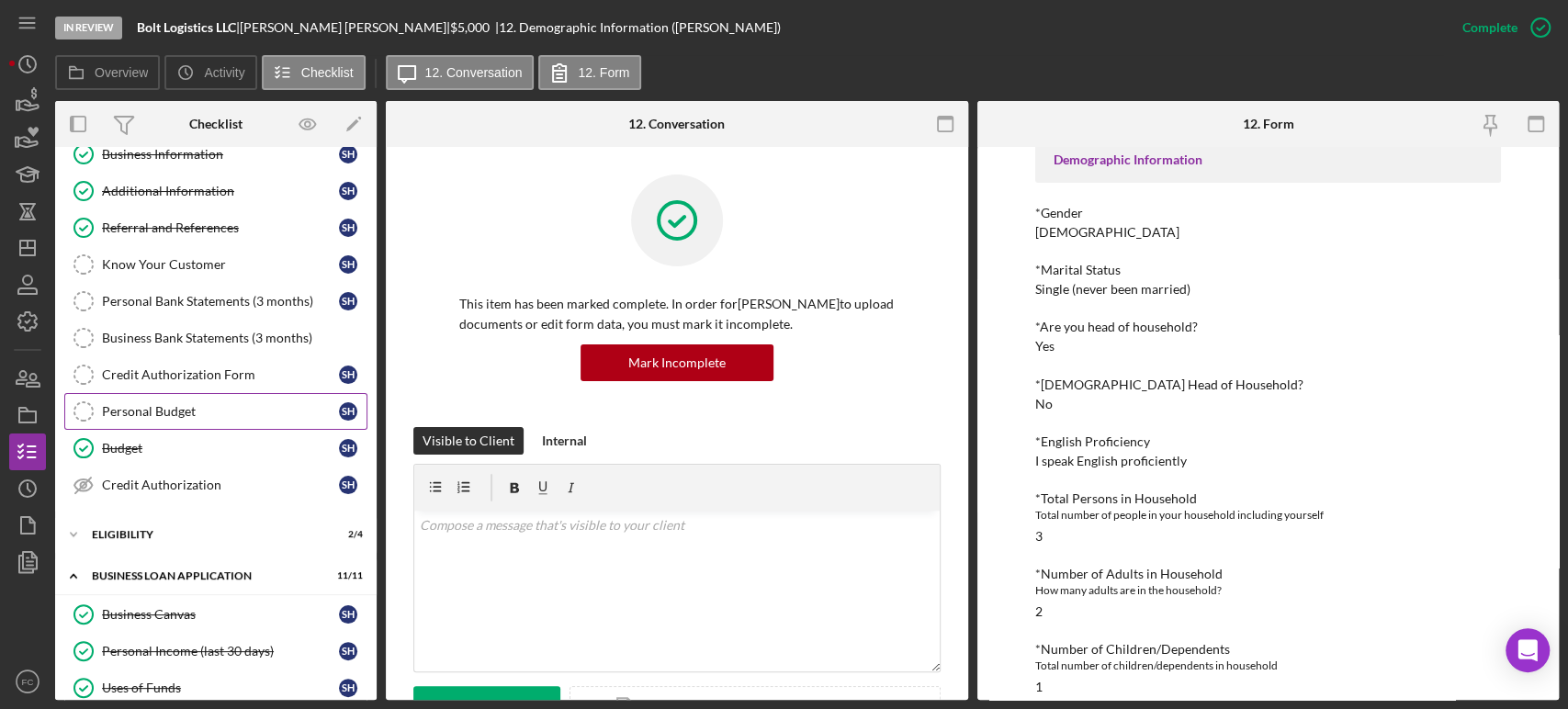
scroll to position [0, 0]
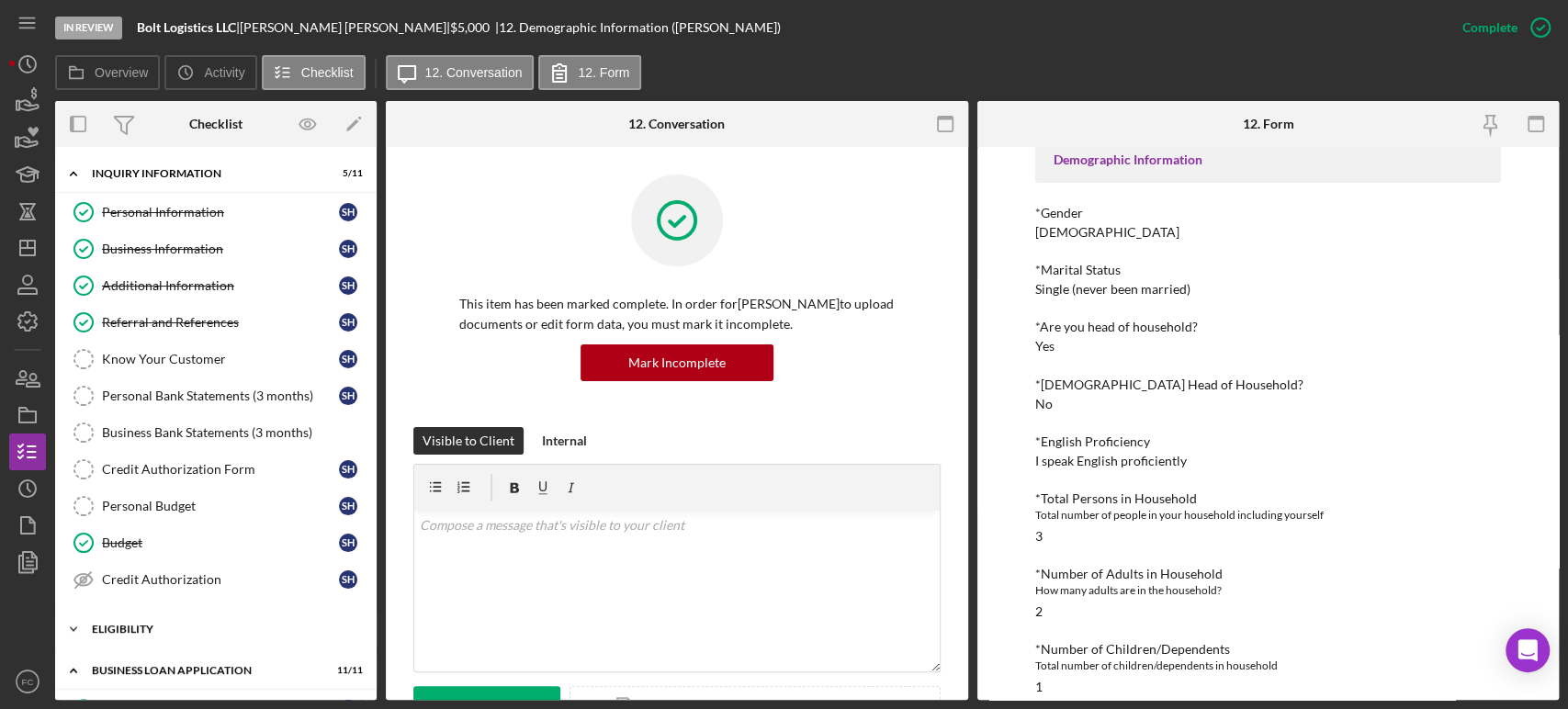
click at [147, 617] on div "Icon/Expander Eligibility 2 / 4" at bounding box center [216, 629] width 322 height 37
click at [154, 662] on div "Credit Report" at bounding box center [220, 667] width 237 height 15
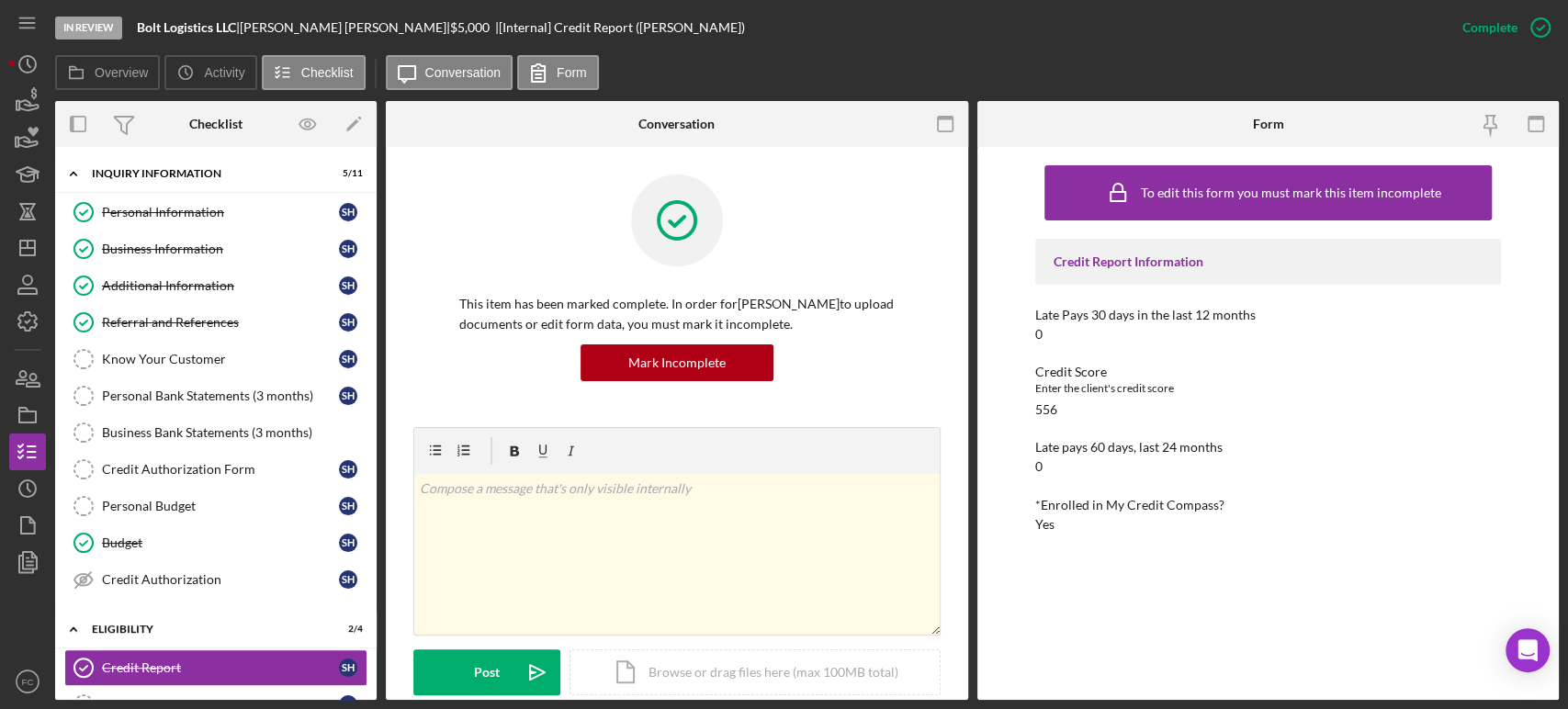
drag, startPoint x: 147, startPoint y: 319, endPoint x: 921, endPoint y: 368, distance: 775.5
click at [147, 319] on div "Referral and References" at bounding box center [220, 322] width 237 height 15
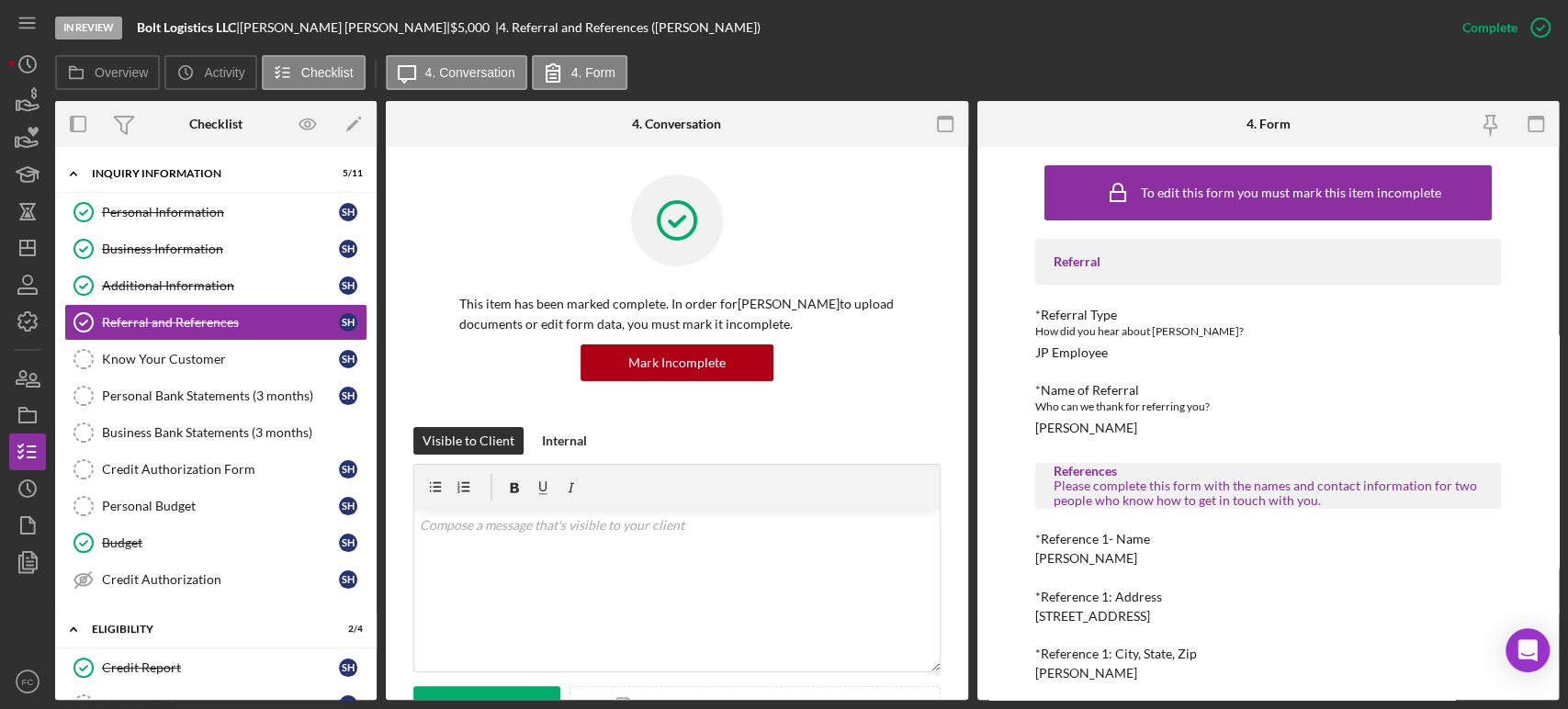
scroll to position [102, 0]
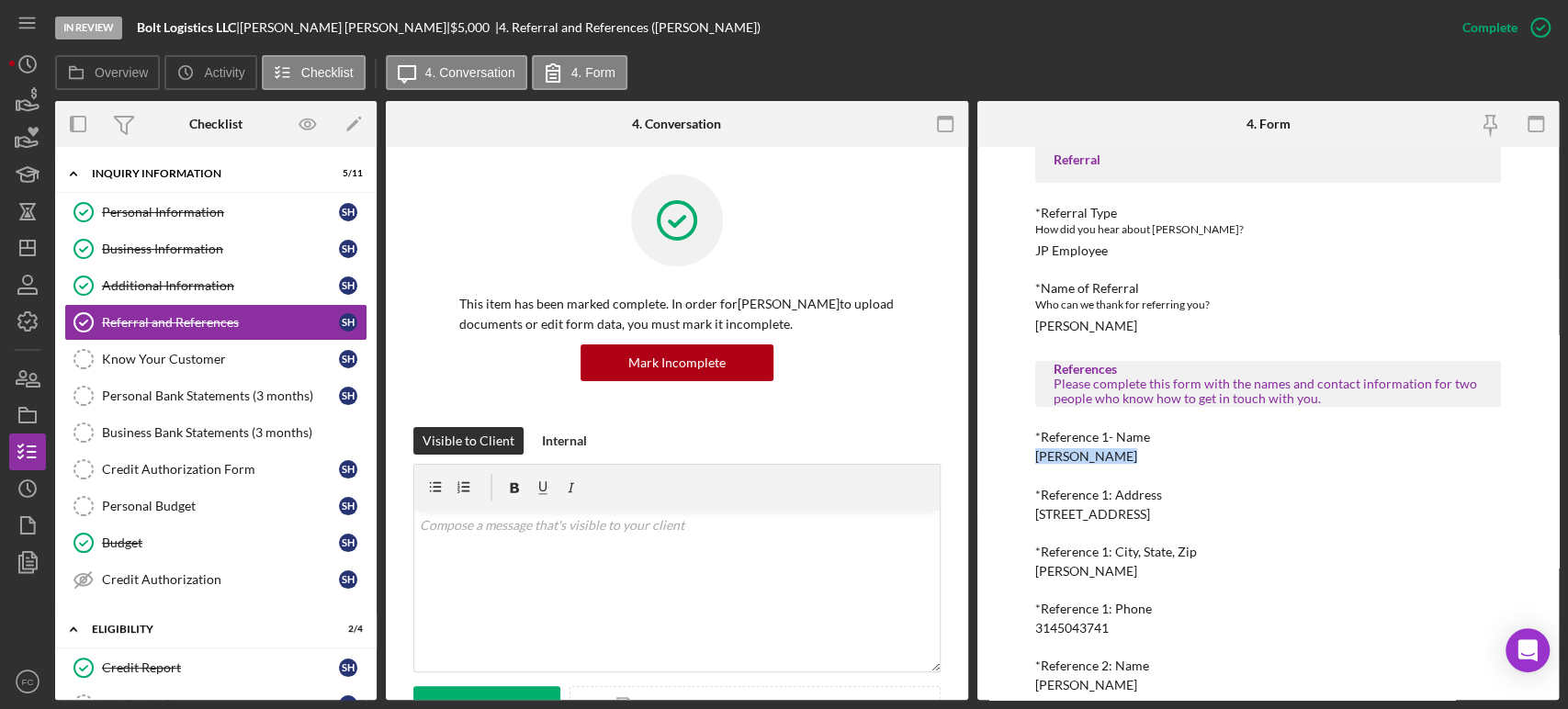
drag, startPoint x: 1035, startPoint y: 456, endPoint x: 1113, endPoint y: 460, distance: 78.1
click at [1113, 460] on div "*Reference 1- Name Jolyna Tucker" at bounding box center [1267, 446] width 466 height 34
drag, startPoint x: 1089, startPoint y: 444, endPoint x: 1021, endPoint y: 464, distance: 70.9
click at [1018, 464] on div "To edit this form you must mark this item incomplete Referral *Referral Type Ho…" at bounding box center [1268, 423] width 582 height 553
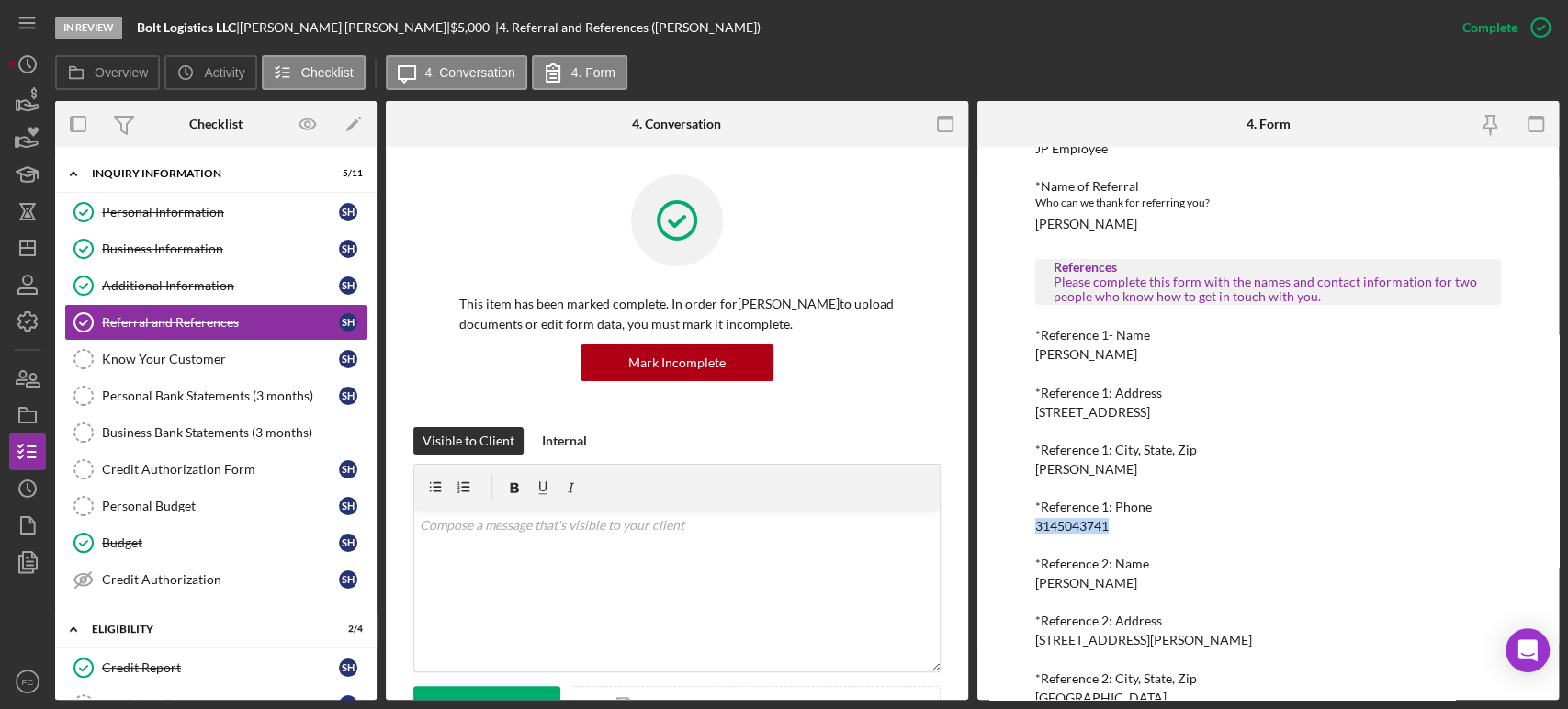
drag, startPoint x: 1035, startPoint y: 529, endPoint x: 1119, endPoint y: 531, distance: 84.0
click at [1119, 531] on div "*Reference 1: Phone 3145043741" at bounding box center [1267, 516] width 466 height 34
drag, startPoint x: 1033, startPoint y: 585, endPoint x: 1138, endPoint y: 584, distance: 105.0
click at [1138, 584] on div "To edit this form you must mark this item incomplete Referral *Referral Type Ho…" at bounding box center [1268, 423] width 582 height 553
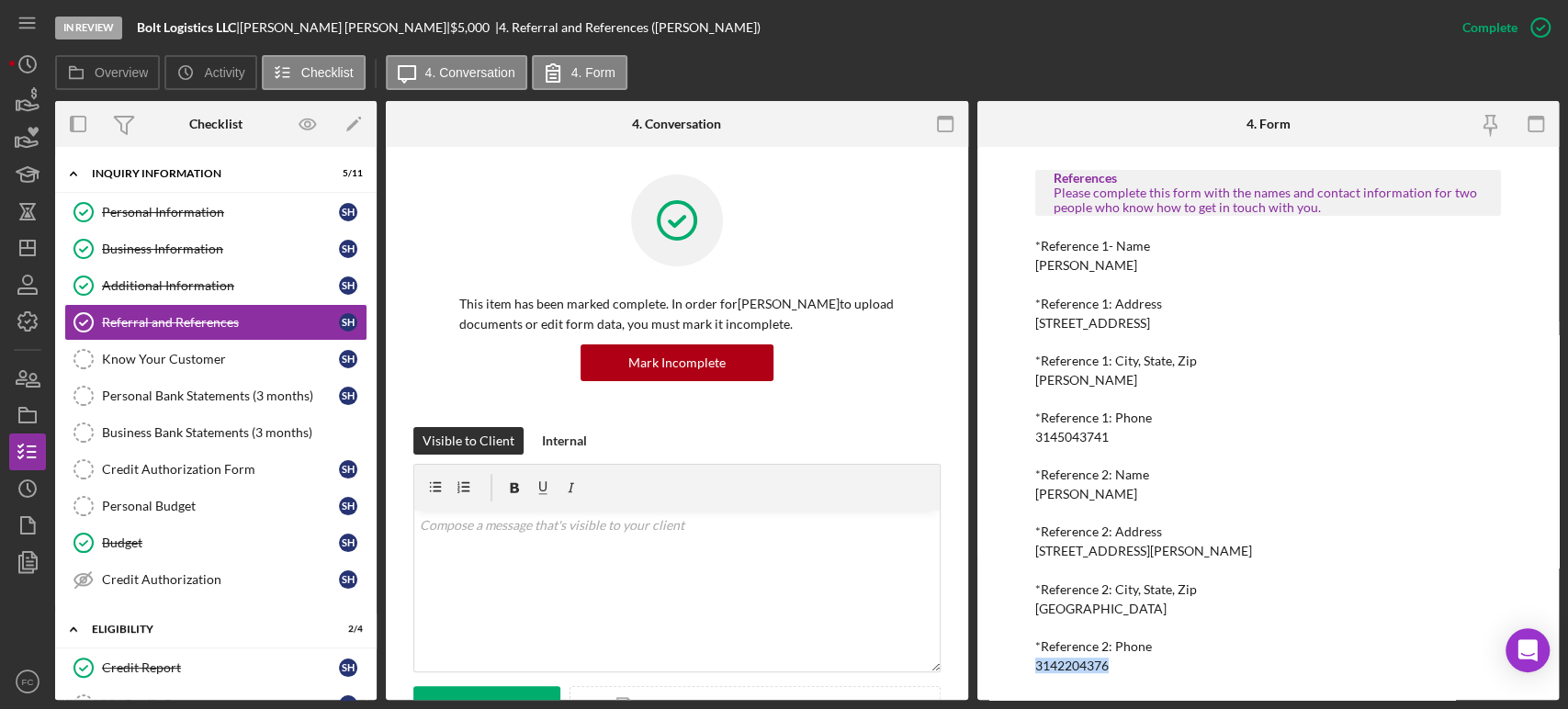
drag, startPoint x: 1033, startPoint y: 665, endPoint x: 1113, endPoint y: 666, distance: 80.0
click at [1113, 666] on div "To edit this form you must mark this item incomplete Referral *Referral Type Ho…" at bounding box center [1268, 423] width 582 height 553
